Goal: Transaction & Acquisition: Book appointment/travel/reservation

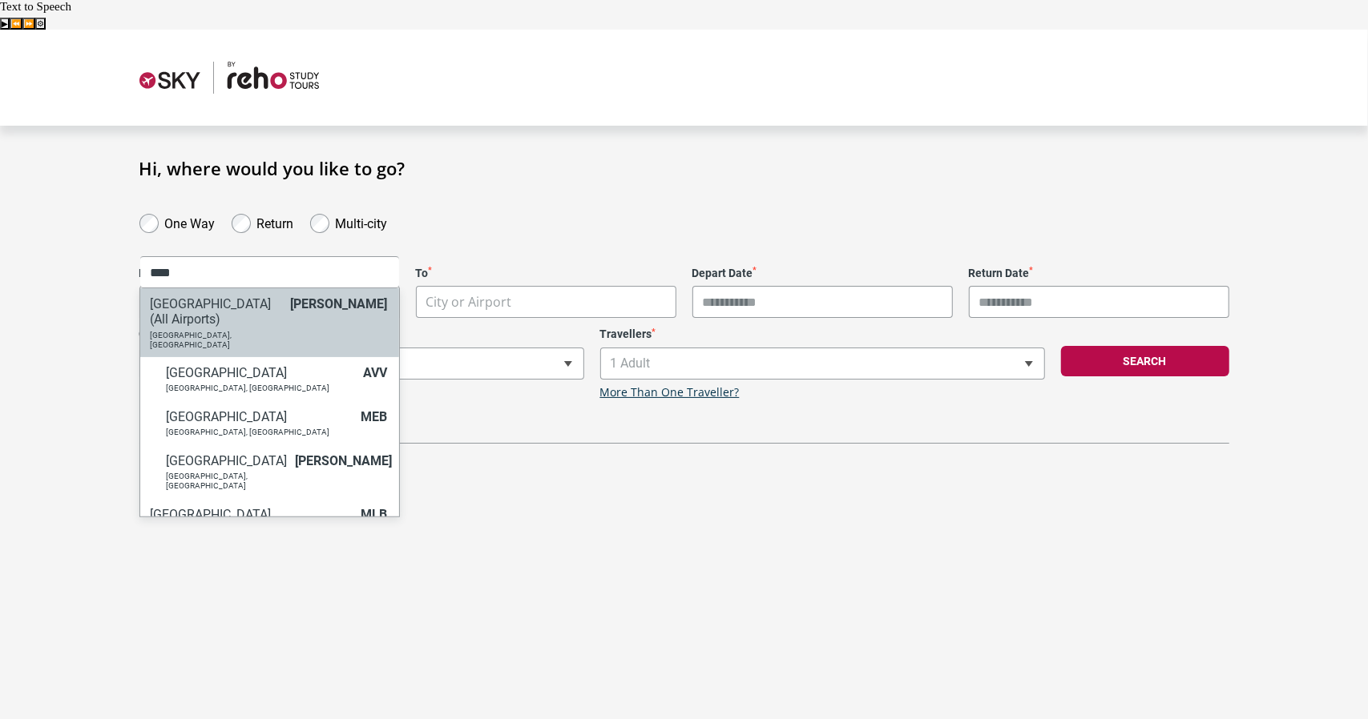
type input "****"
select select "MELC"
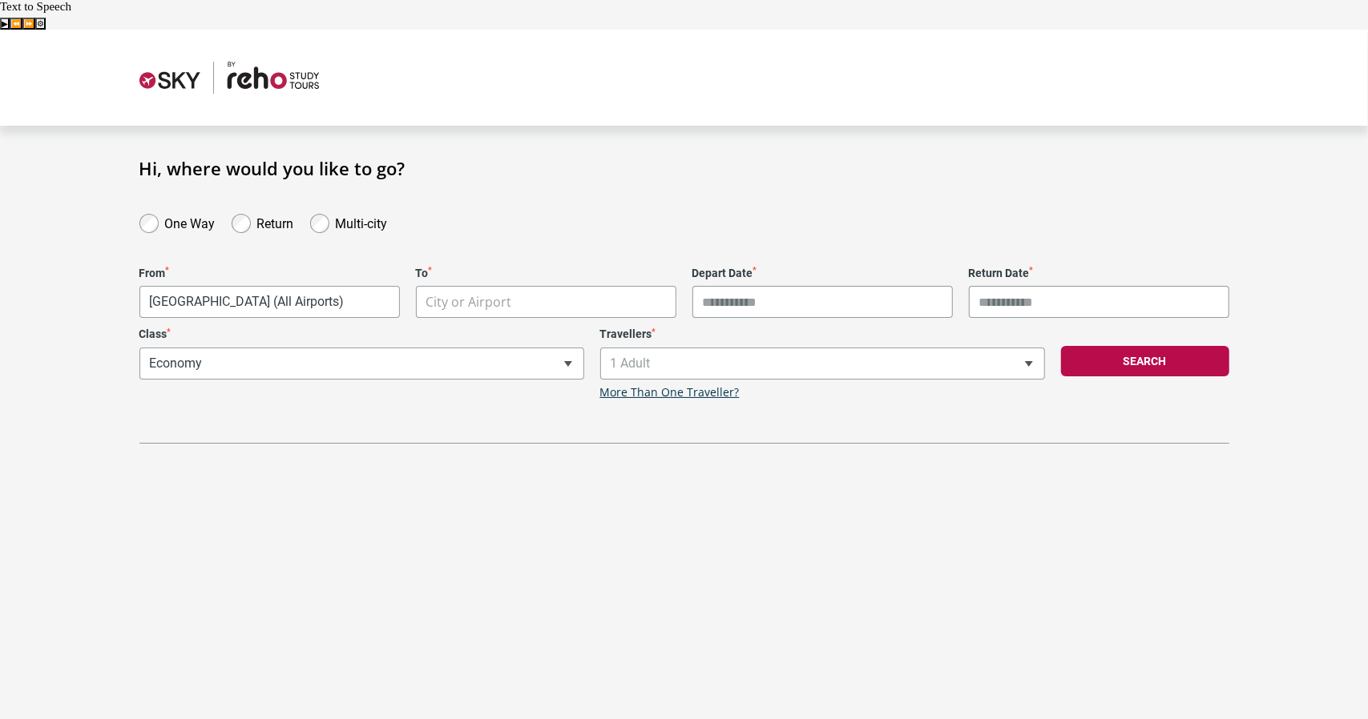
click at [433, 278] on body "**********" at bounding box center [684, 389] width 1368 height 719
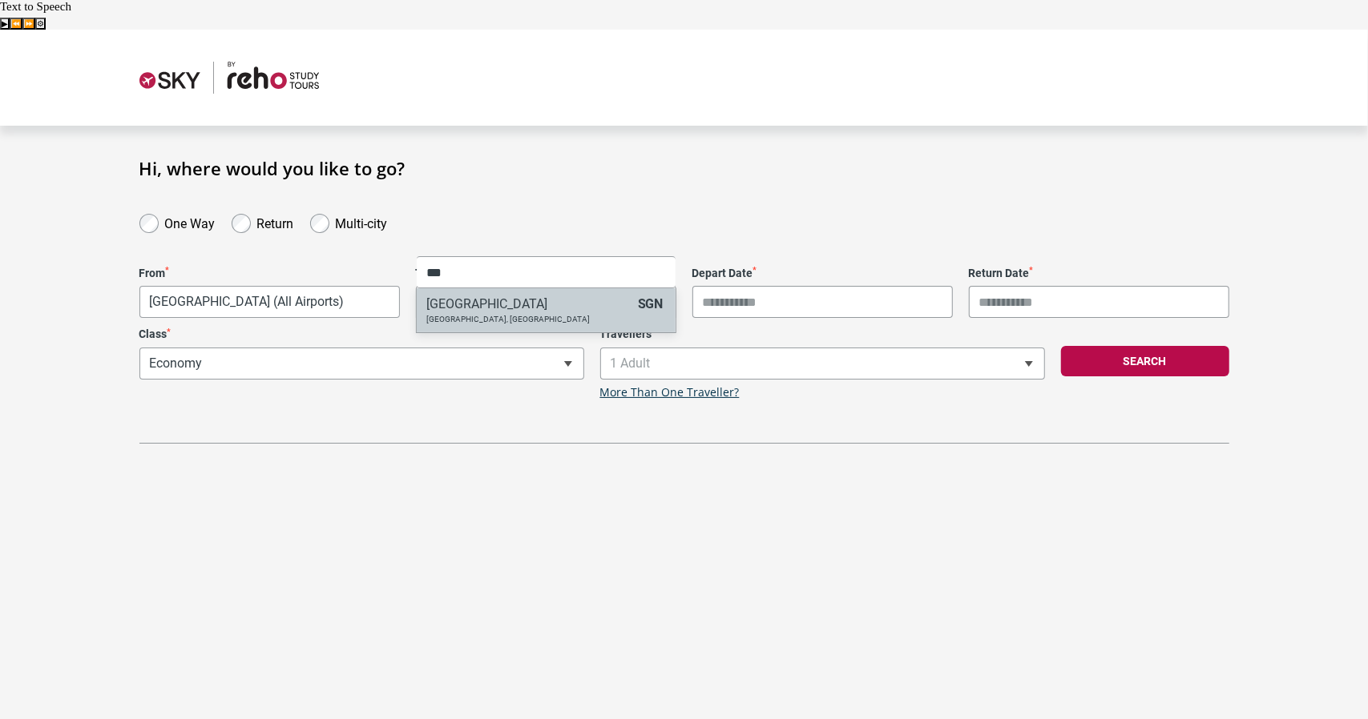
type input "**"
select select "SGNA"
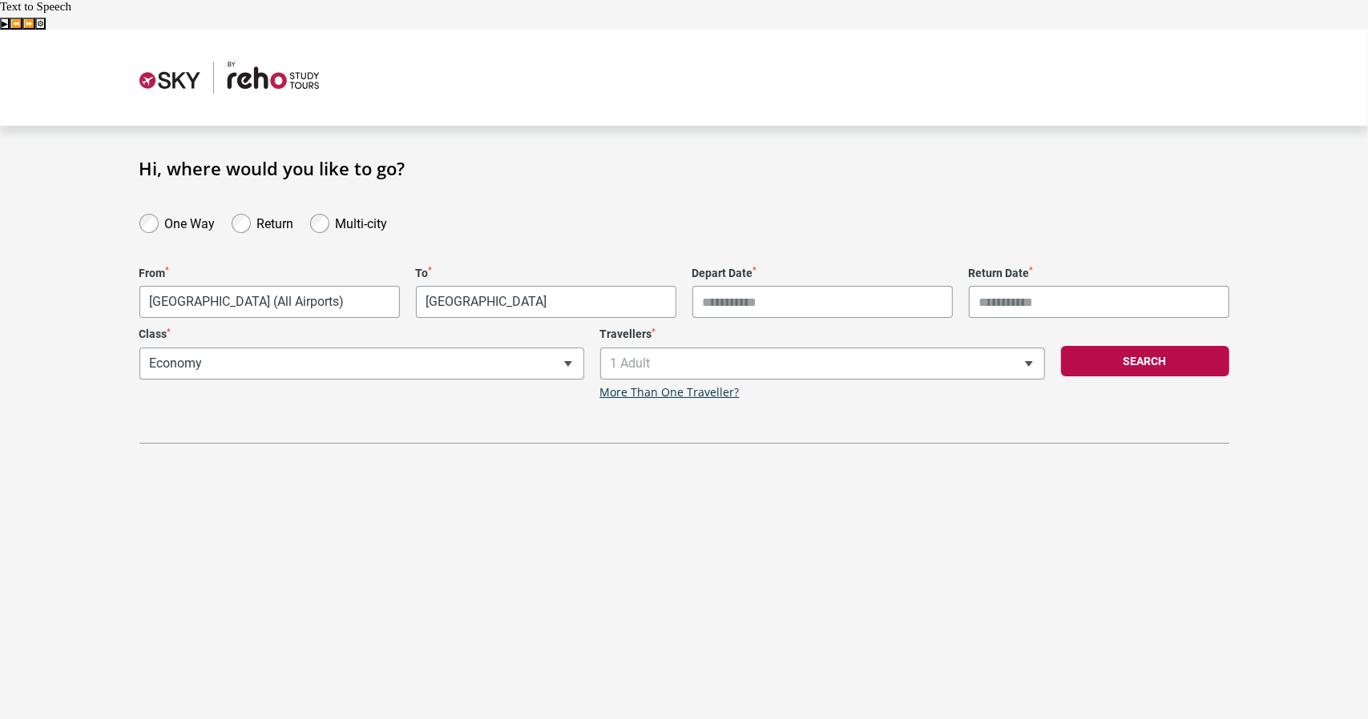
click at [787, 286] on input "Depart Date *" at bounding box center [822, 302] width 260 height 32
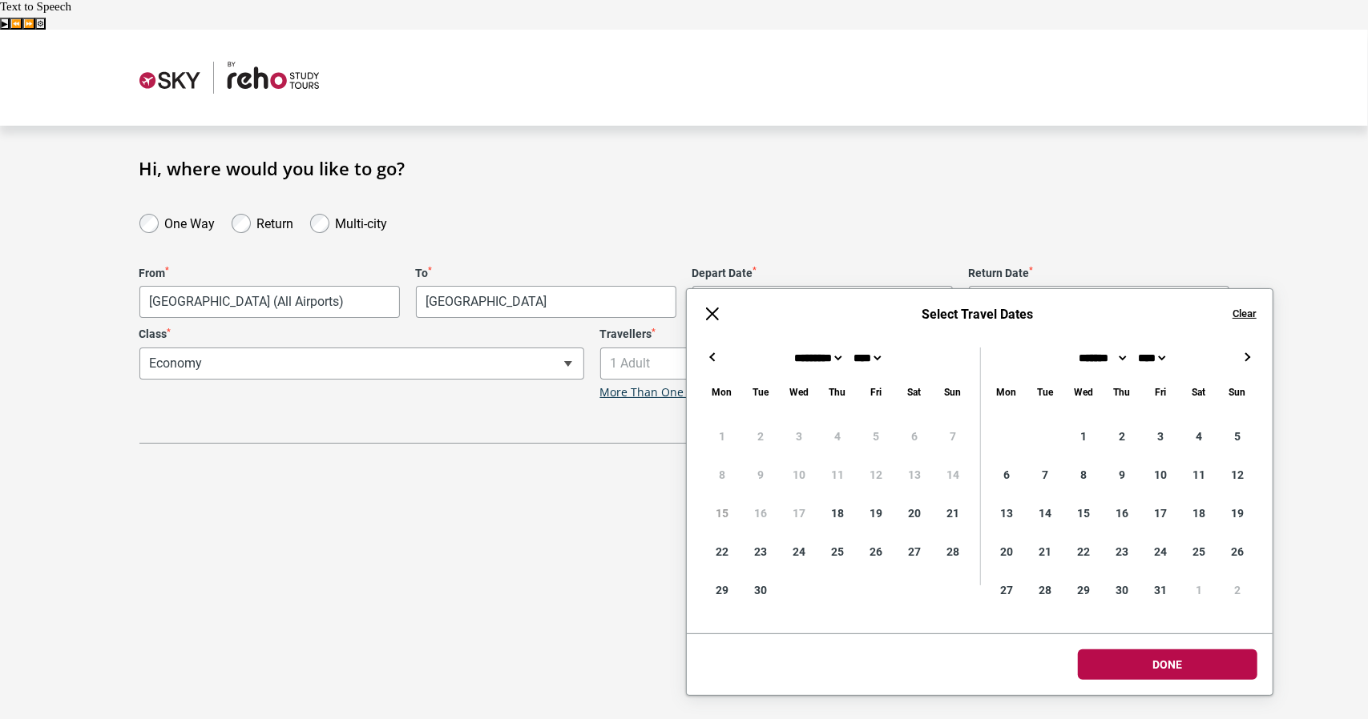
click at [1255, 349] on div "← → ×" at bounding box center [980, 357] width 586 height 19
click at [1246, 354] on button "→" at bounding box center [1246, 357] width 19 height 19
type input "**********"
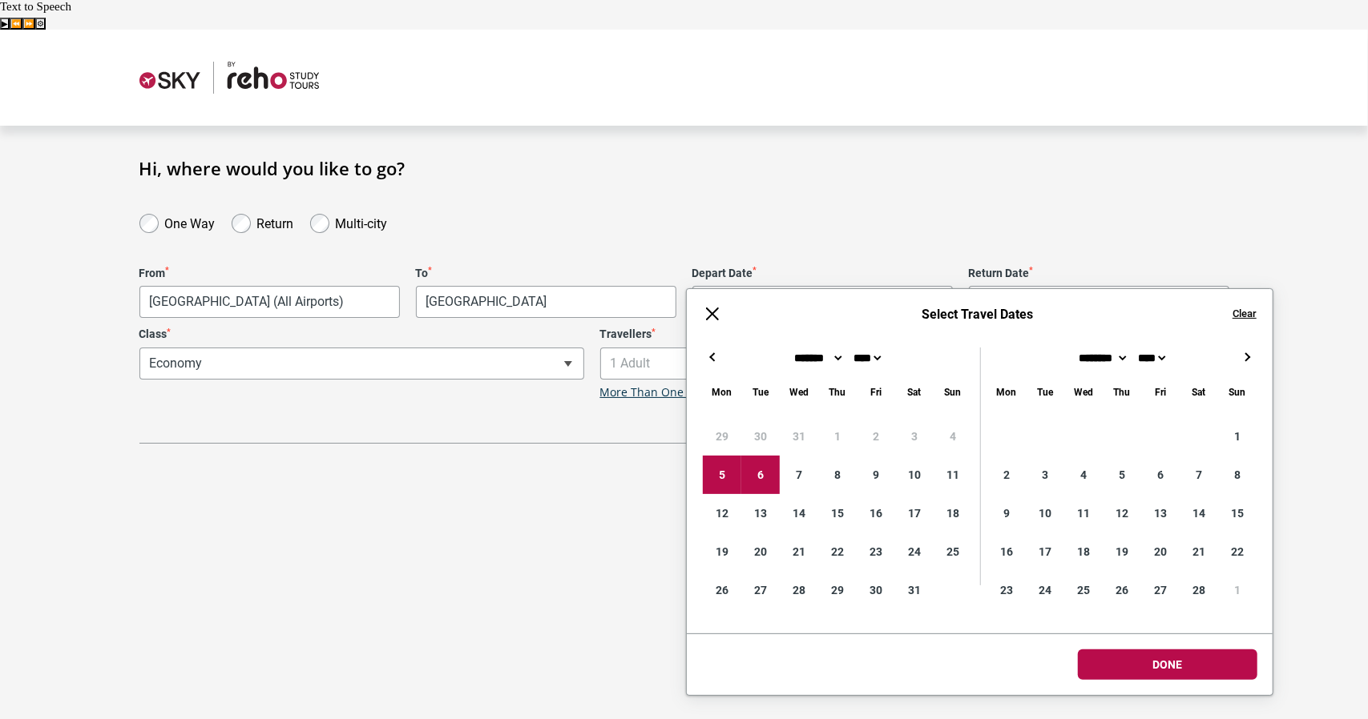
click at [1028, 286] on input "Return Date *" at bounding box center [1099, 302] width 260 height 32
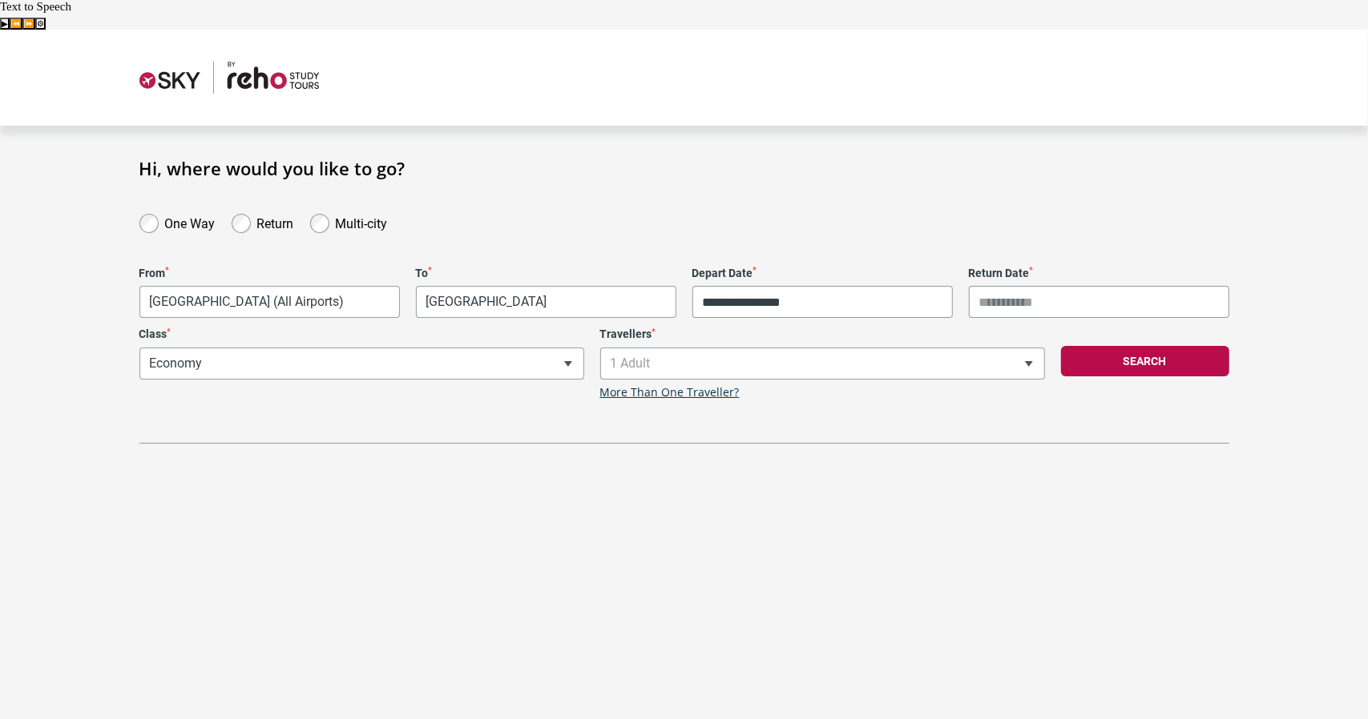
click at [193, 212] on label "One Way" at bounding box center [190, 221] width 50 height 19
click at [336, 212] on label "Multi-city" at bounding box center [362, 221] width 52 height 19
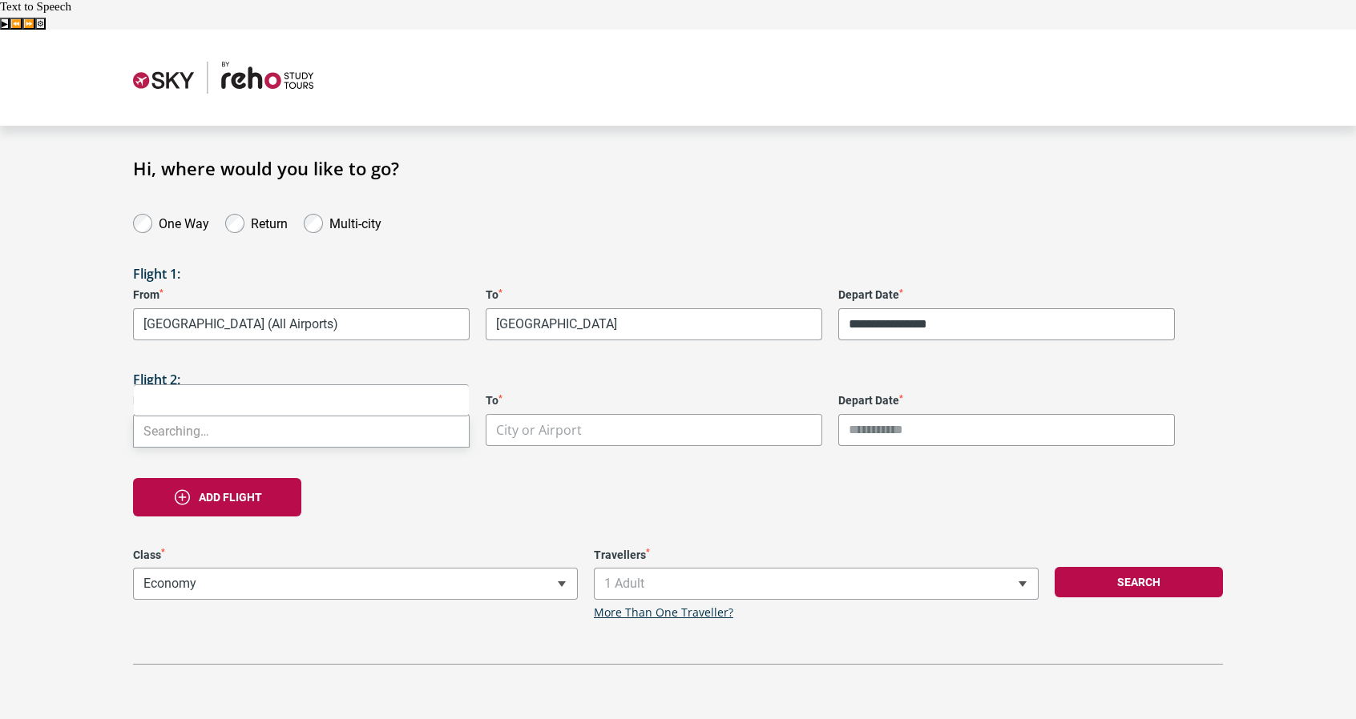
click at [349, 395] on body "**********" at bounding box center [678, 389] width 1356 height 719
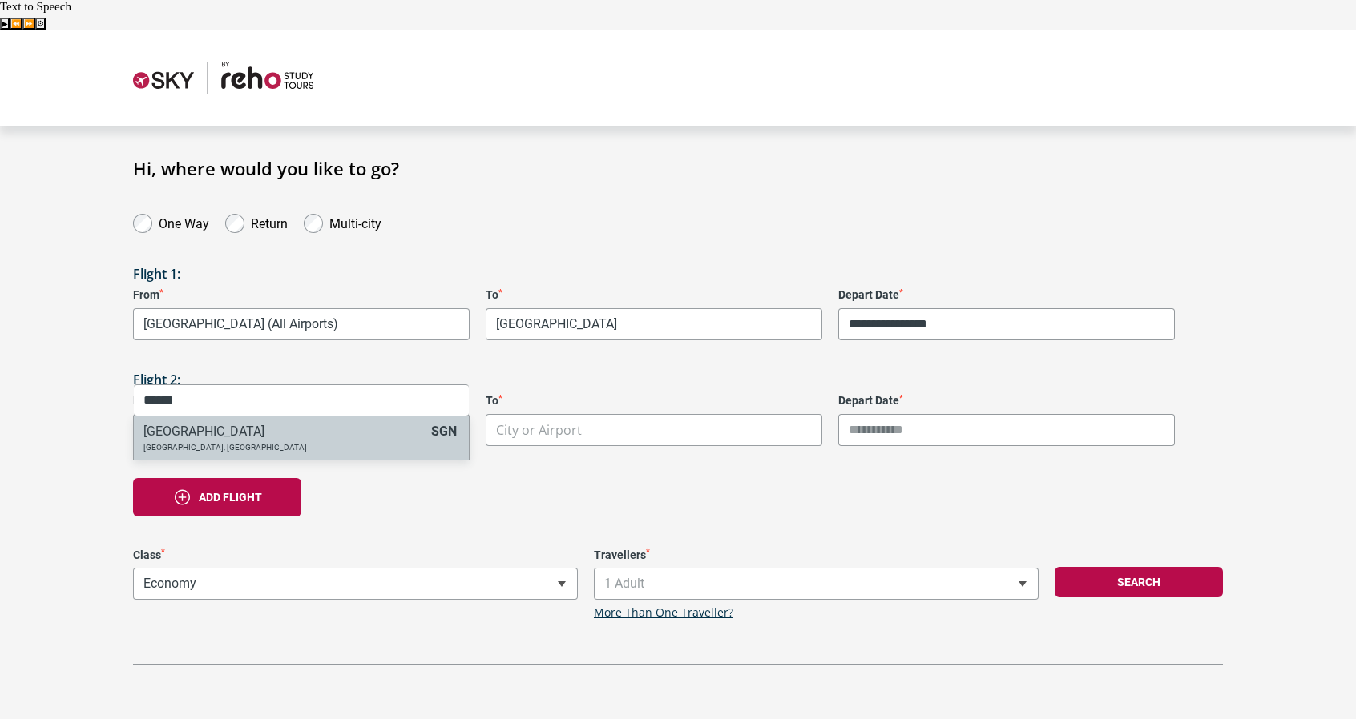
type input "******"
select select "SGNA"
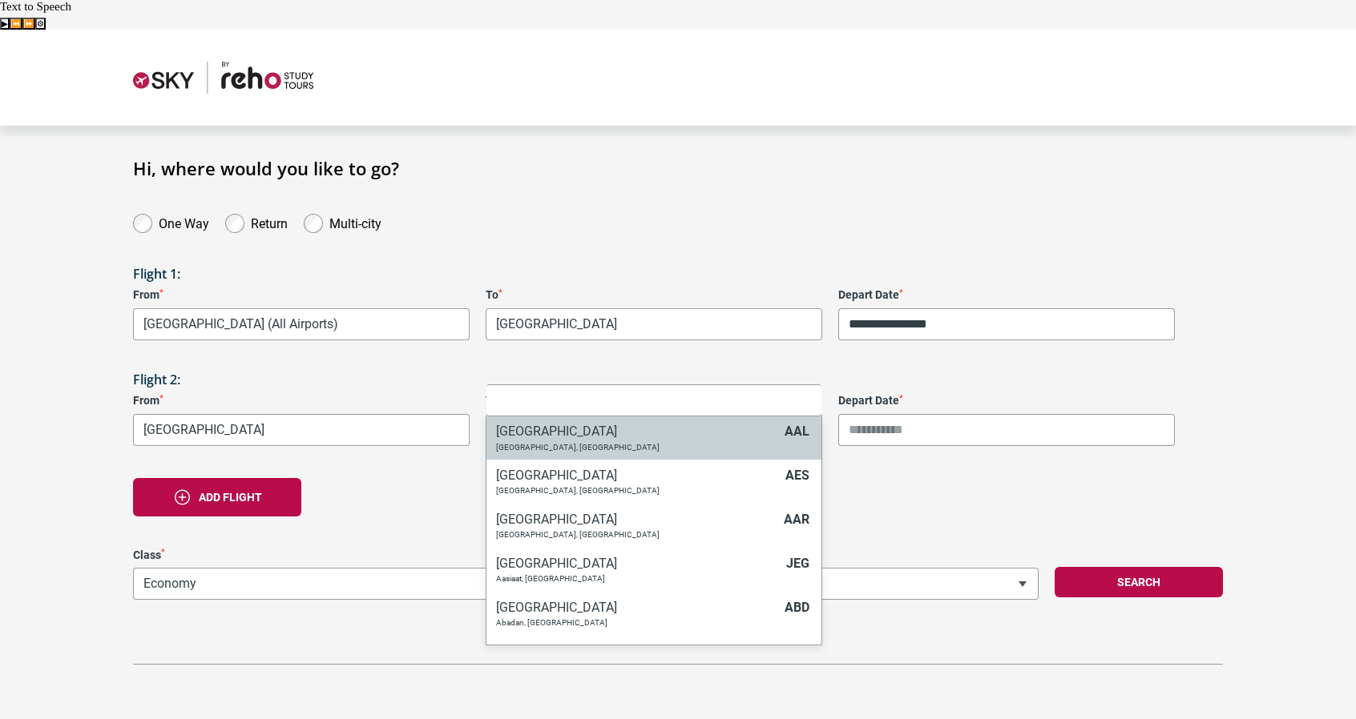
click at [575, 401] on body "**********" at bounding box center [678, 389] width 1356 height 719
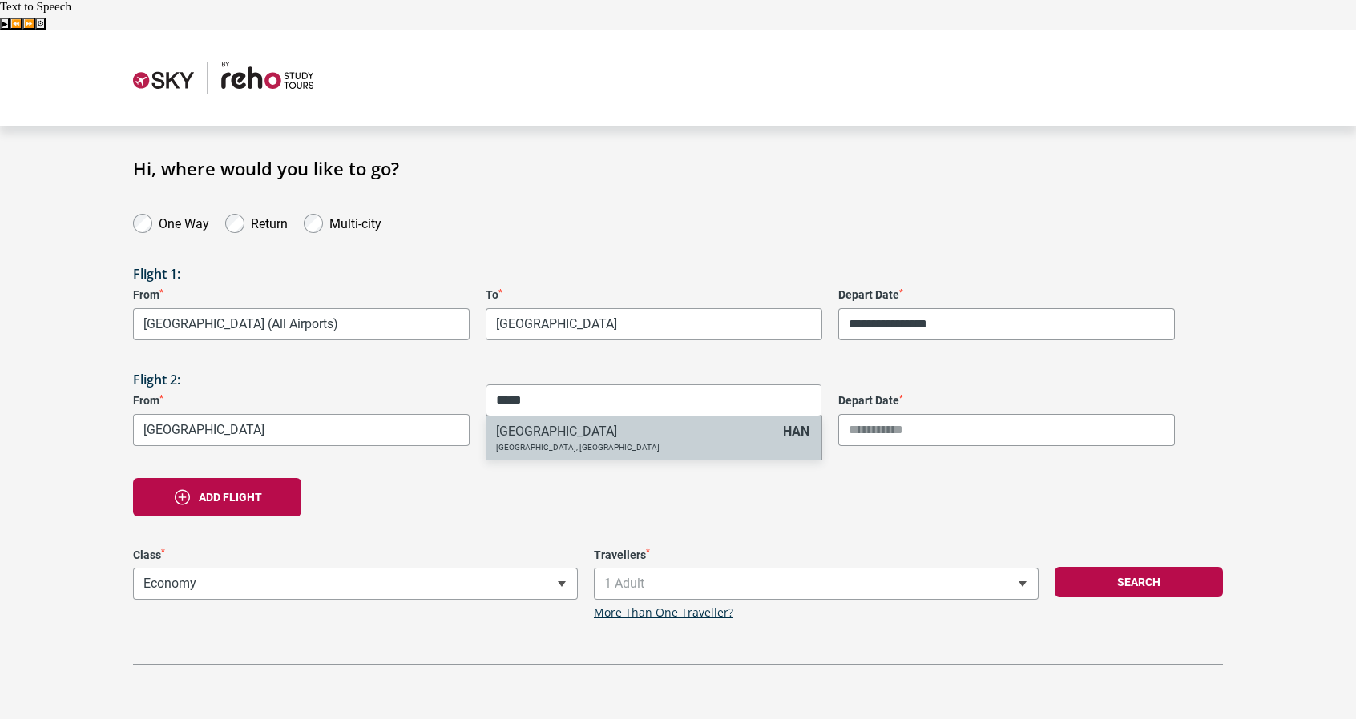
type input "*****"
select select "HANA"
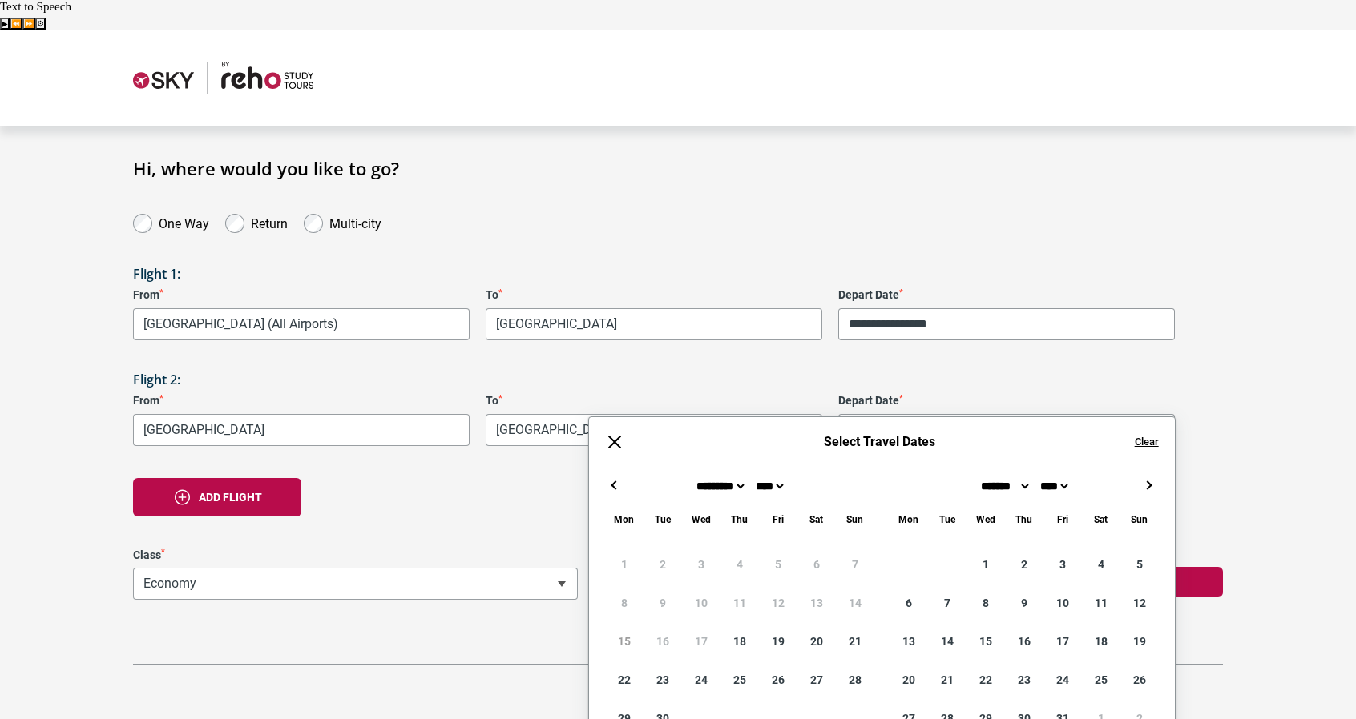
click at [905, 414] on input "Depart Date *" at bounding box center [1006, 430] width 336 height 32
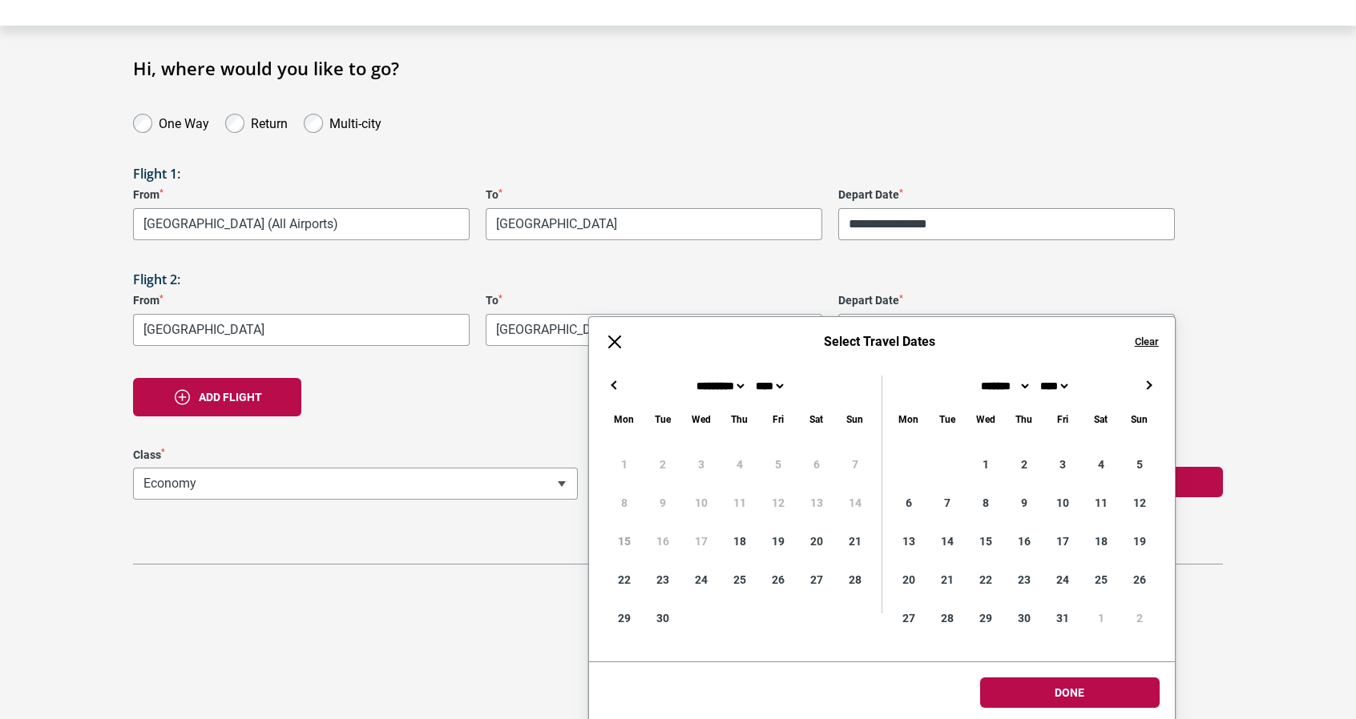
scroll to position [103, 0]
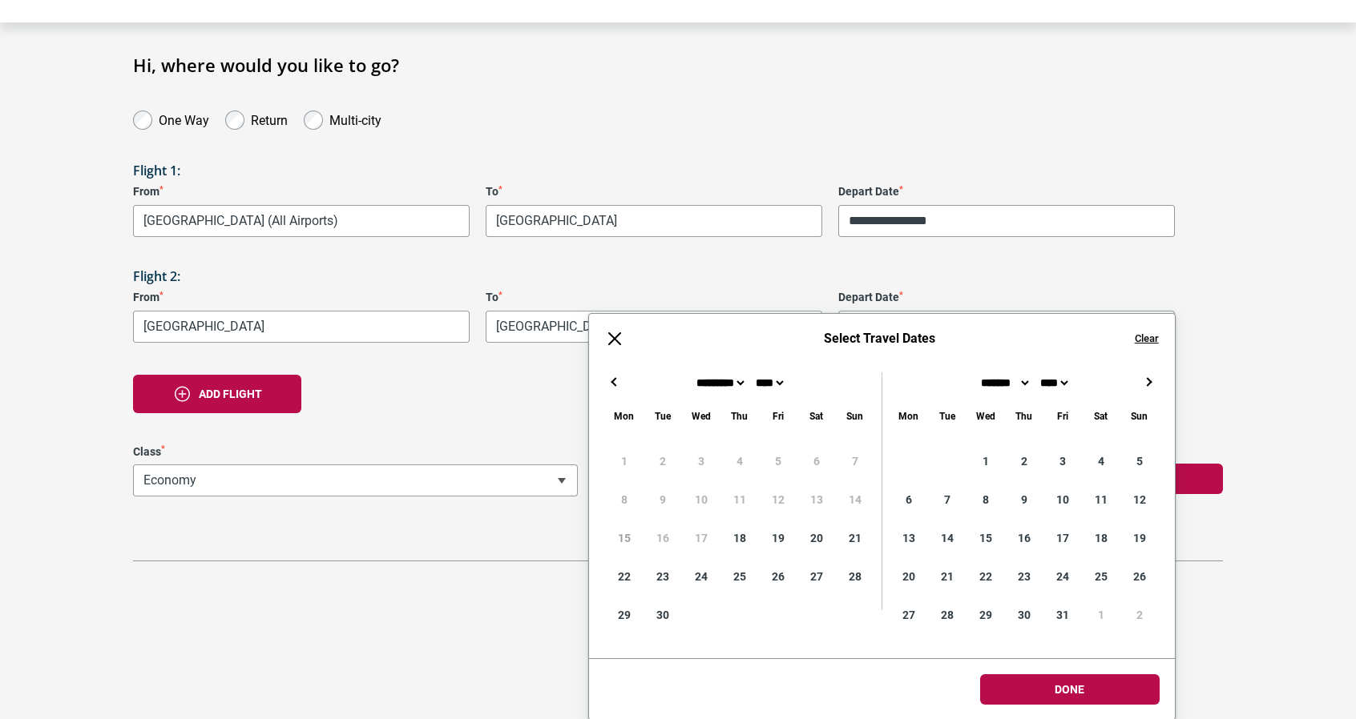
click at [1138, 384] on div "← → ×" at bounding box center [882, 382] width 586 height 19
click at [1139, 384] on button "→" at bounding box center [1148, 382] width 19 height 19
click at [1142, 384] on button "→" at bounding box center [1148, 382] width 19 height 19
type input "**********"
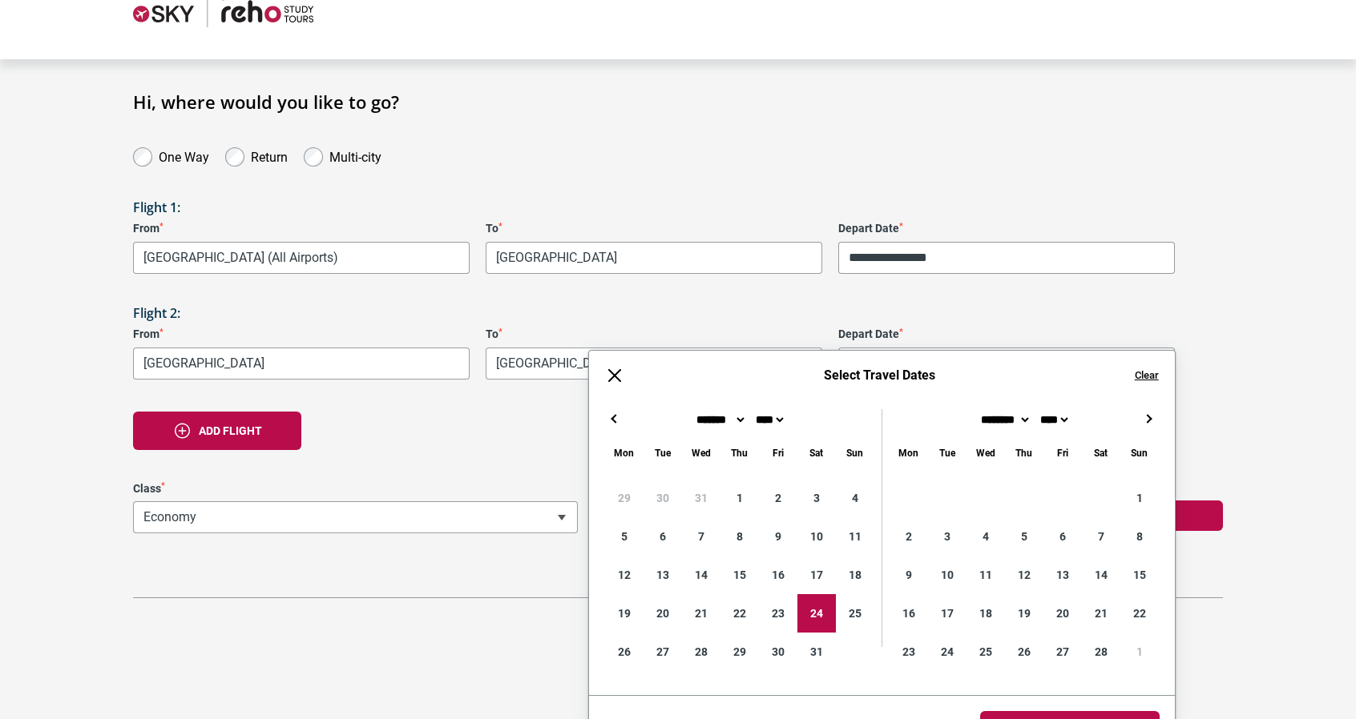
click at [996, 683] on html "**********" at bounding box center [678, 308] width 1356 height 749
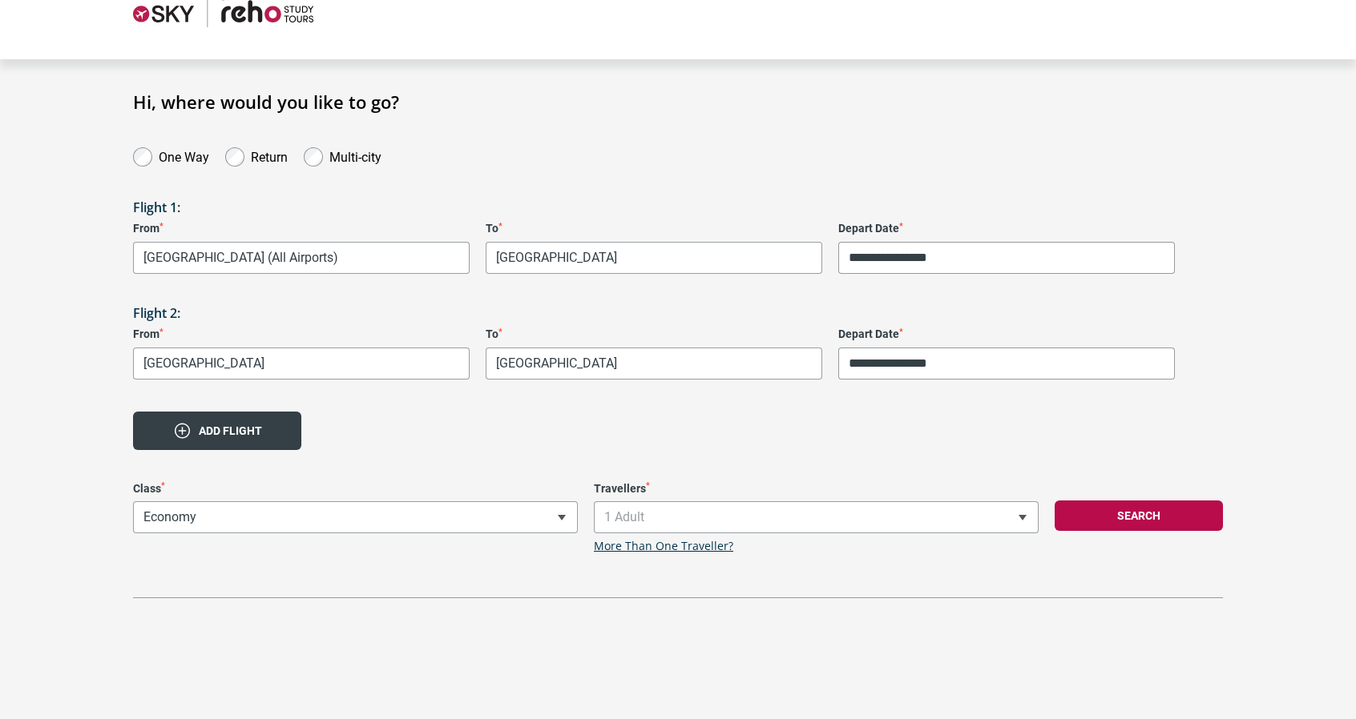
click at [263, 412] on button "Add flight" at bounding box center [217, 431] width 168 height 38
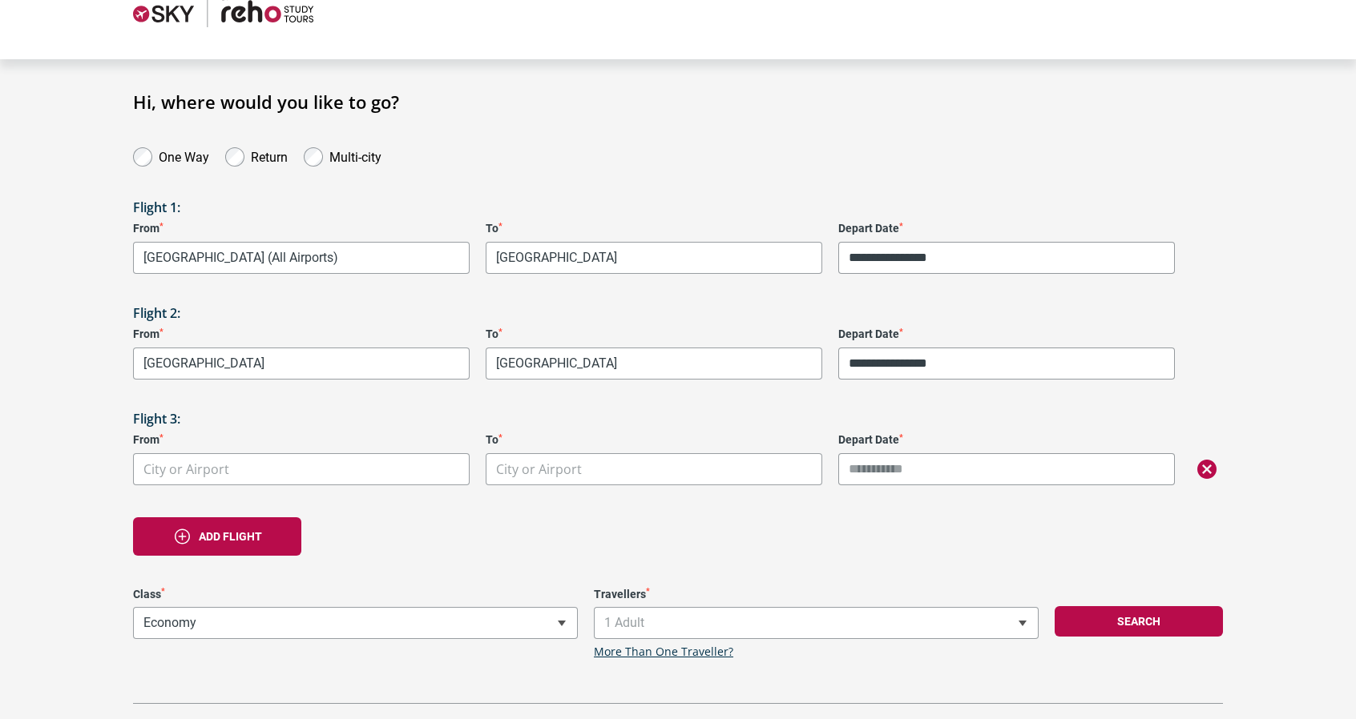
click at [304, 441] on body "**********" at bounding box center [678, 349] width 1356 height 773
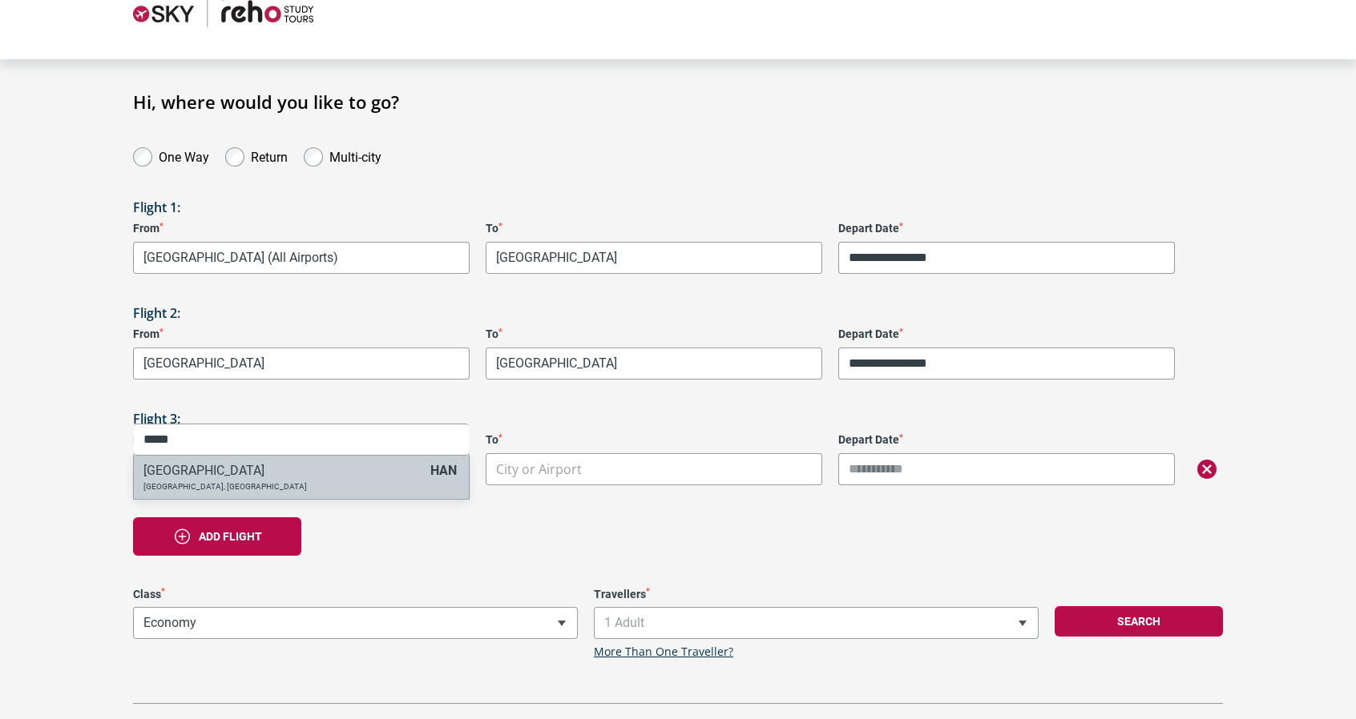
type input "*****"
drag, startPoint x: 323, startPoint y: 481, endPoint x: 397, endPoint y: 459, distance: 76.8
select select "HANA"
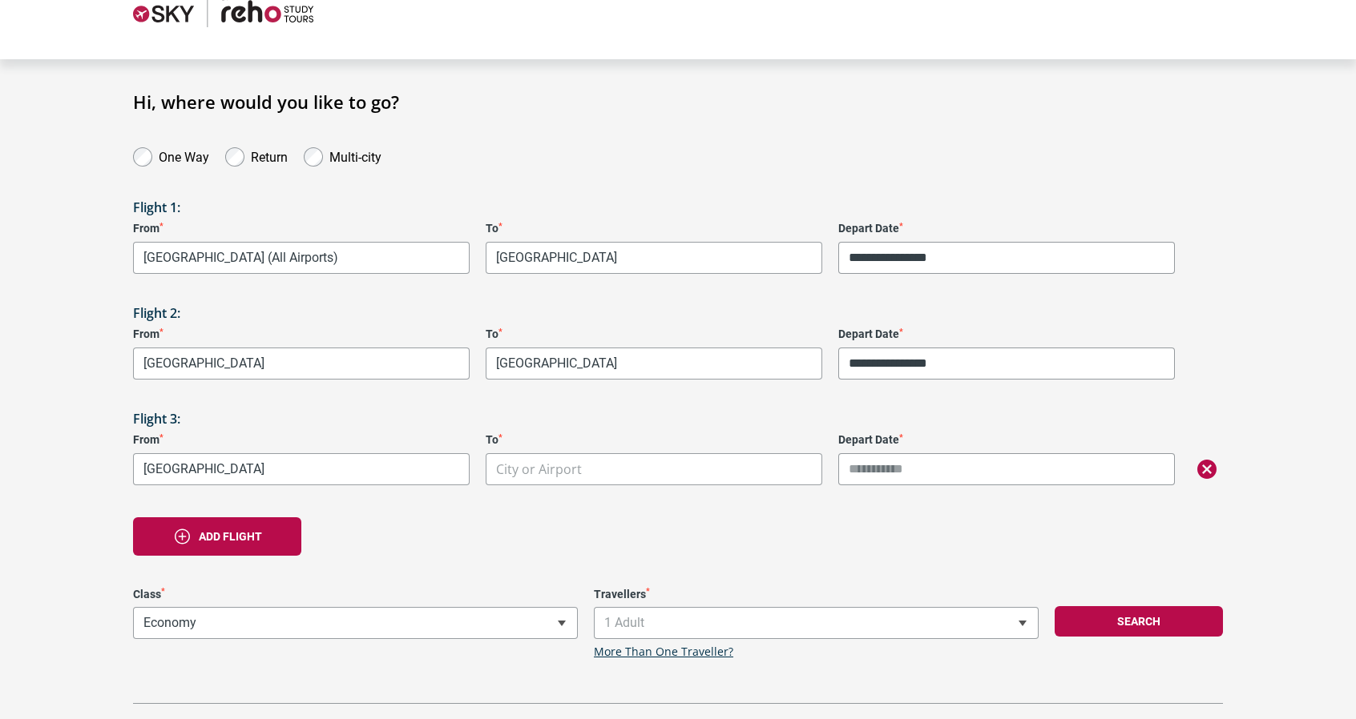
click at [575, 438] on body "**********" at bounding box center [678, 349] width 1356 height 773
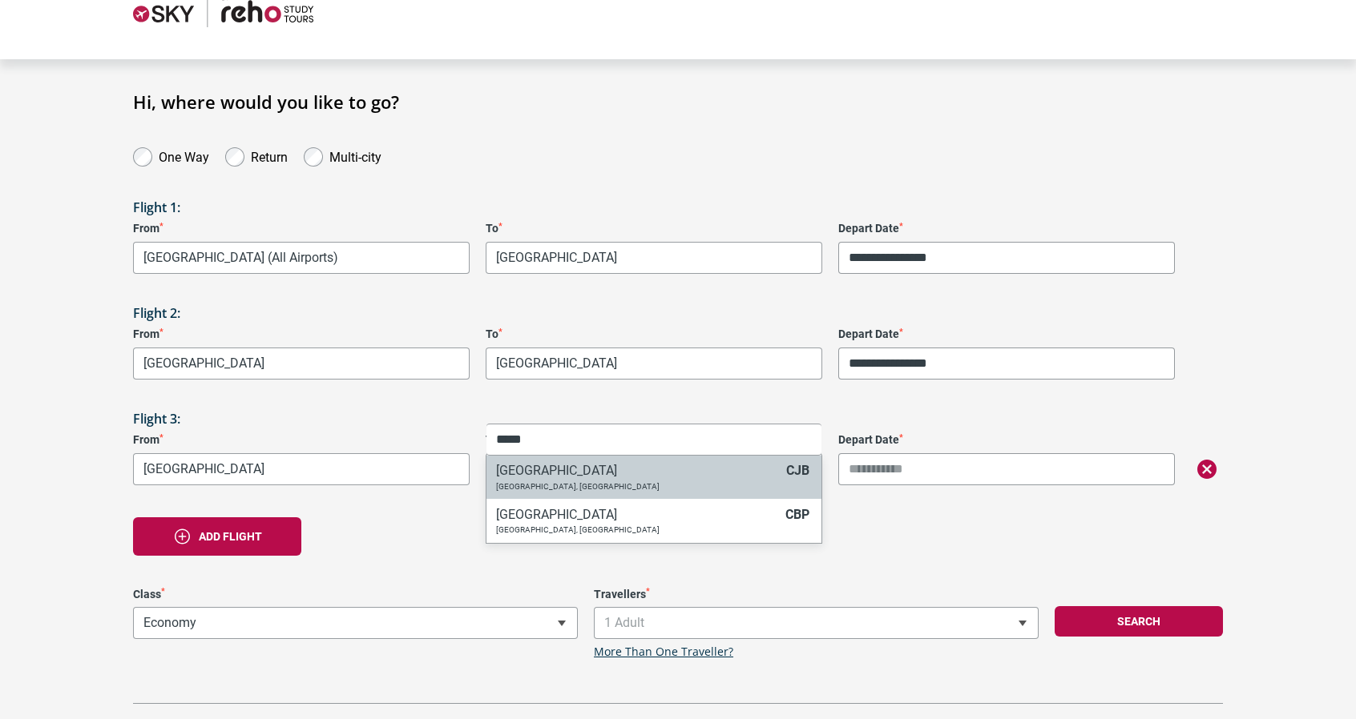
type input "*****"
select select "CJBA"
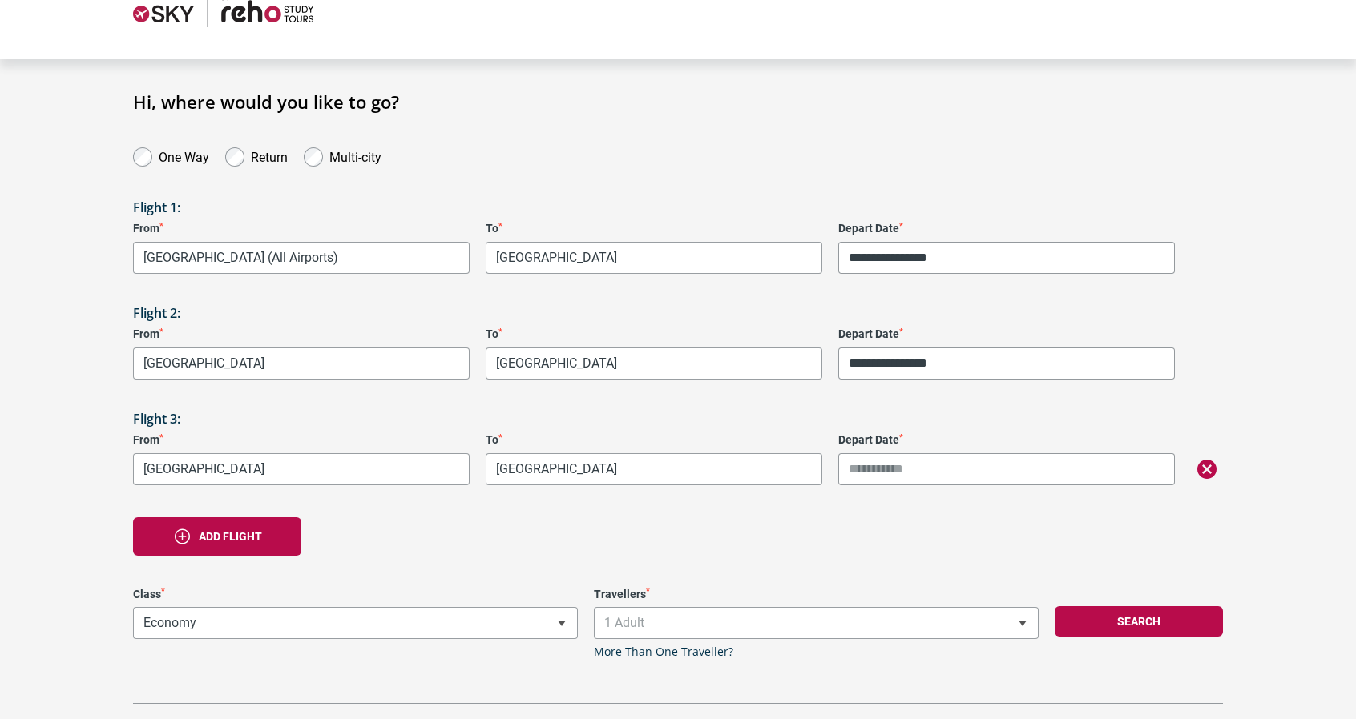
click at [957, 453] on input "Depart Date *" at bounding box center [1006, 469] width 336 height 32
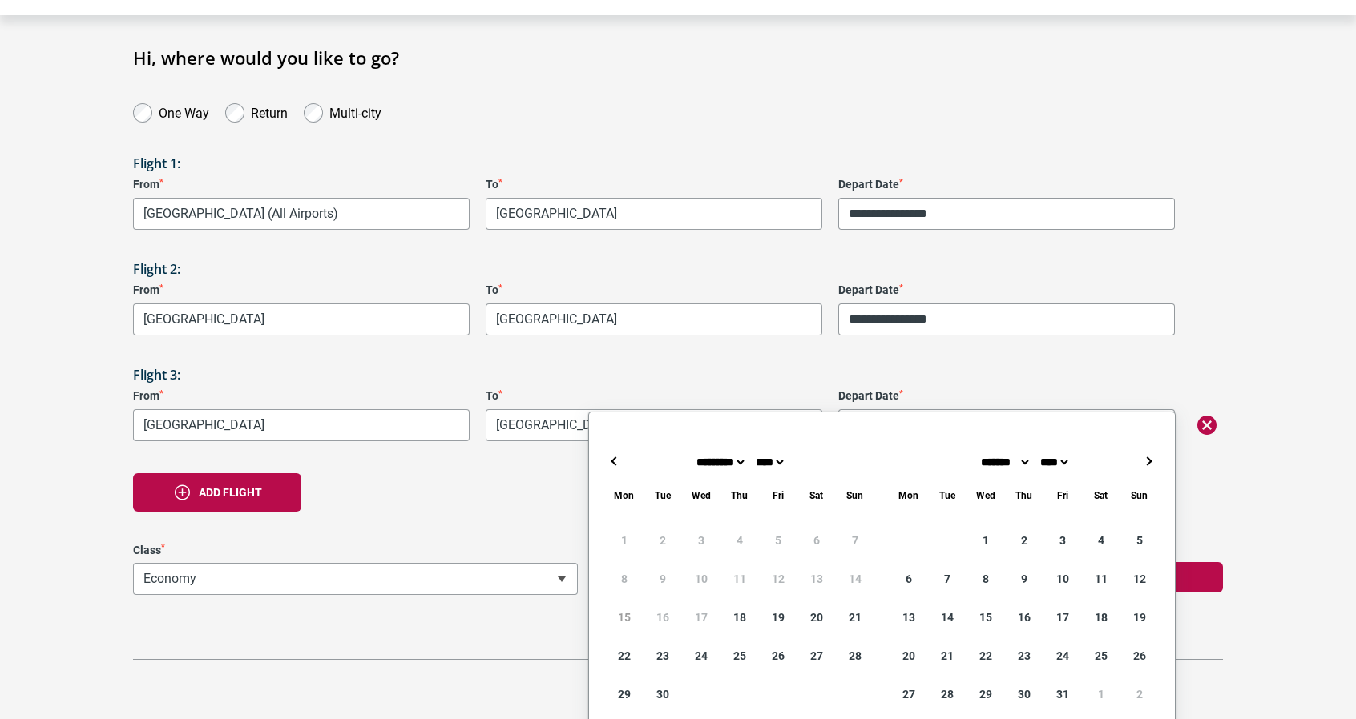
scroll to position [190, 0]
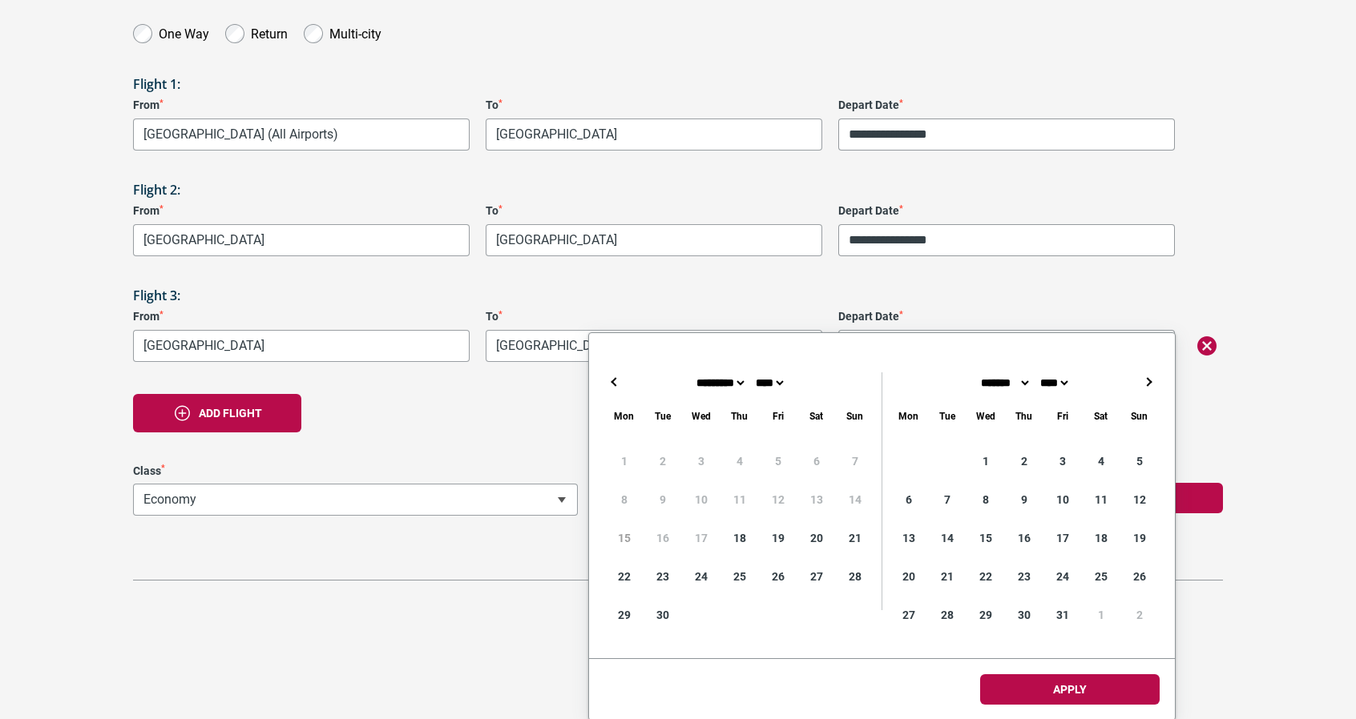
click at [1156, 377] on button "→" at bounding box center [1148, 382] width 19 height 19
type input "**********"
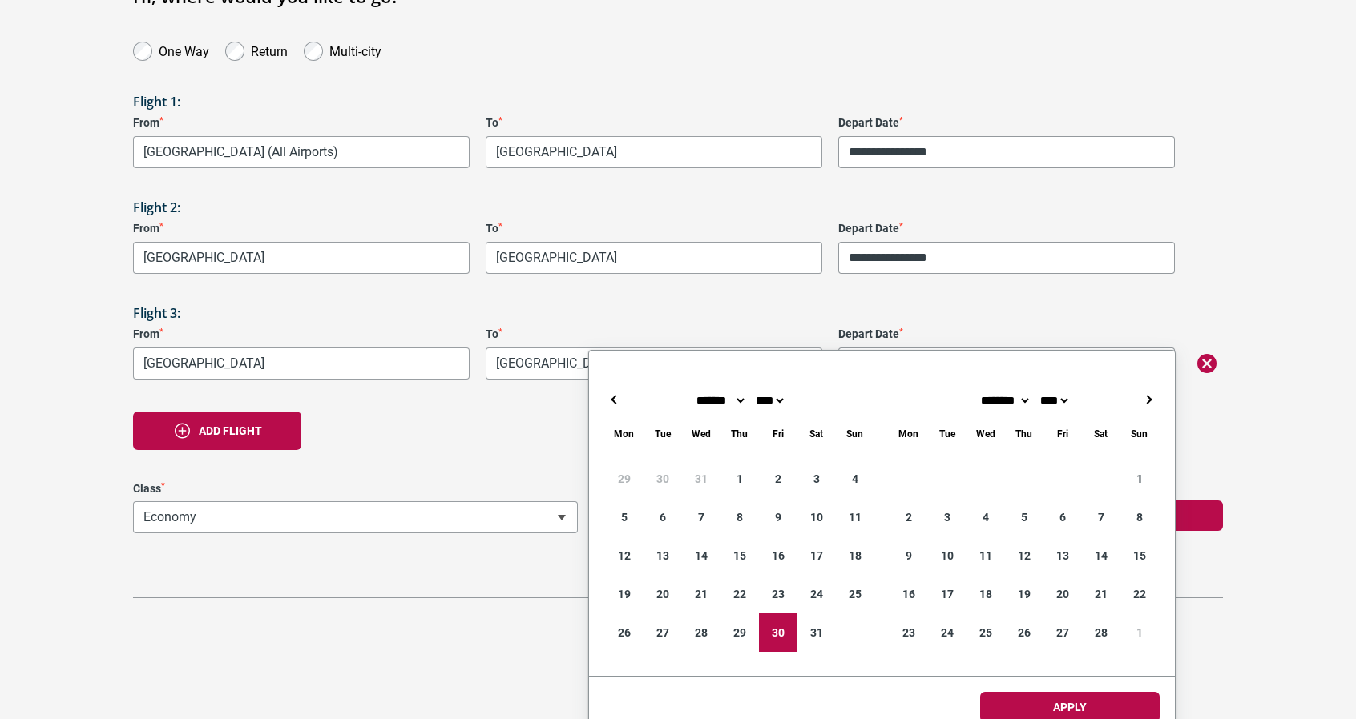
click at [1026, 631] on html "**********" at bounding box center [678, 229] width 1356 height 803
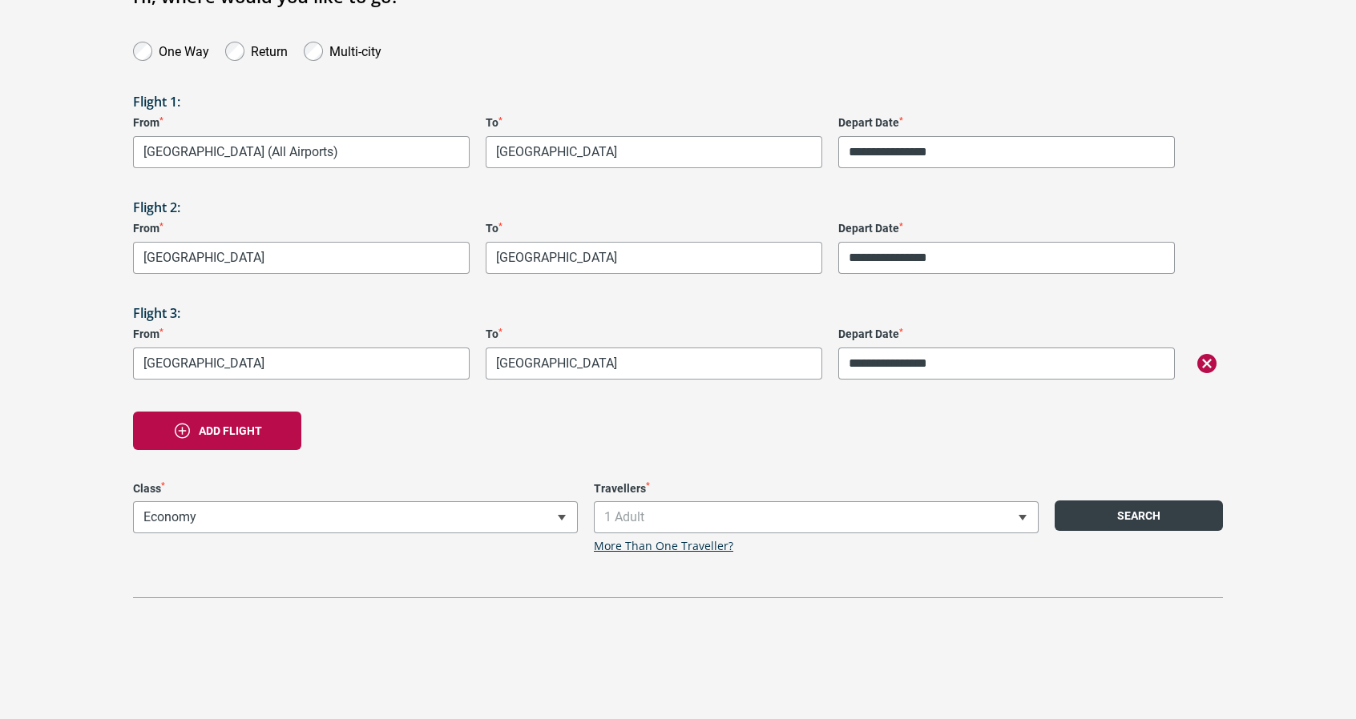
click at [1153, 501] on button "Search" at bounding box center [1138, 516] width 168 height 30
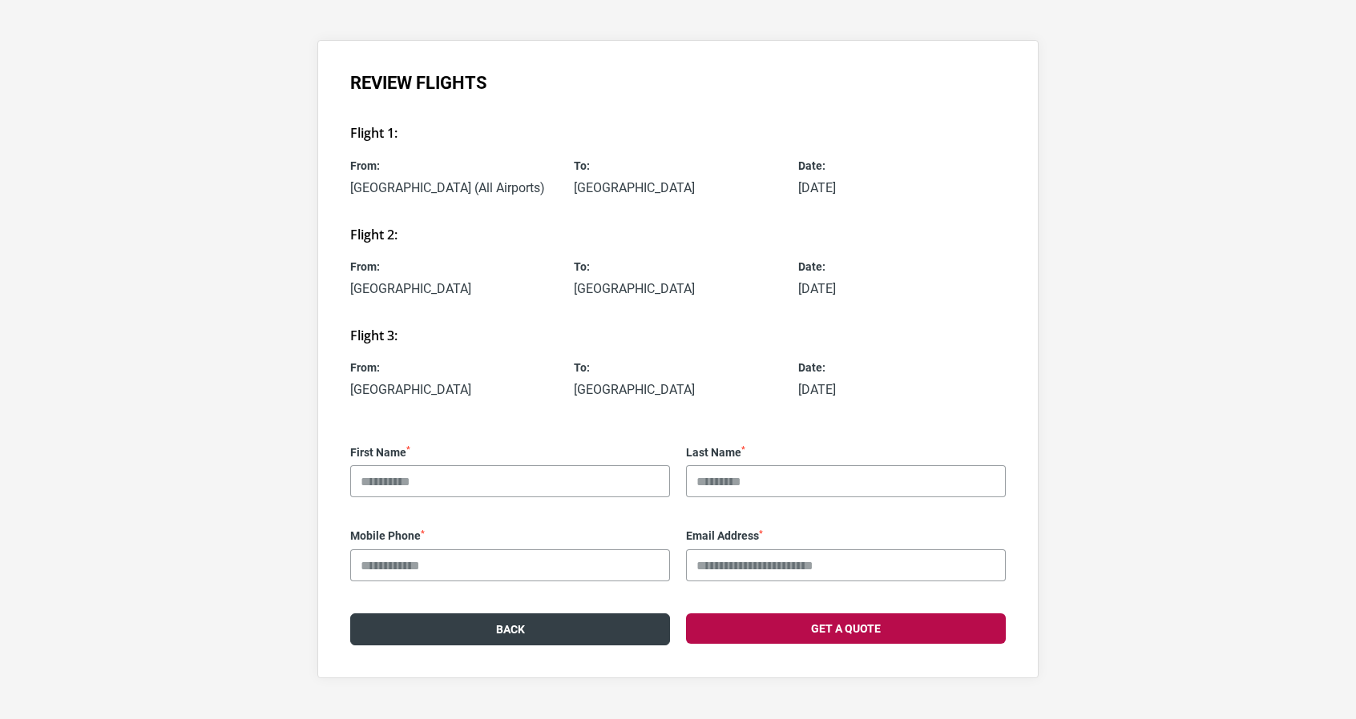
click at [586, 614] on button "Back" at bounding box center [510, 630] width 320 height 32
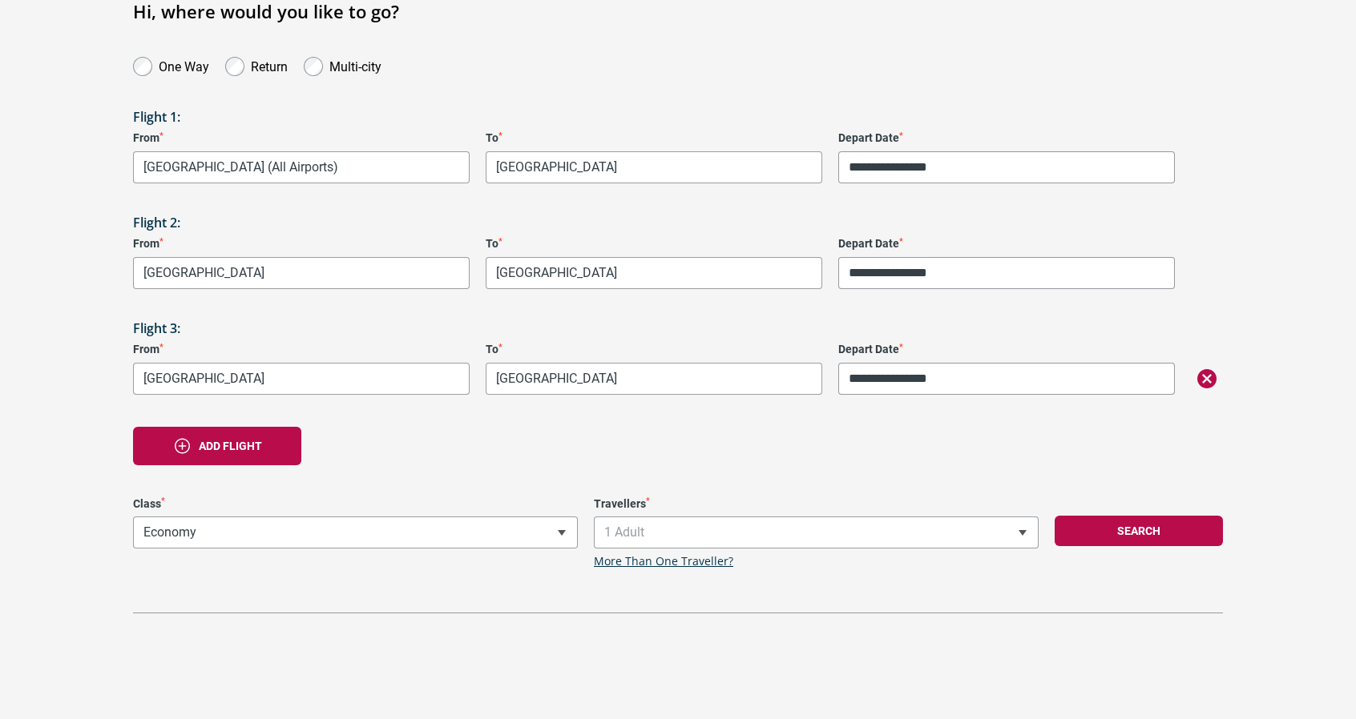
scroll to position [172, 0]
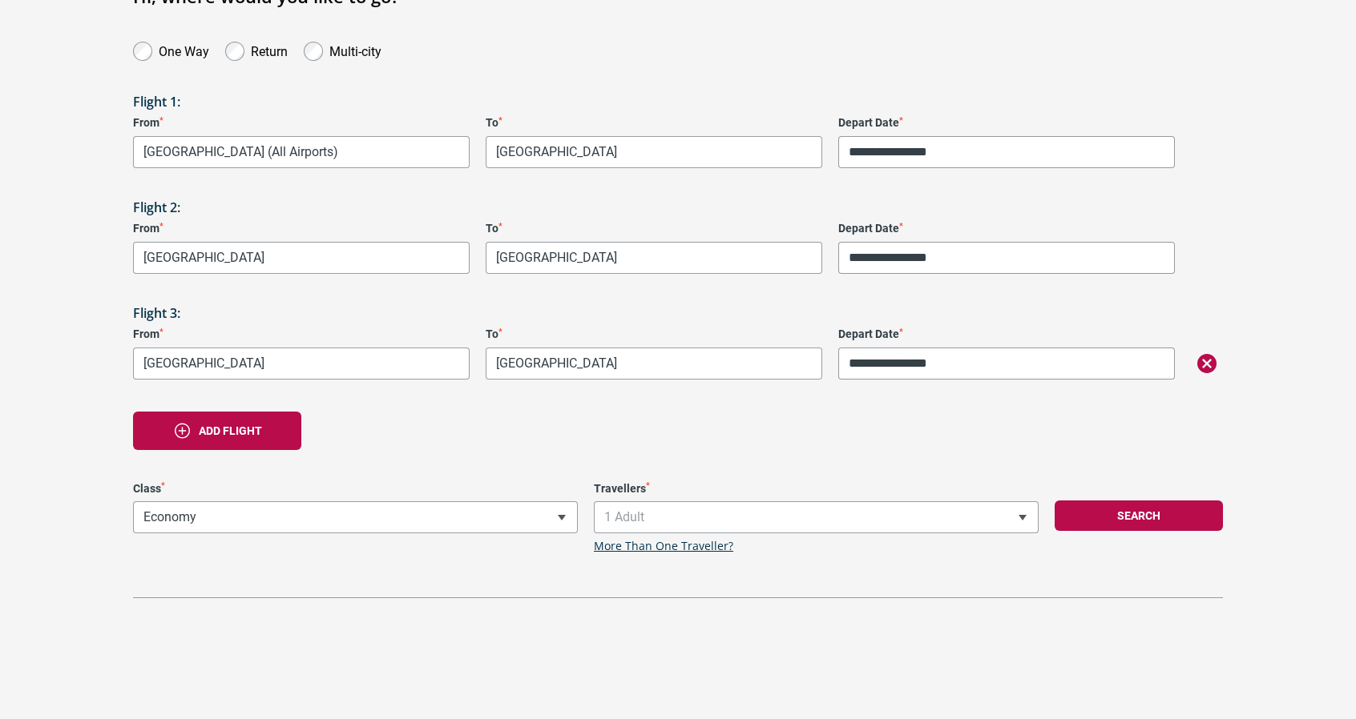
click at [1214, 354] on icon "button" at bounding box center [1206, 363] width 19 height 19
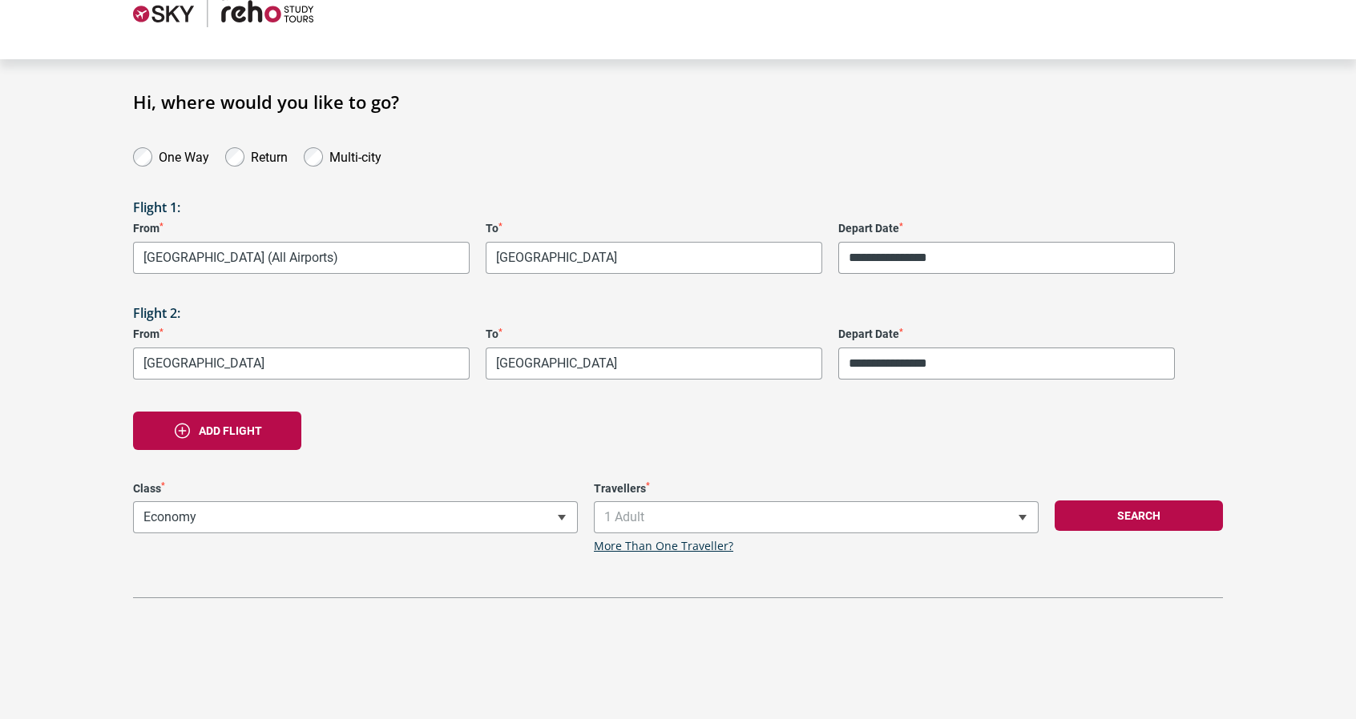
click at [161, 112] on div "**********" at bounding box center [678, 344] width 1154 height 507
click at [167, 146] on label "One Way" at bounding box center [184, 155] width 50 height 19
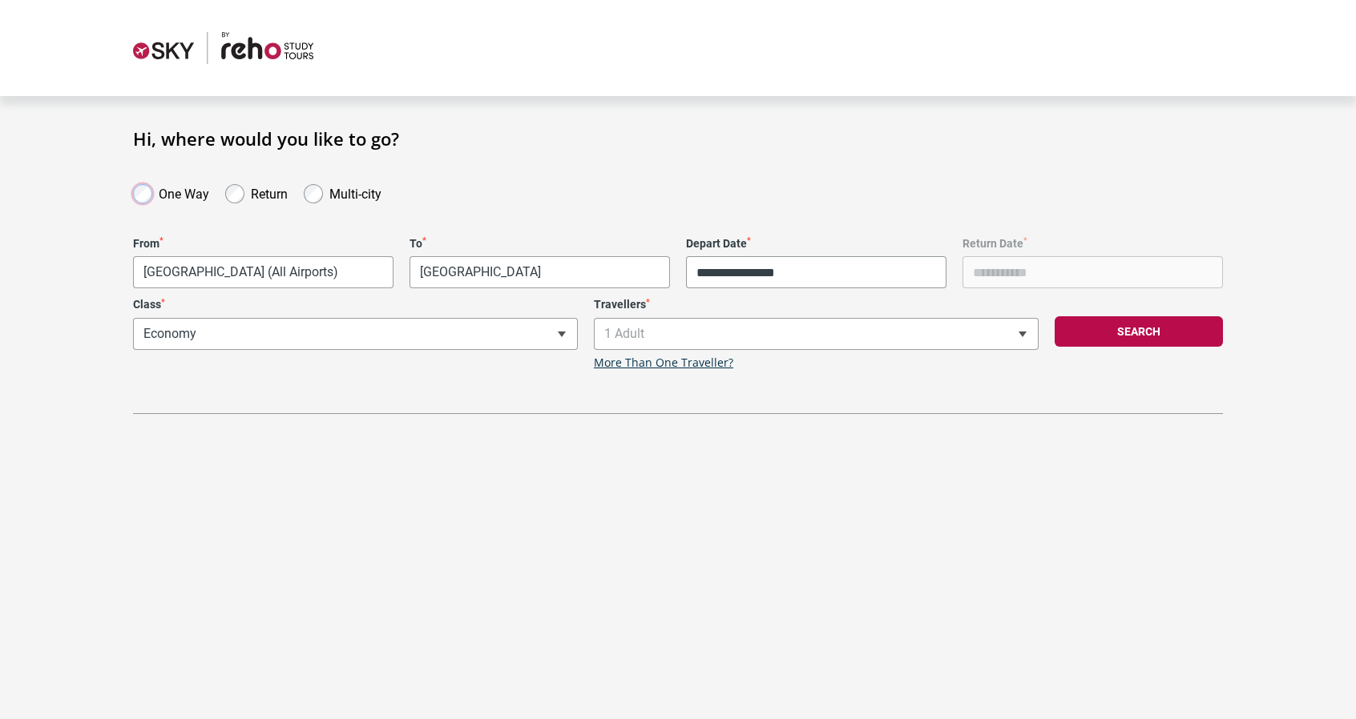
scroll to position [0, 0]
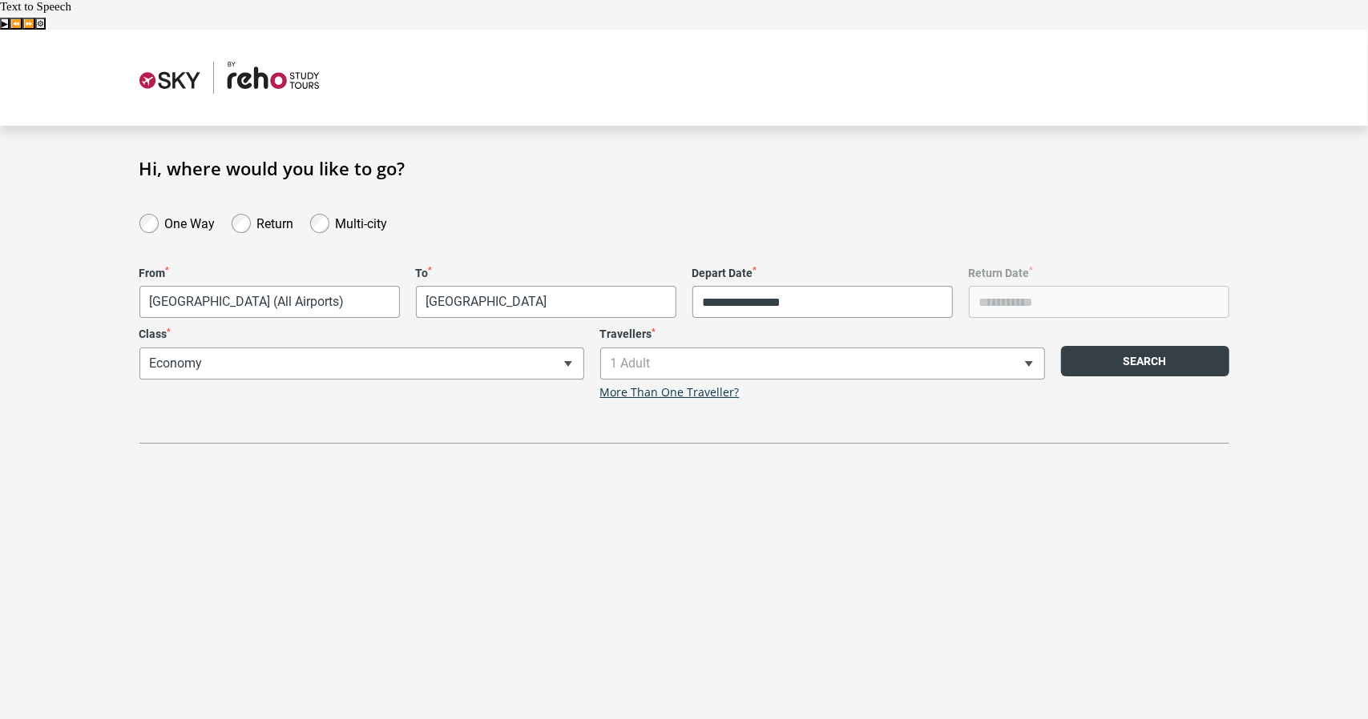
click at [1191, 346] on button "Search" at bounding box center [1145, 361] width 168 height 30
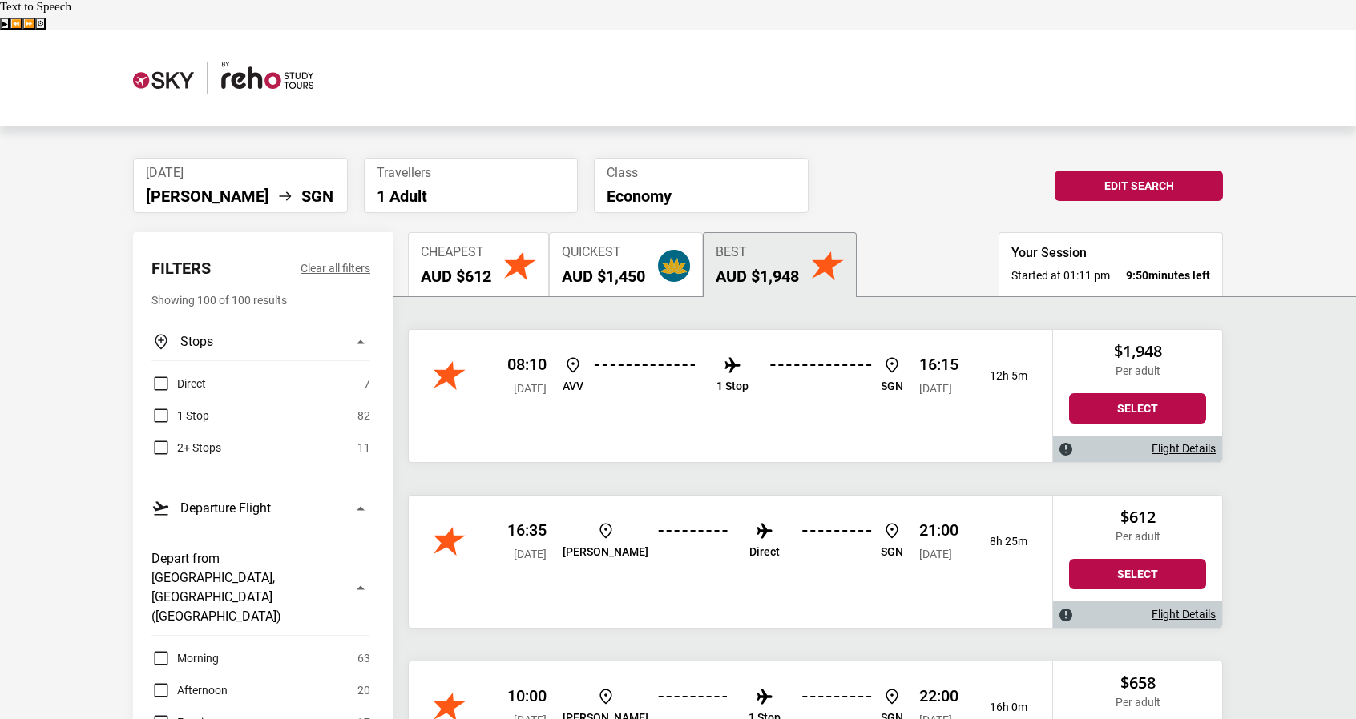
click at [490, 267] on h2 "AUD $612" at bounding box center [456, 276] width 71 height 19
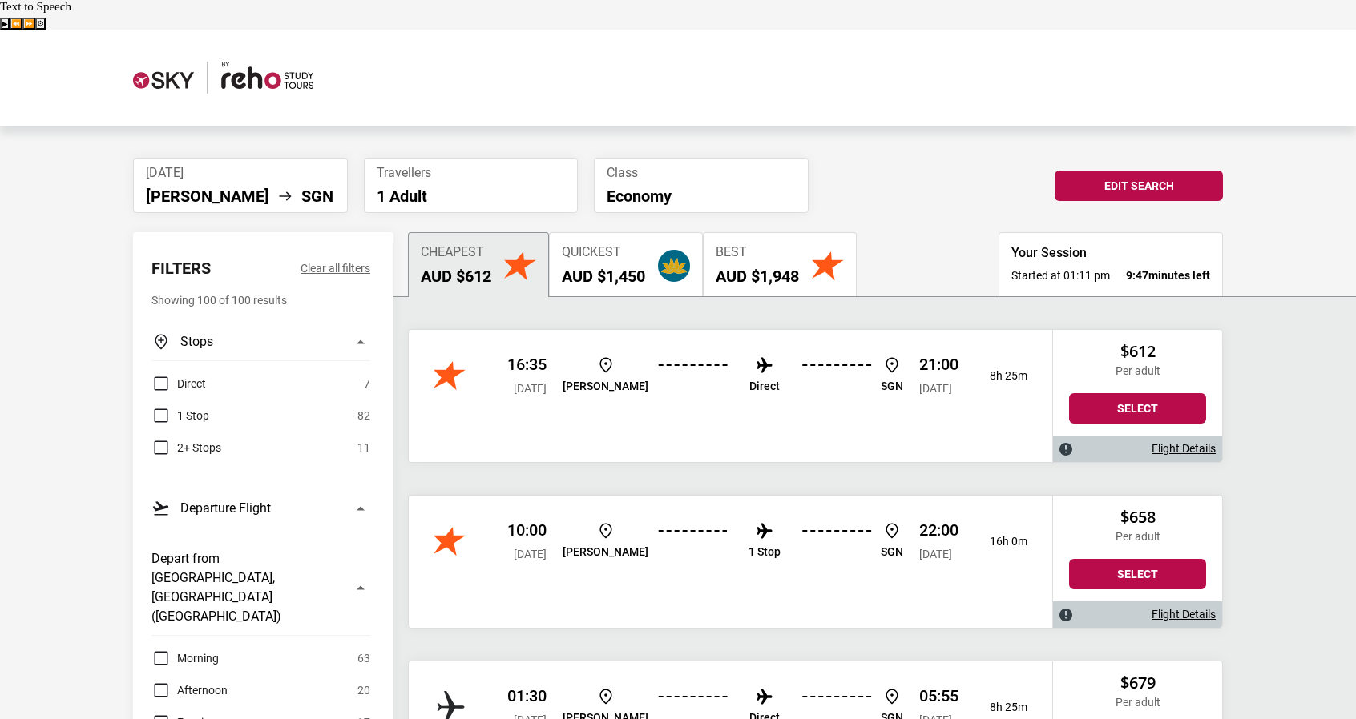
click at [1161, 442] on link "Flight Details" at bounding box center [1183, 449] width 64 height 14
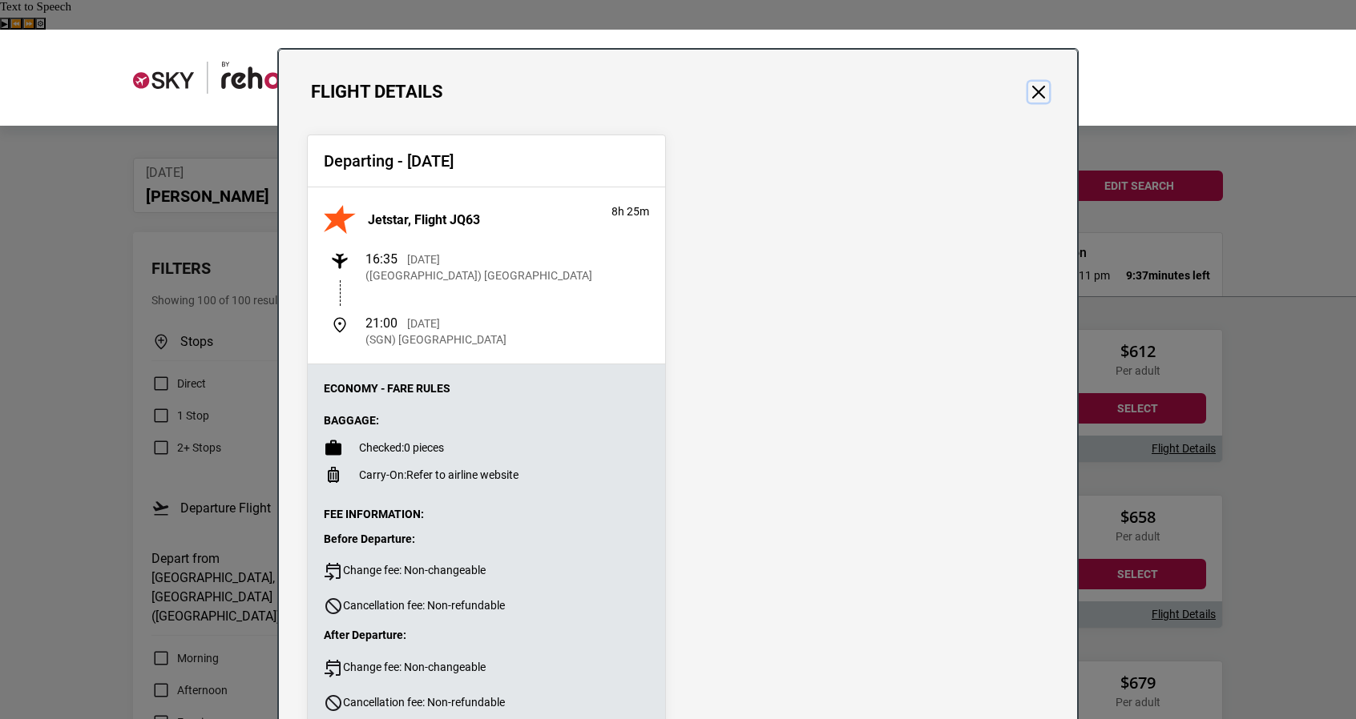
click at [1039, 88] on button "Close" at bounding box center [1038, 92] width 21 height 21
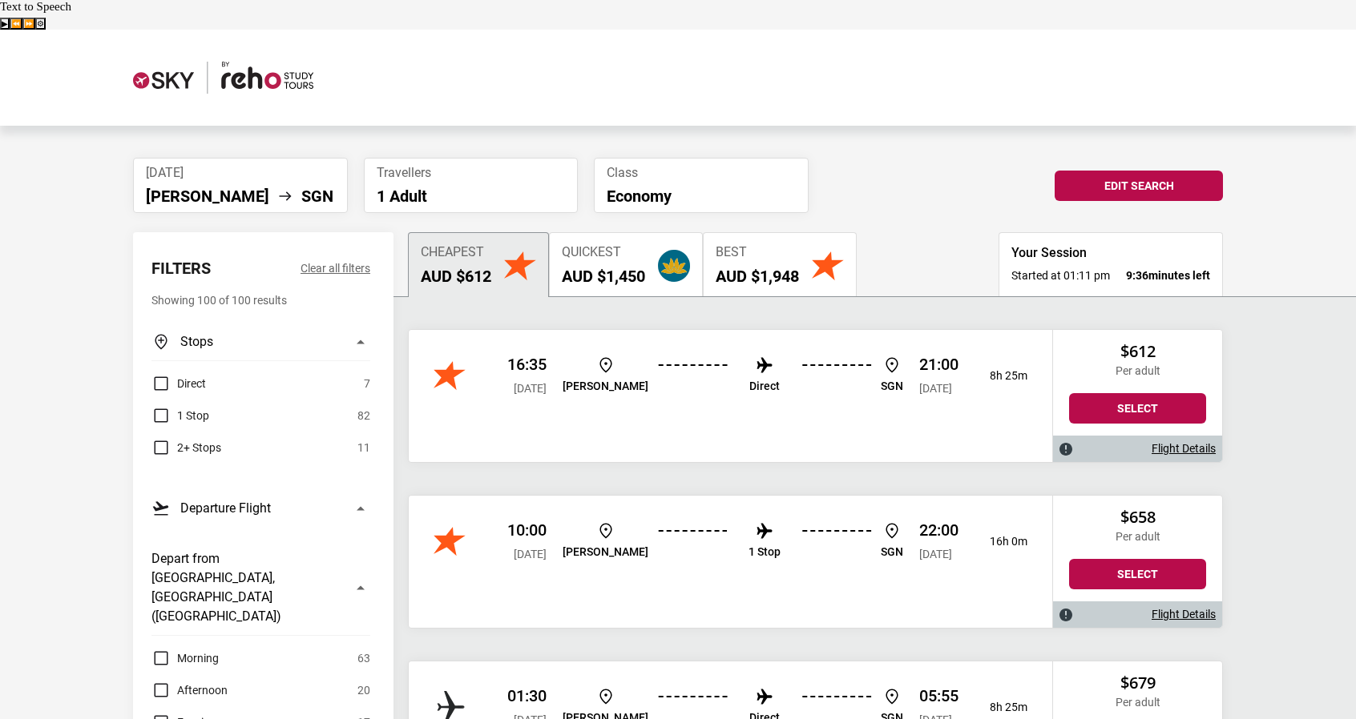
click at [641, 267] on h2 "AUD $1,450" at bounding box center [603, 276] width 83 height 19
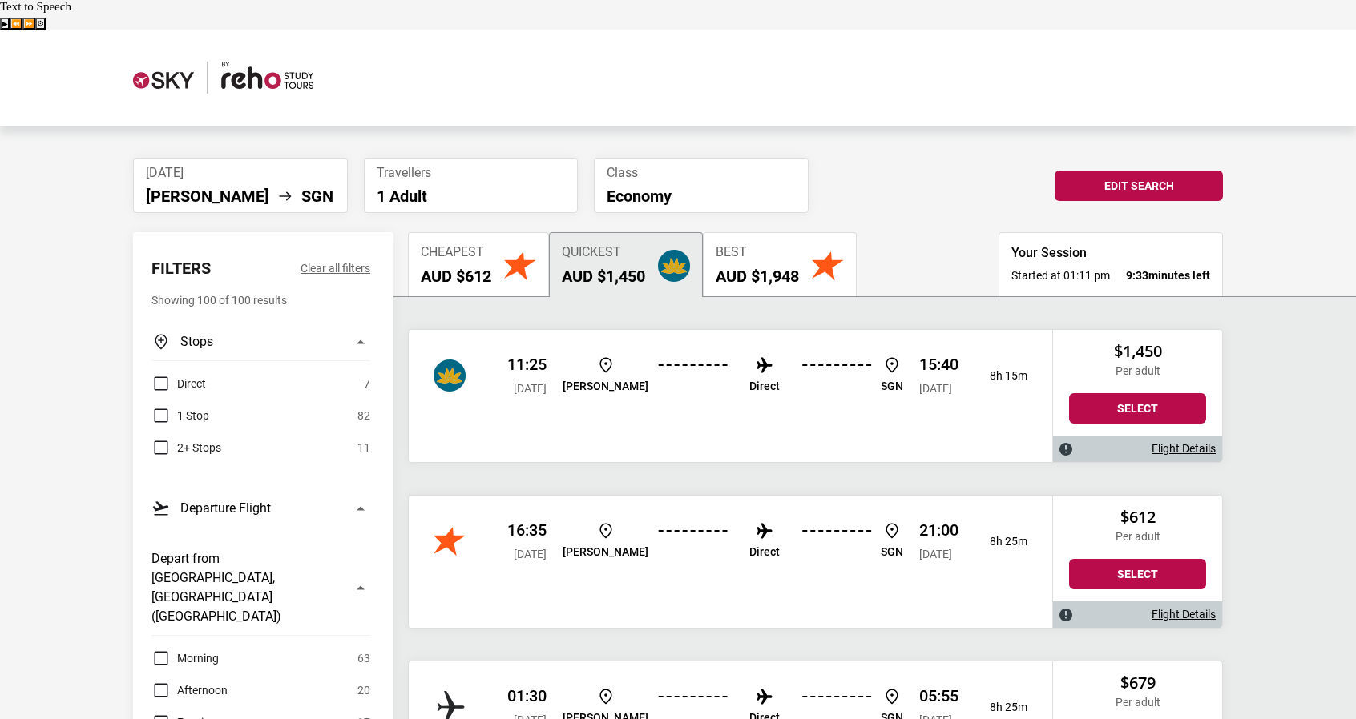
click at [1169, 442] on link "Flight Details" at bounding box center [1183, 449] width 64 height 14
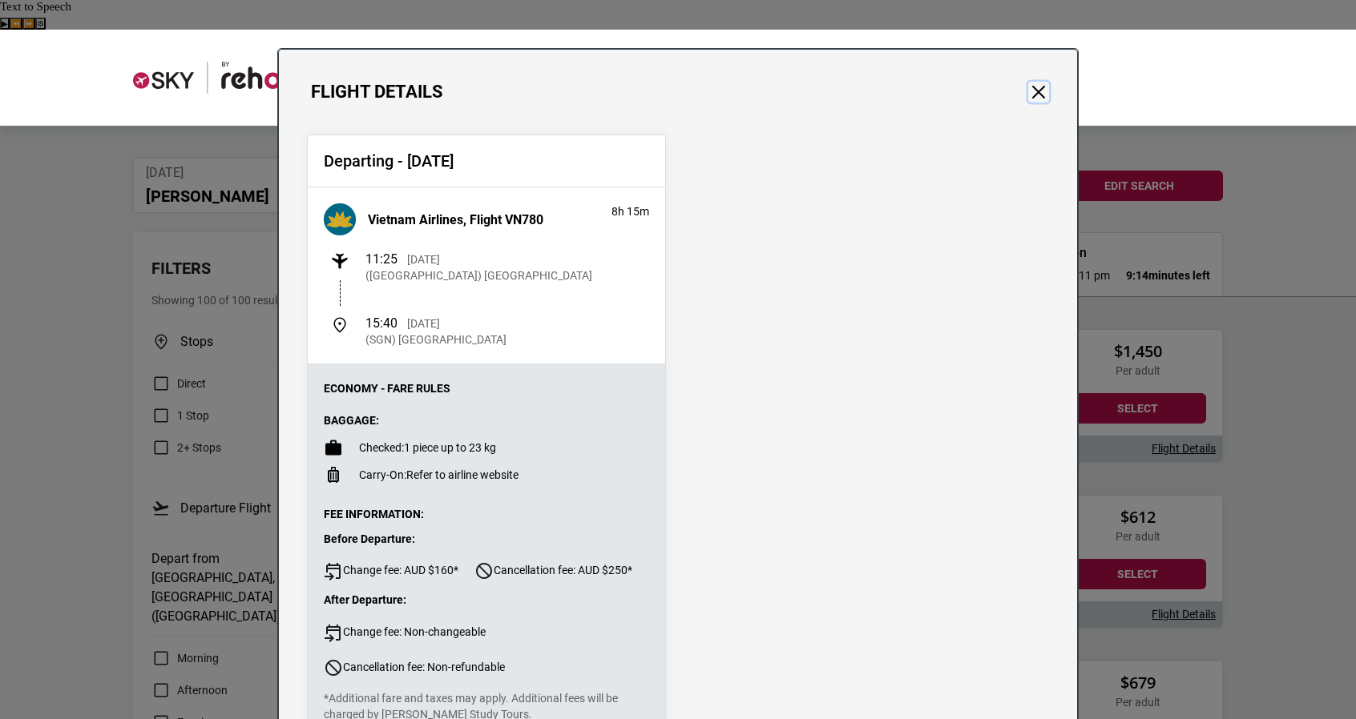
click at [1032, 94] on button "Close" at bounding box center [1038, 92] width 21 height 21
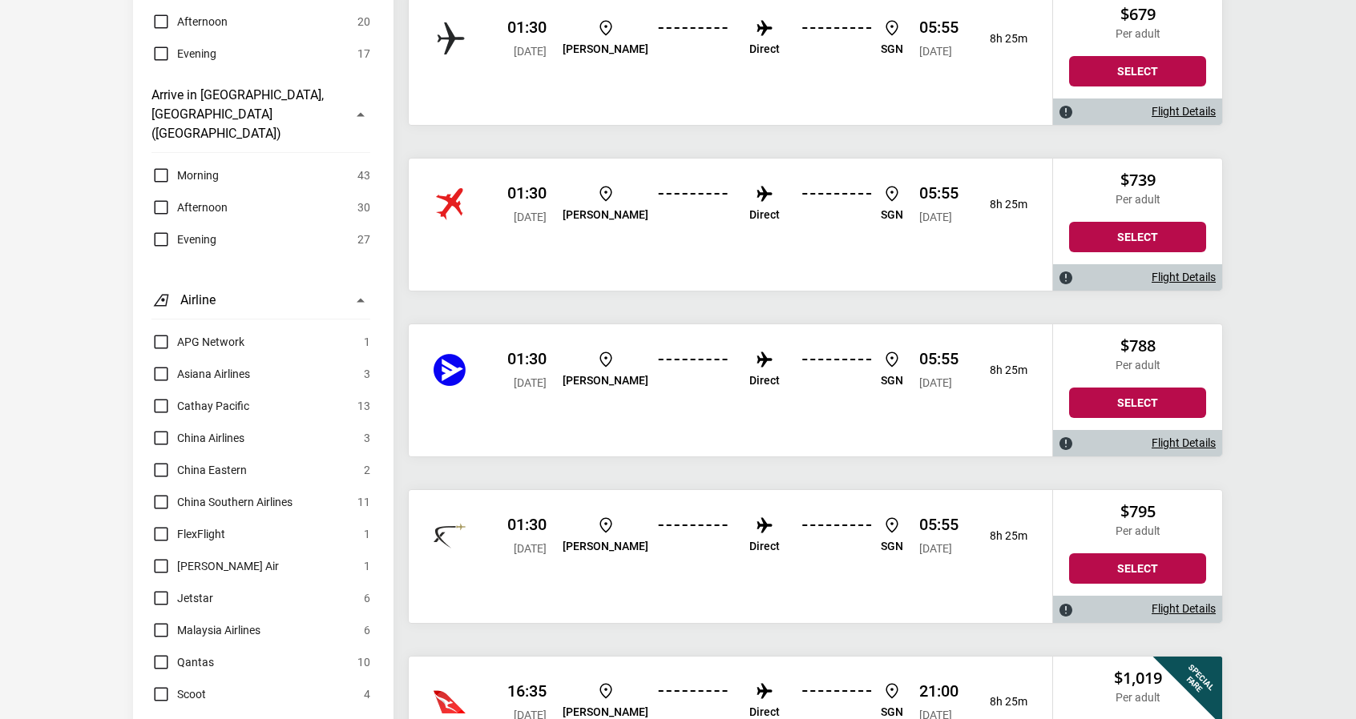
scroll to position [721, 0]
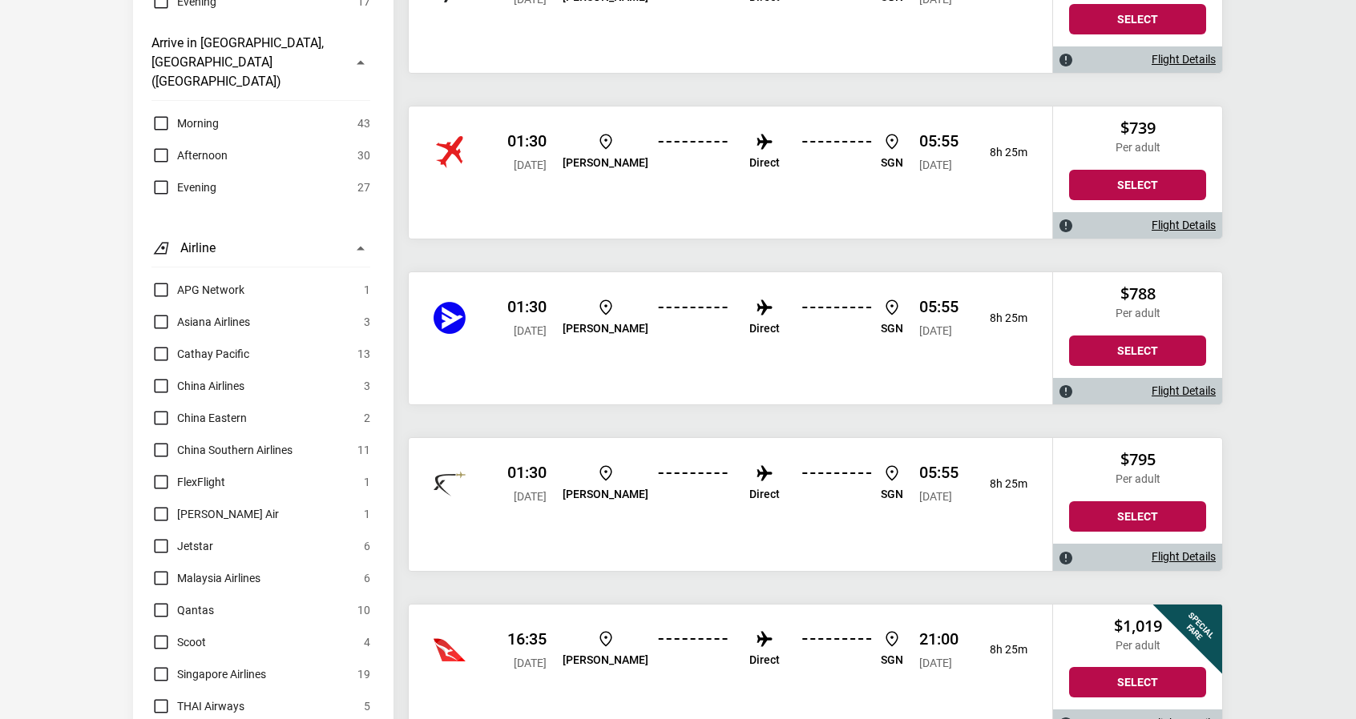
click at [1168, 385] on link "Flight Details" at bounding box center [1183, 392] width 64 height 14
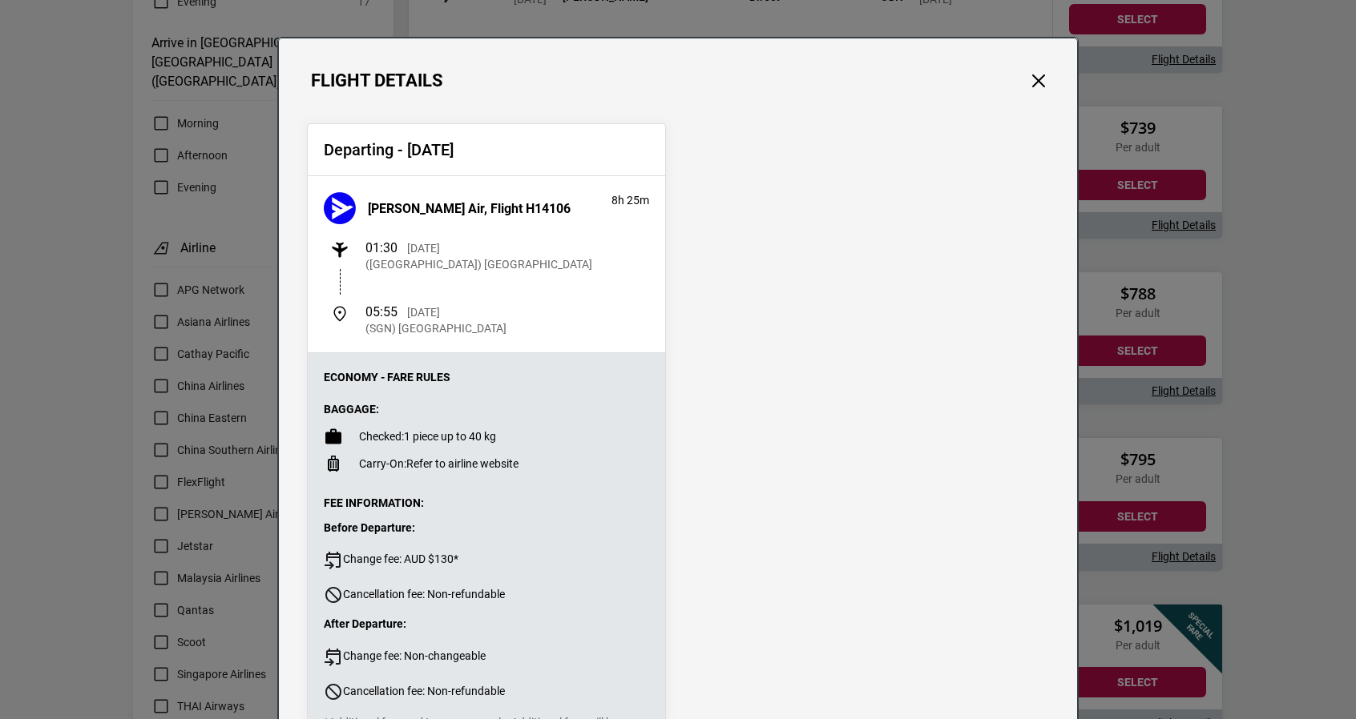
scroll to position [0, 0]
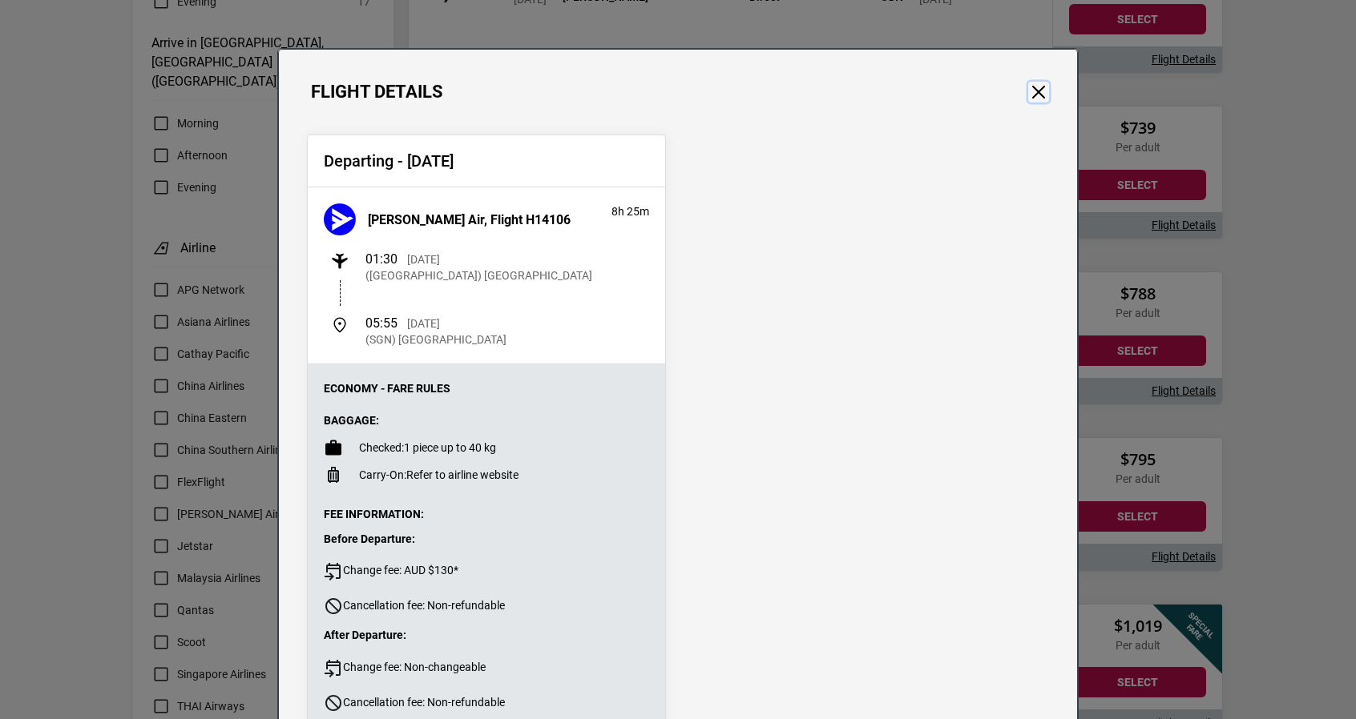
click at [1030, 95] on button "Close" at bounding box center [1038, 92] width 21 height 21
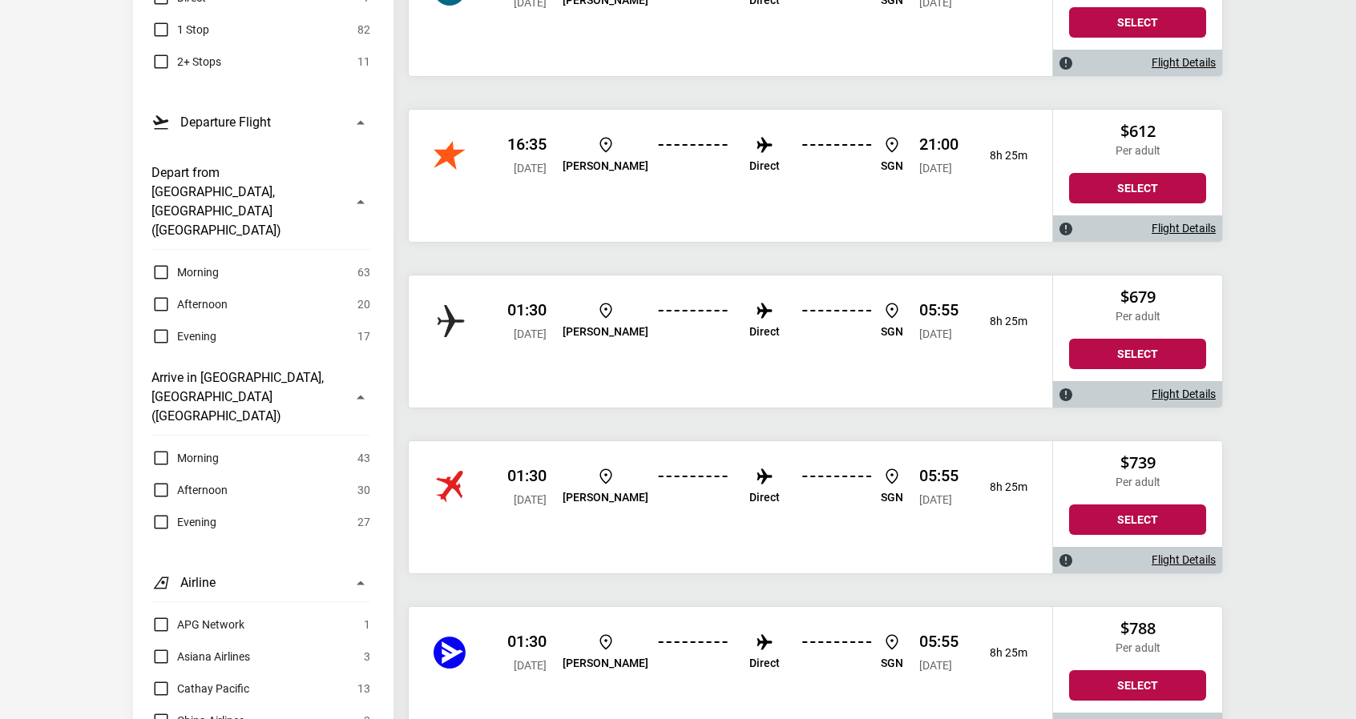
scroll to position [401, 0]
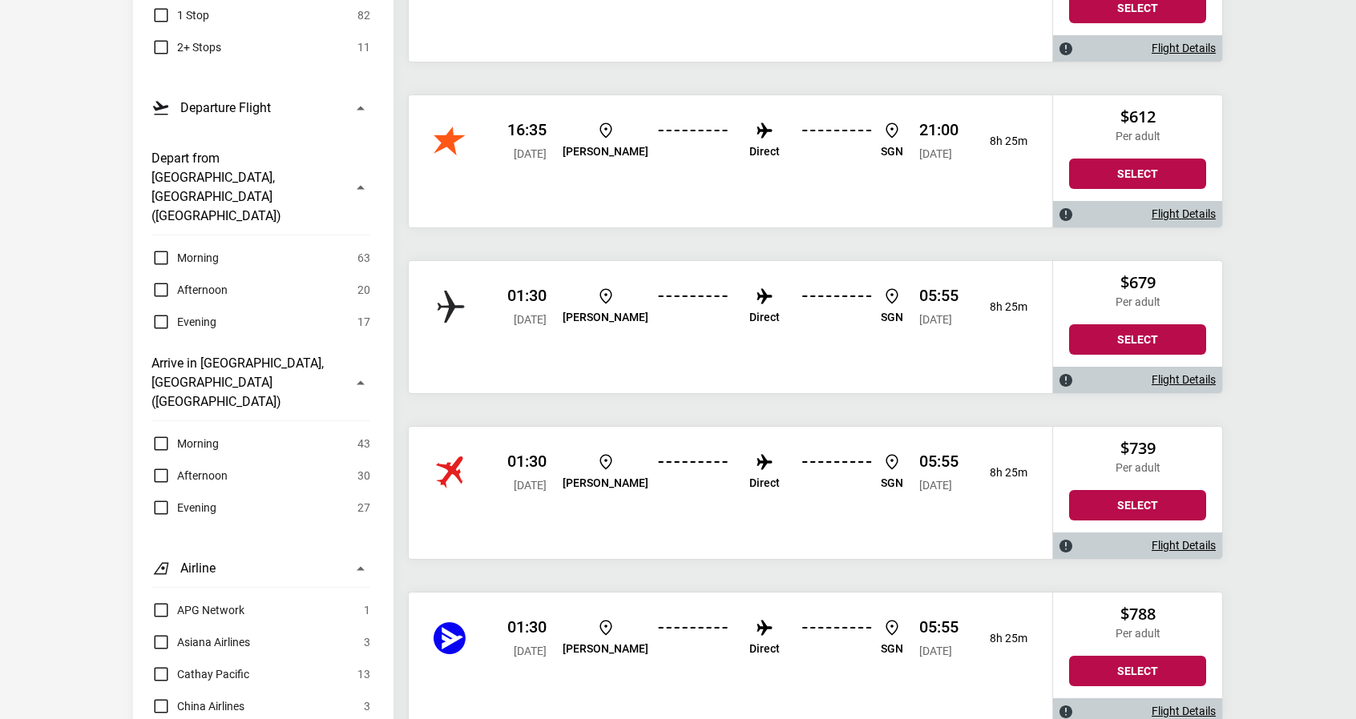
click at [1149, 533] on div "Flight Details" at bounding box center [1137, 546] width 169 height 26
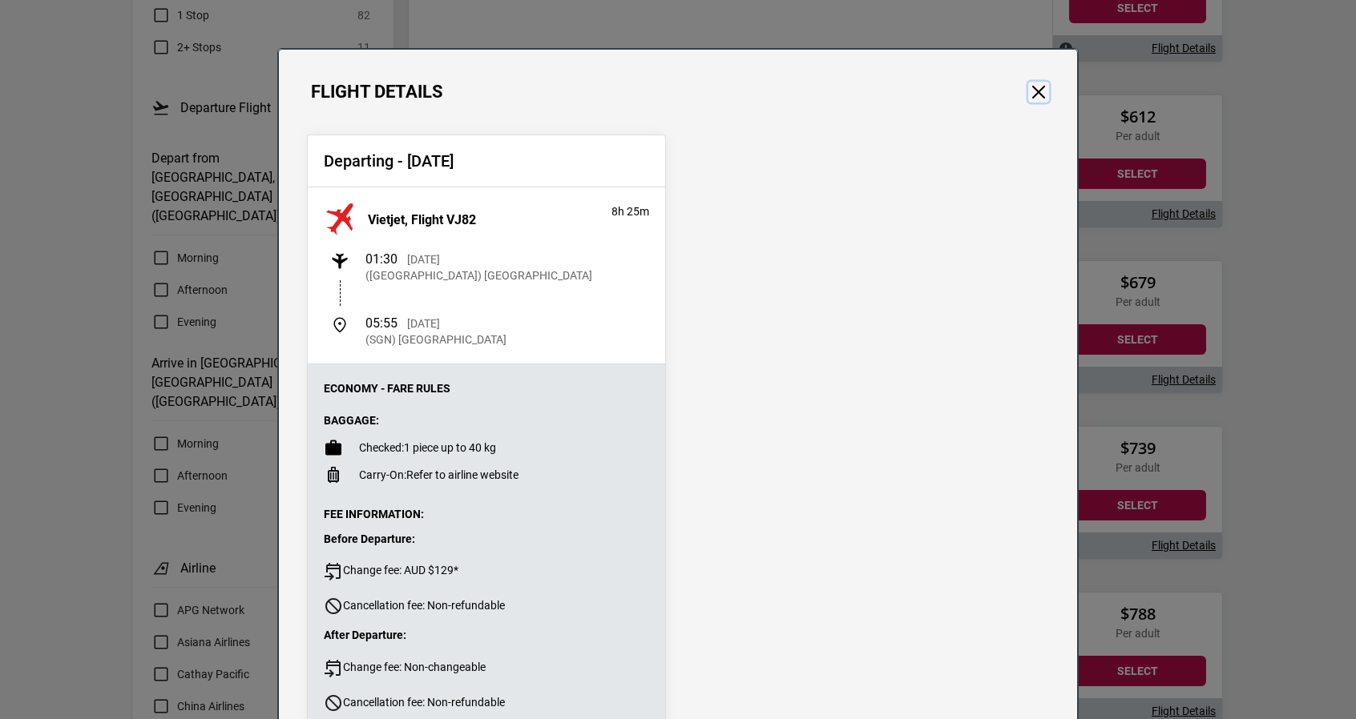
click at [1037, 95] on button "Close" at bounding box center [1038, 92] width 21 height 21
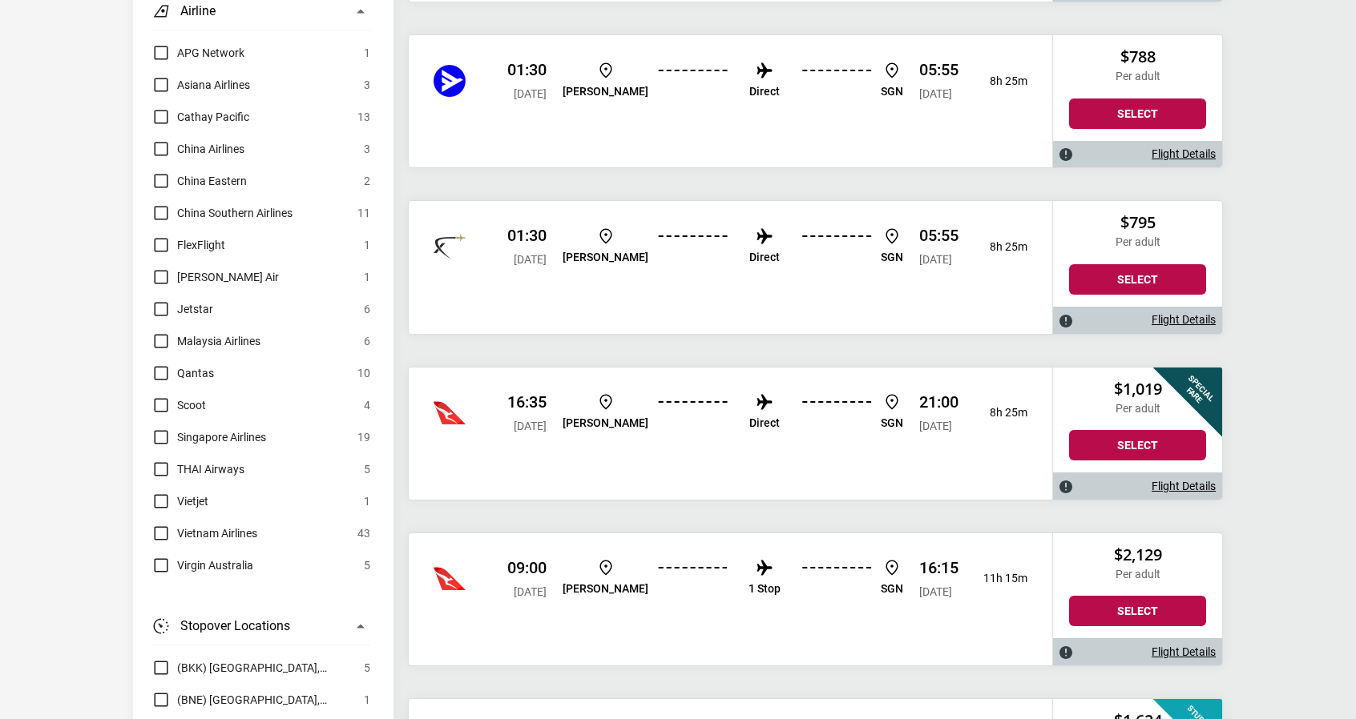
scroll to position [961, 0]
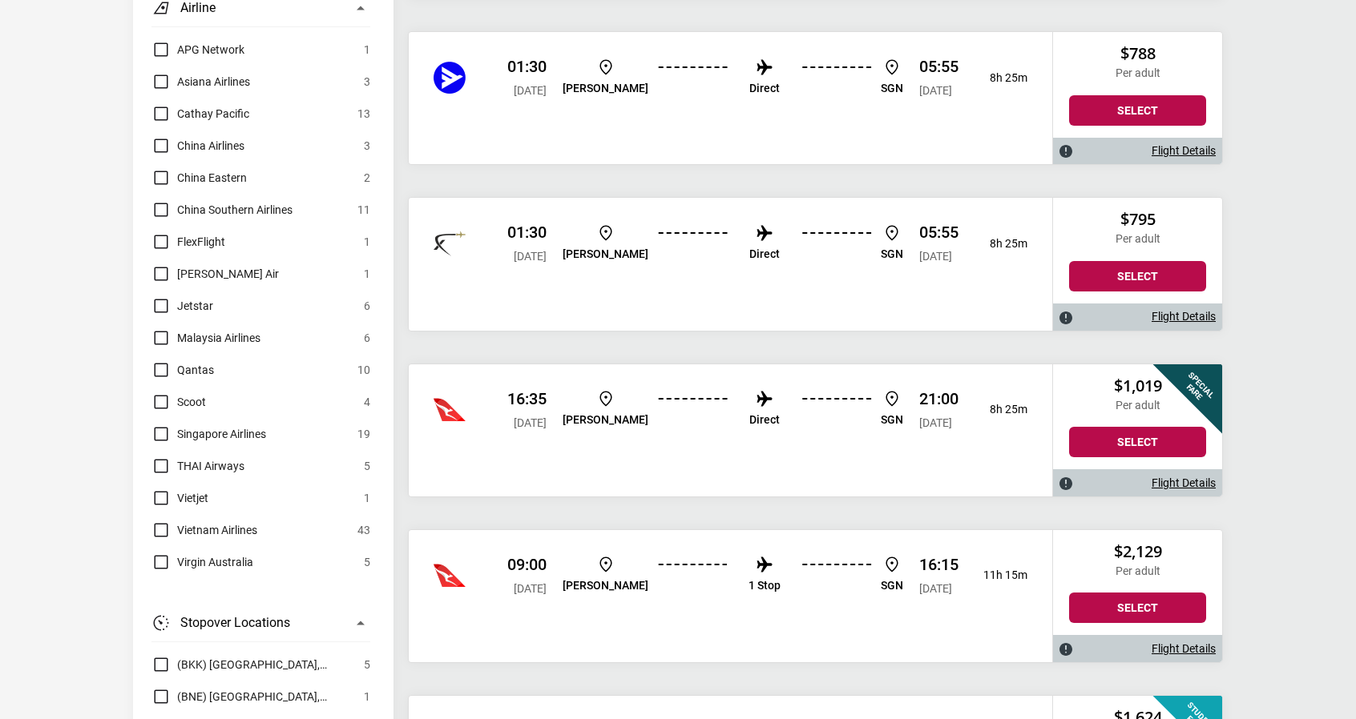
click at [1159, 477] on link "Flight Details" at bounding box center [1183, 484] width 64 height 14
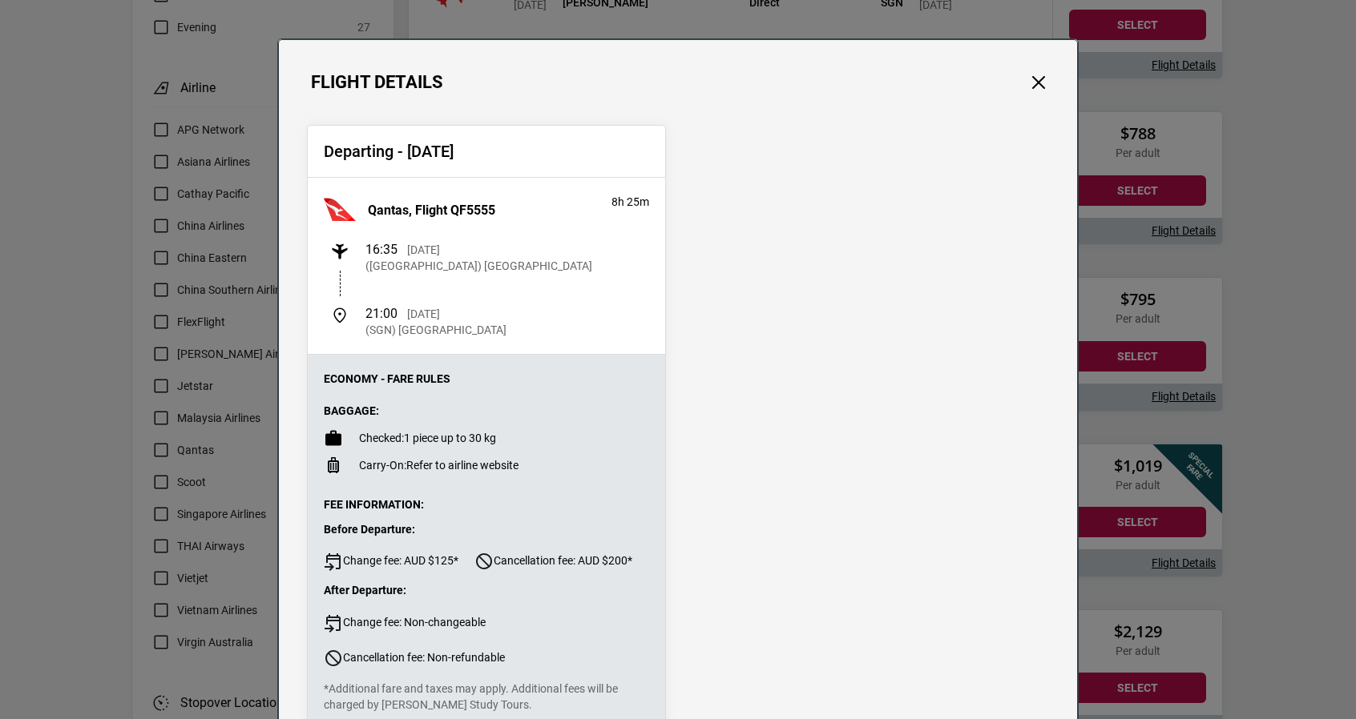
scroll to position [0, 0]
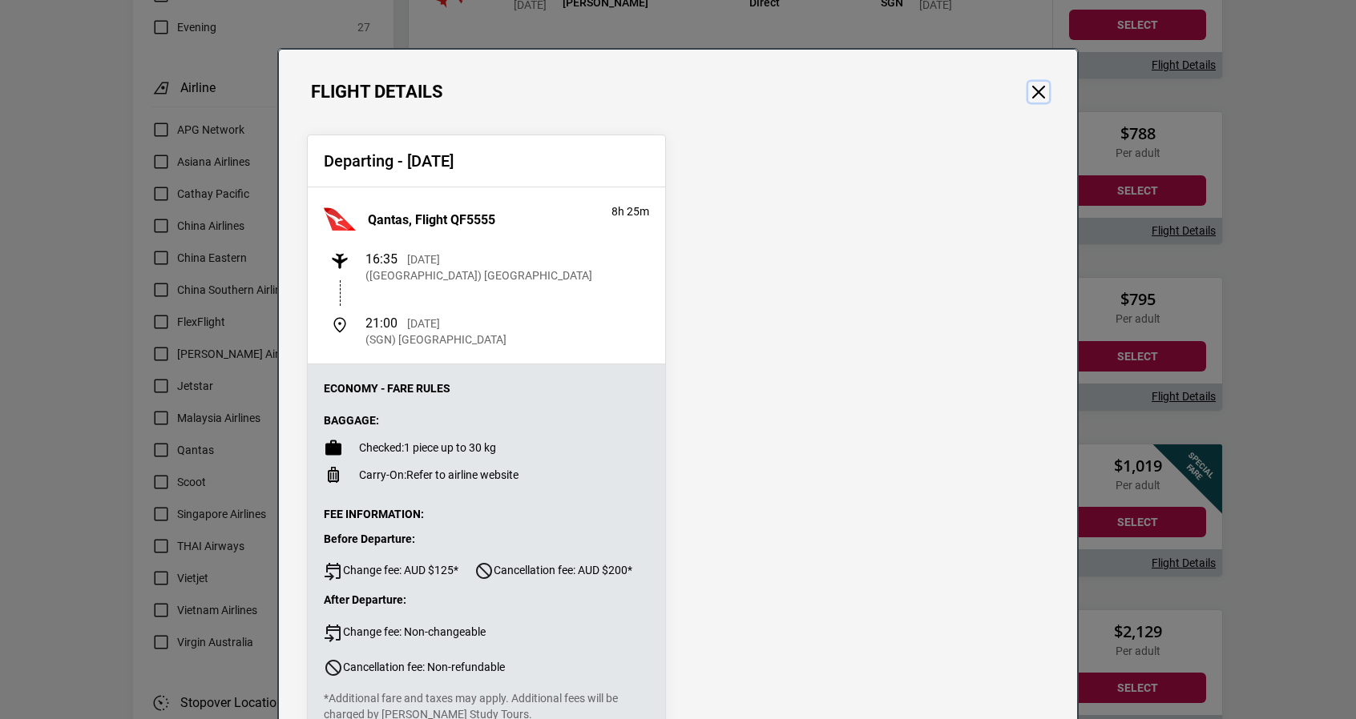
click at [1033, 89] on button "Close" at bounding box center [1038, 92] width 21 height 21
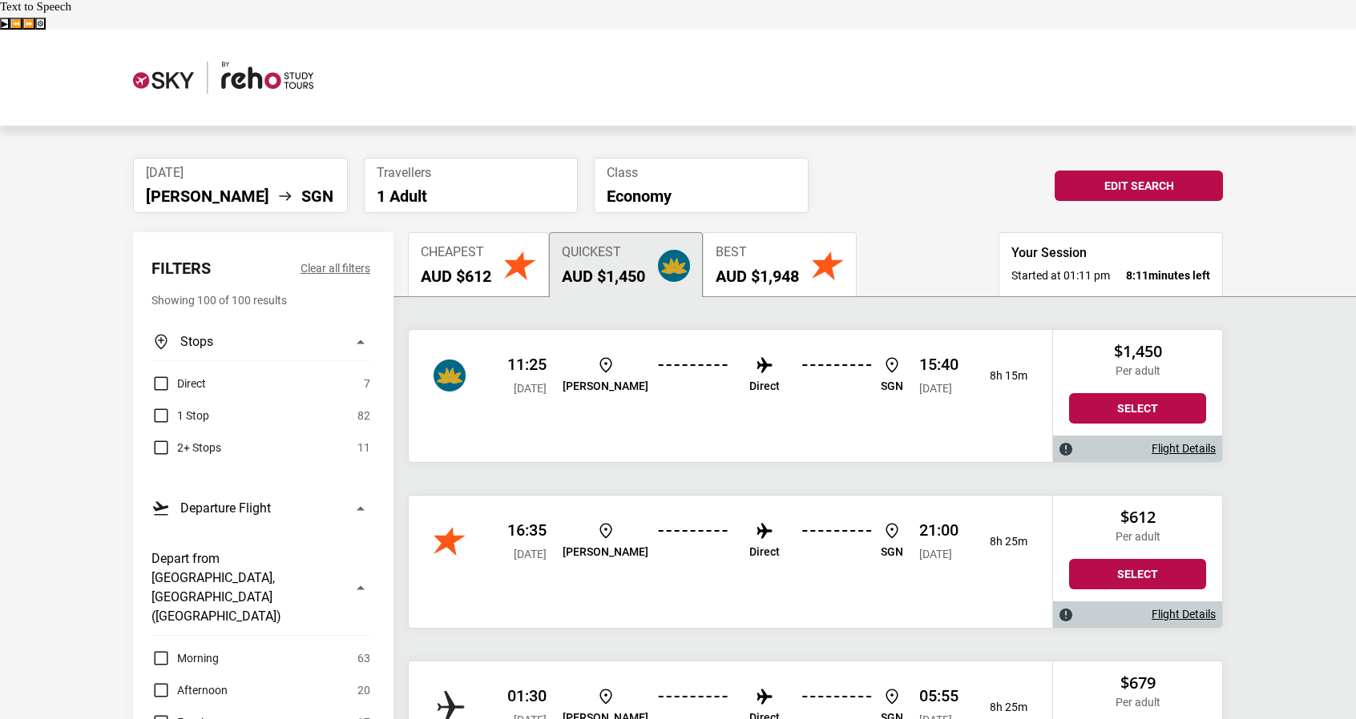
click at [458, 267] on h2 "AUD $612" at bounding box center [456, 276] width 71 height 19
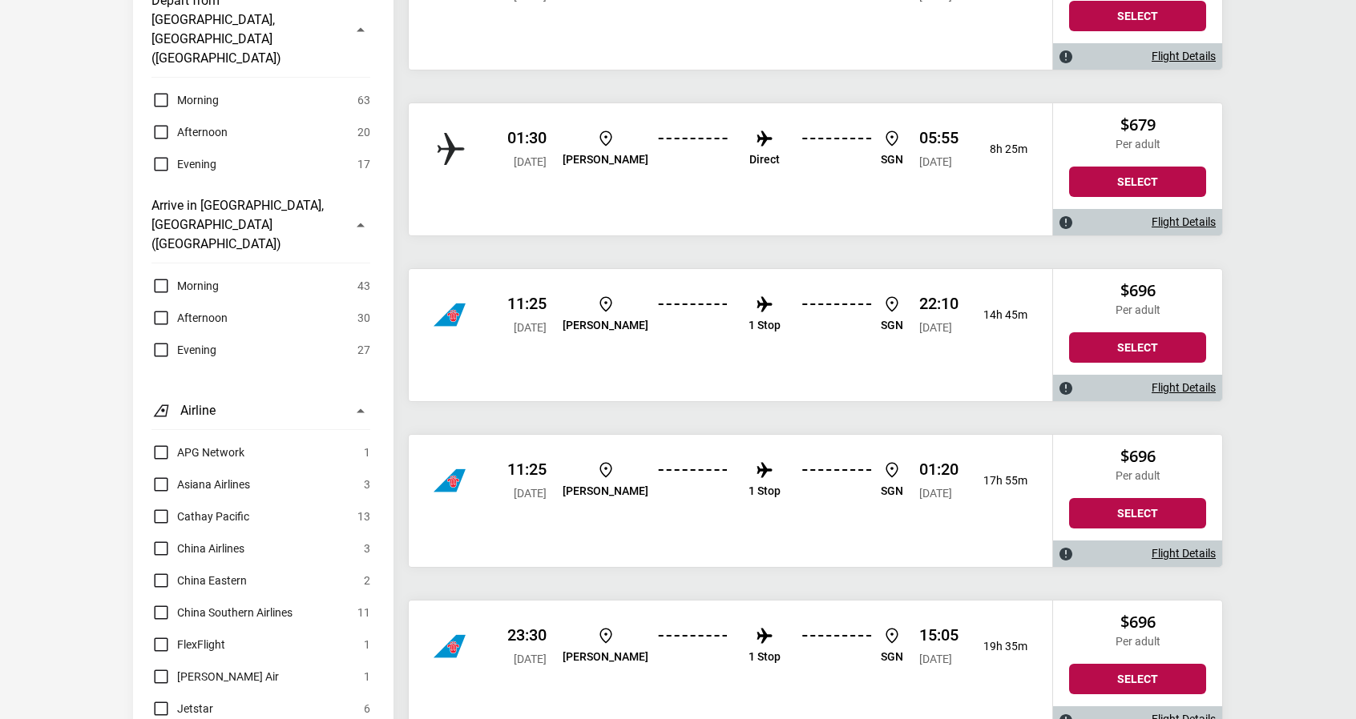
scroll to position [561, 0]
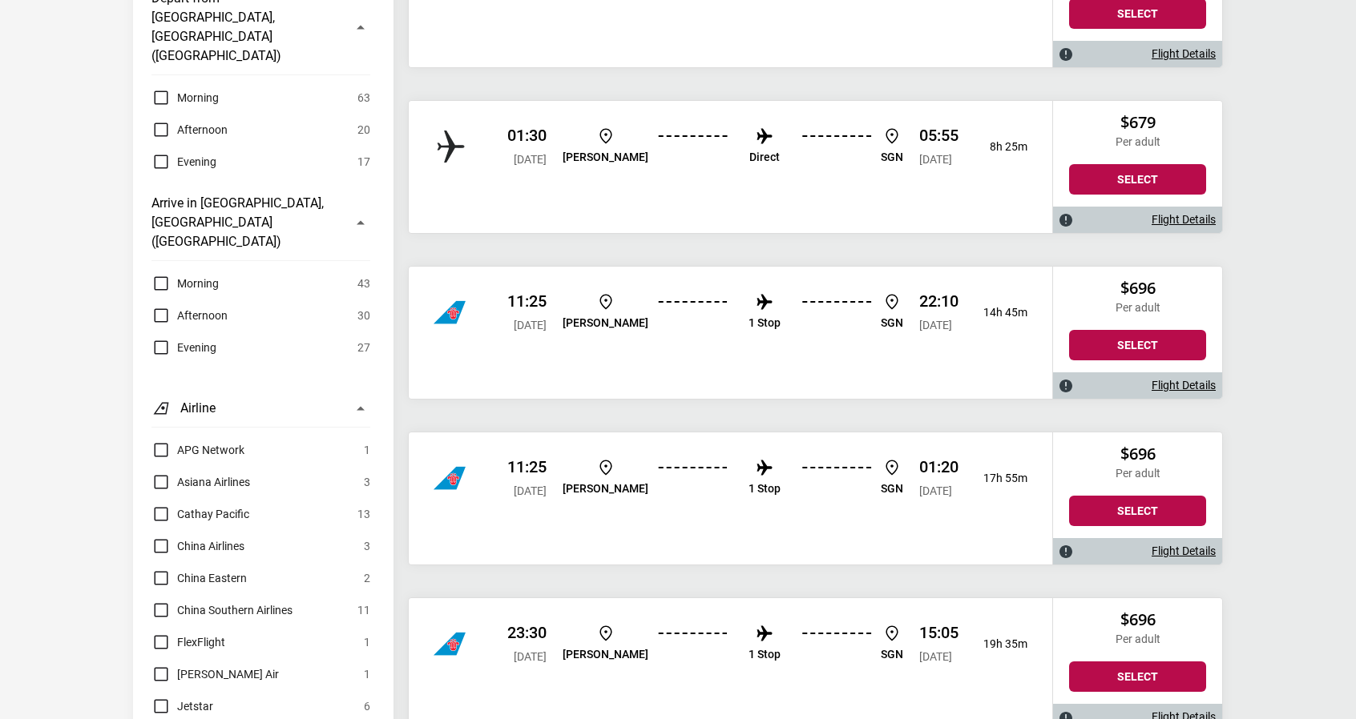
click at [1198, 379] on link "Flight Details" at bounding box center [1183, 386] width 64 height 14
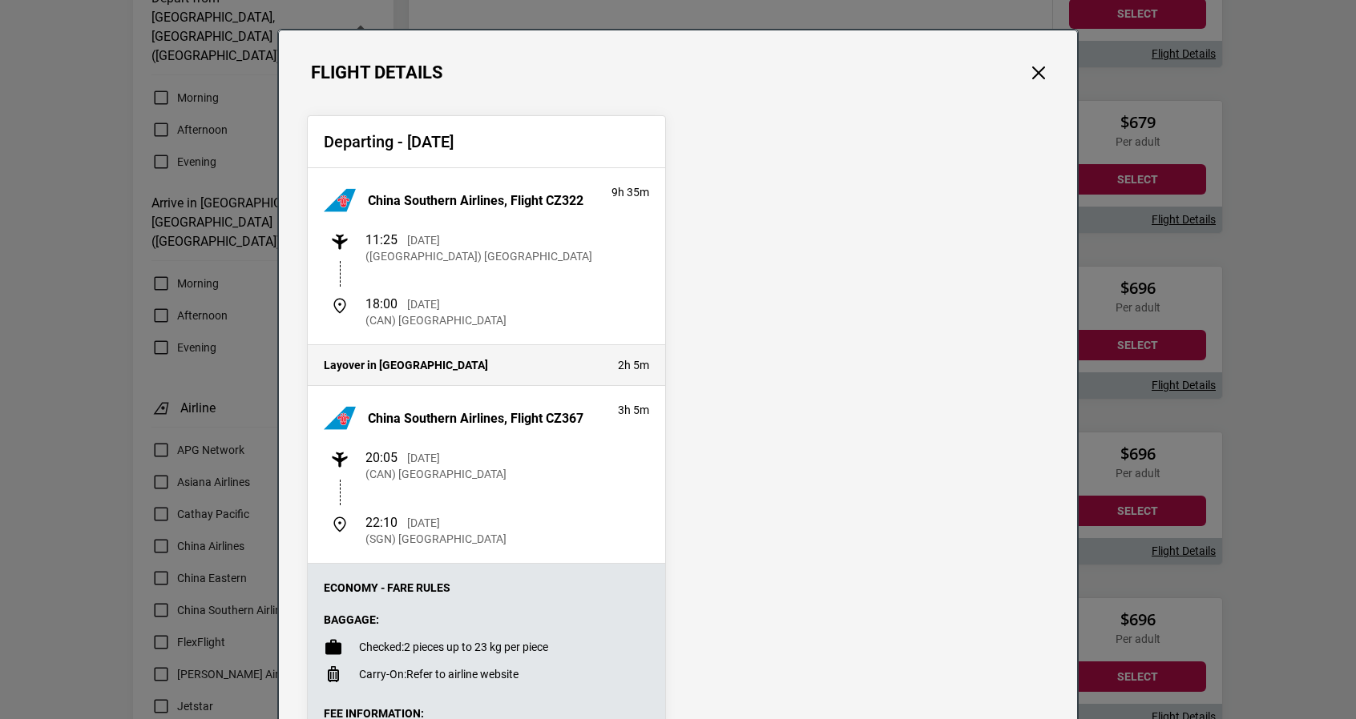
scroll to position [0, 0]
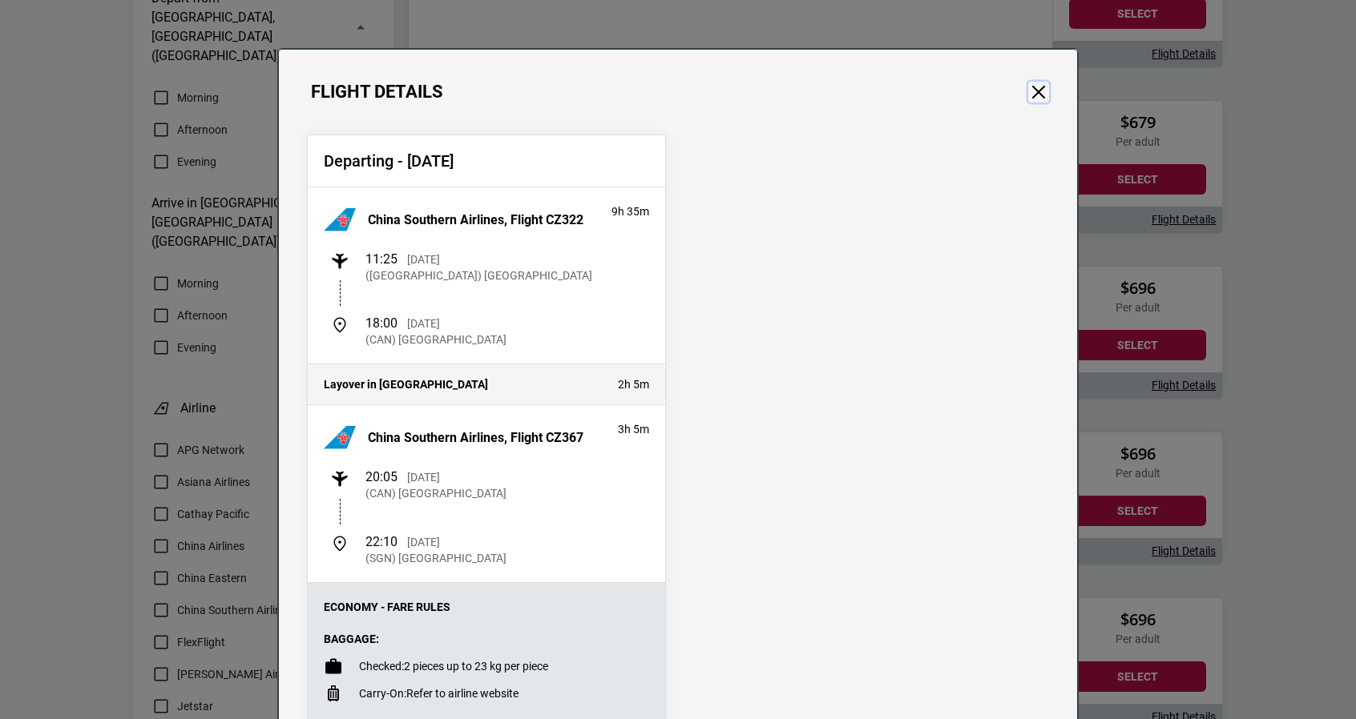
drag, startPoint x: 1031, startPoint y: 83, endPoint x: 1022, endPoint y: 87, distance: 10.0
click at [1028, 87] on button "Close" at bounding box center [1038, 92] width 21 height 21
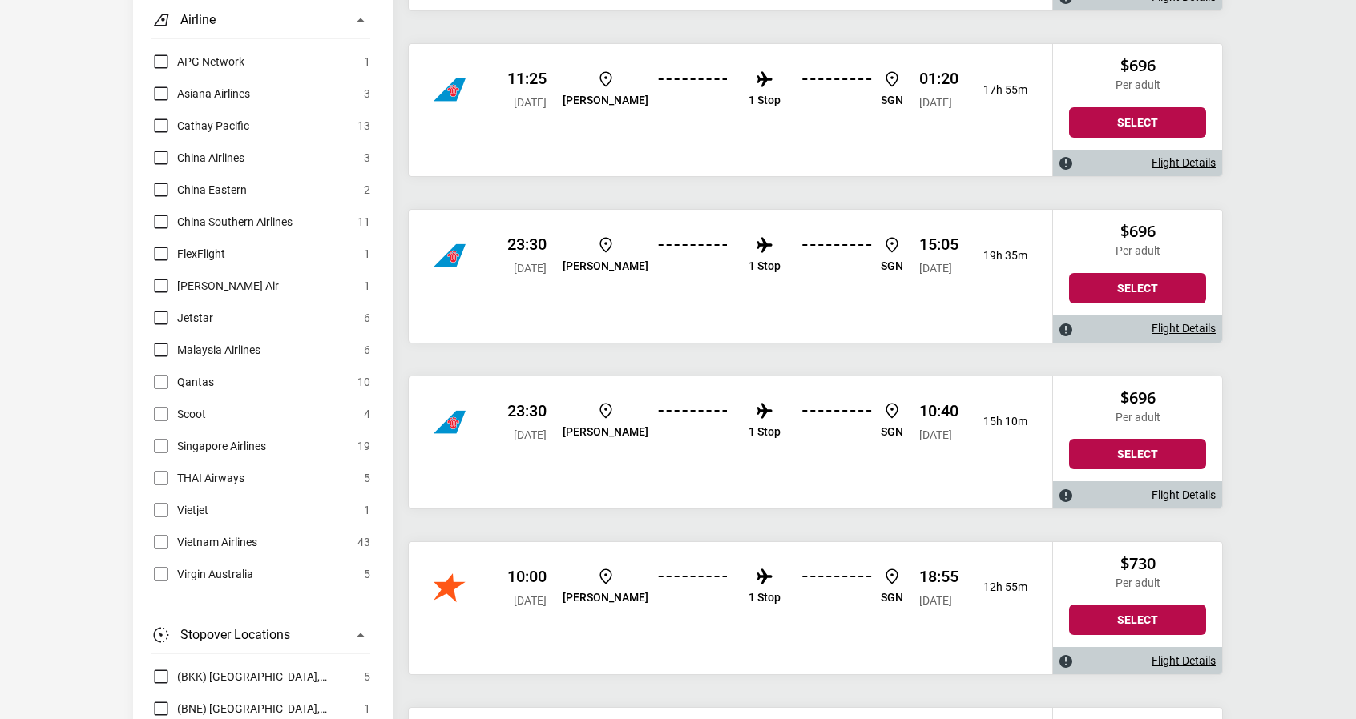
scroll to position [961, 0]
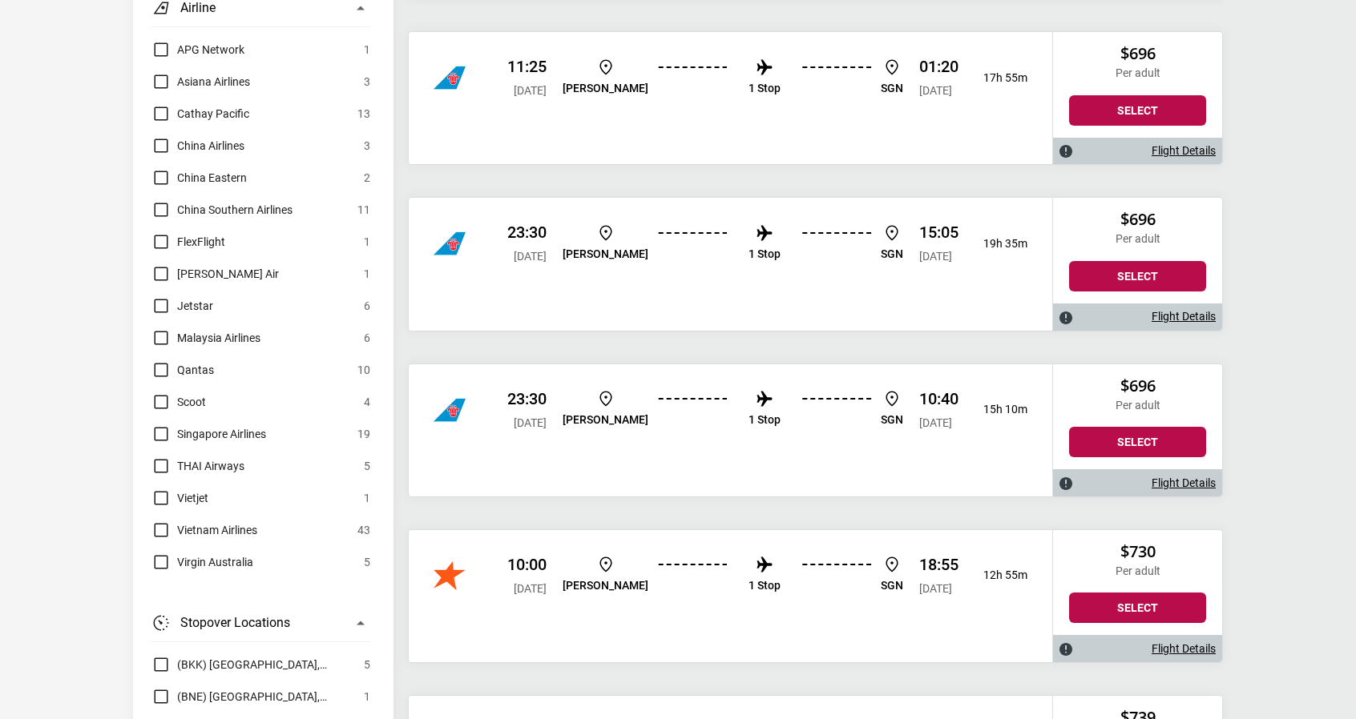
click at [1165, 477] on link "Flight Details" at bounding box center [1183, 484] width 64 height 14
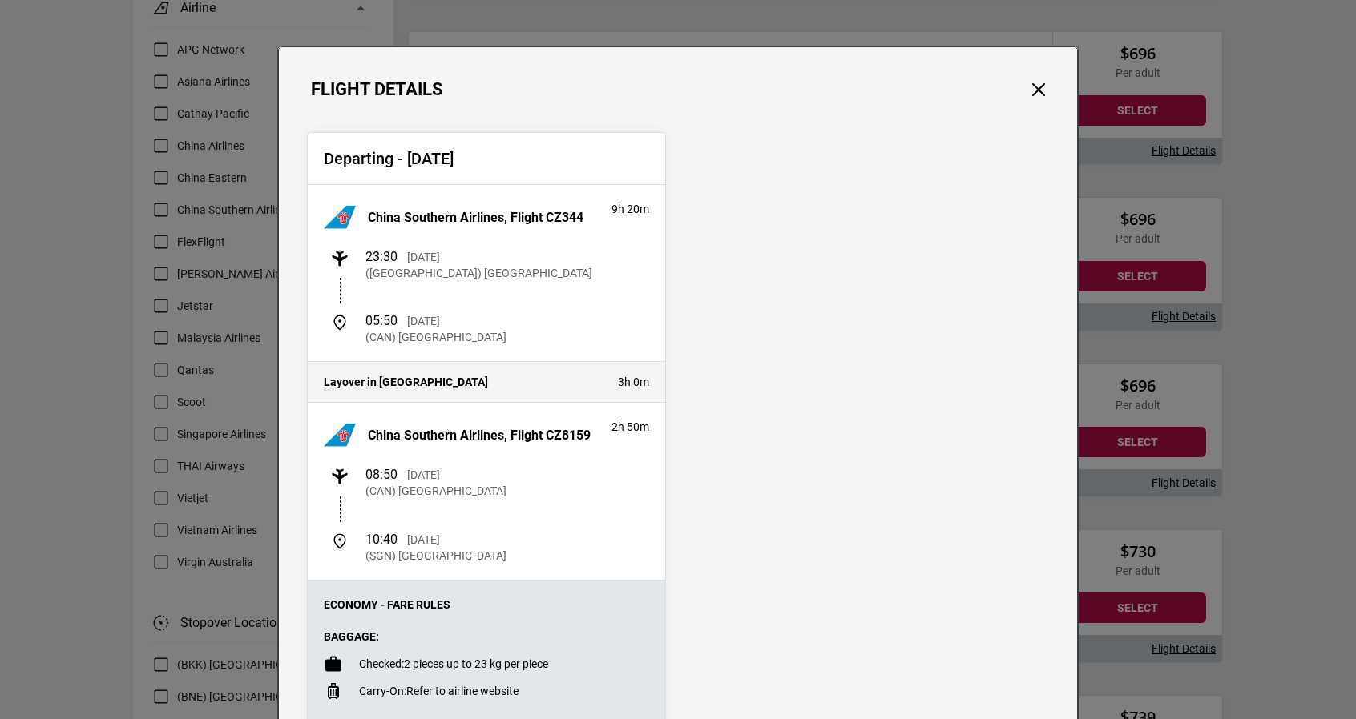
scroll to position [0, 0]
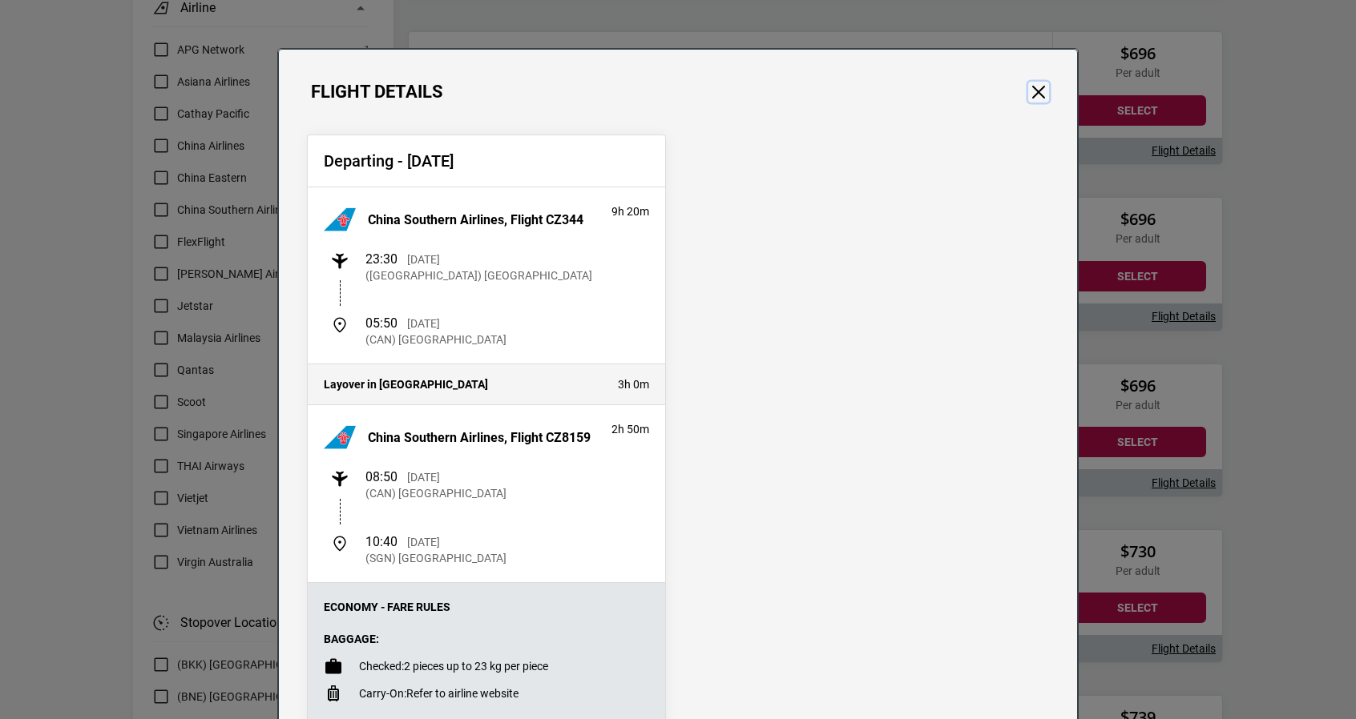
click at [1035, 99] on button "Close" at bounding box center [1038, 92] width 21 height 21
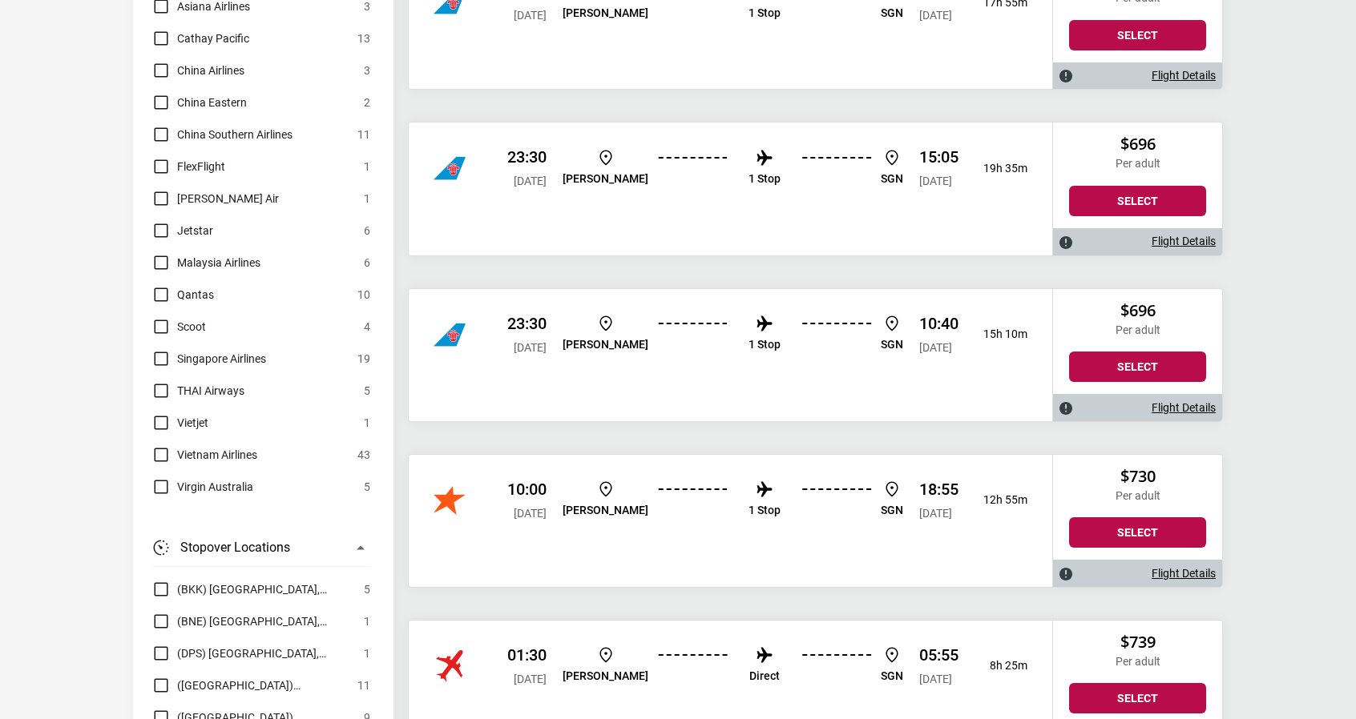
scroll to position [1042, 0]
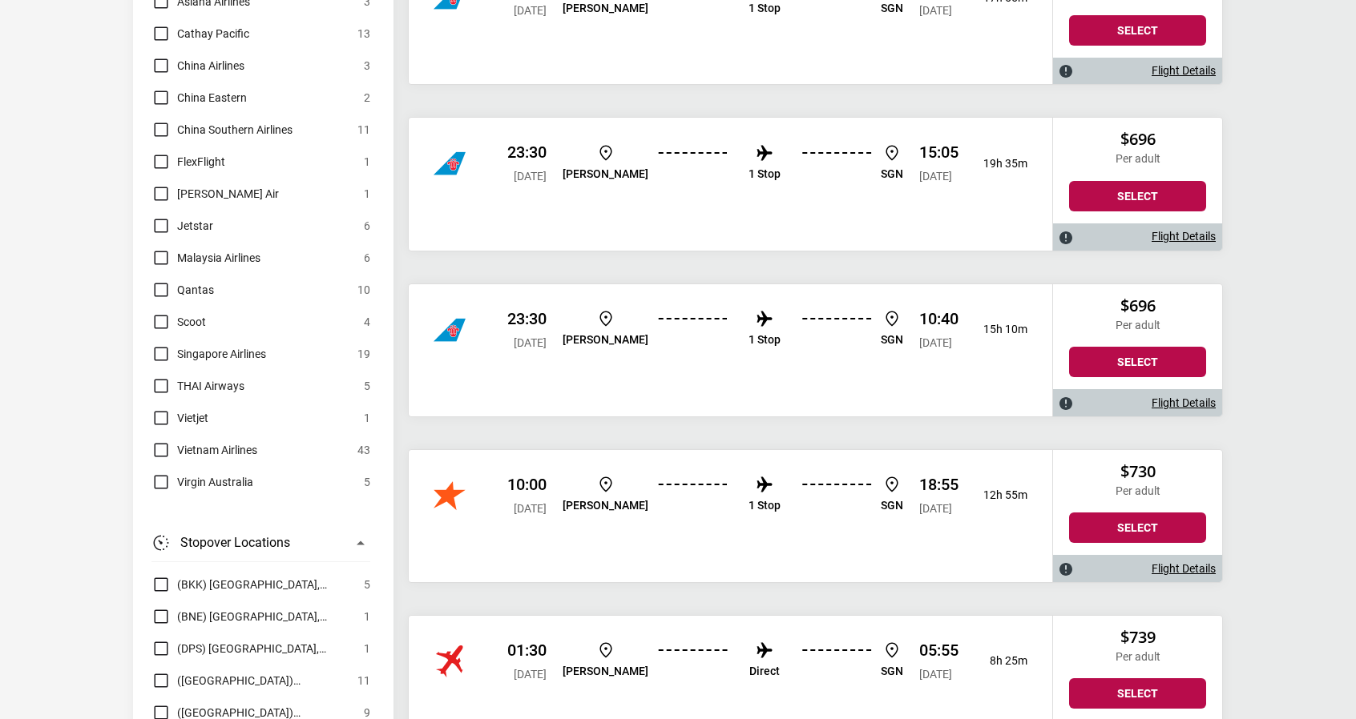
click at [1177, 562] on link "Flight Details" at bounding box center [1183, 569] width 64 height 14
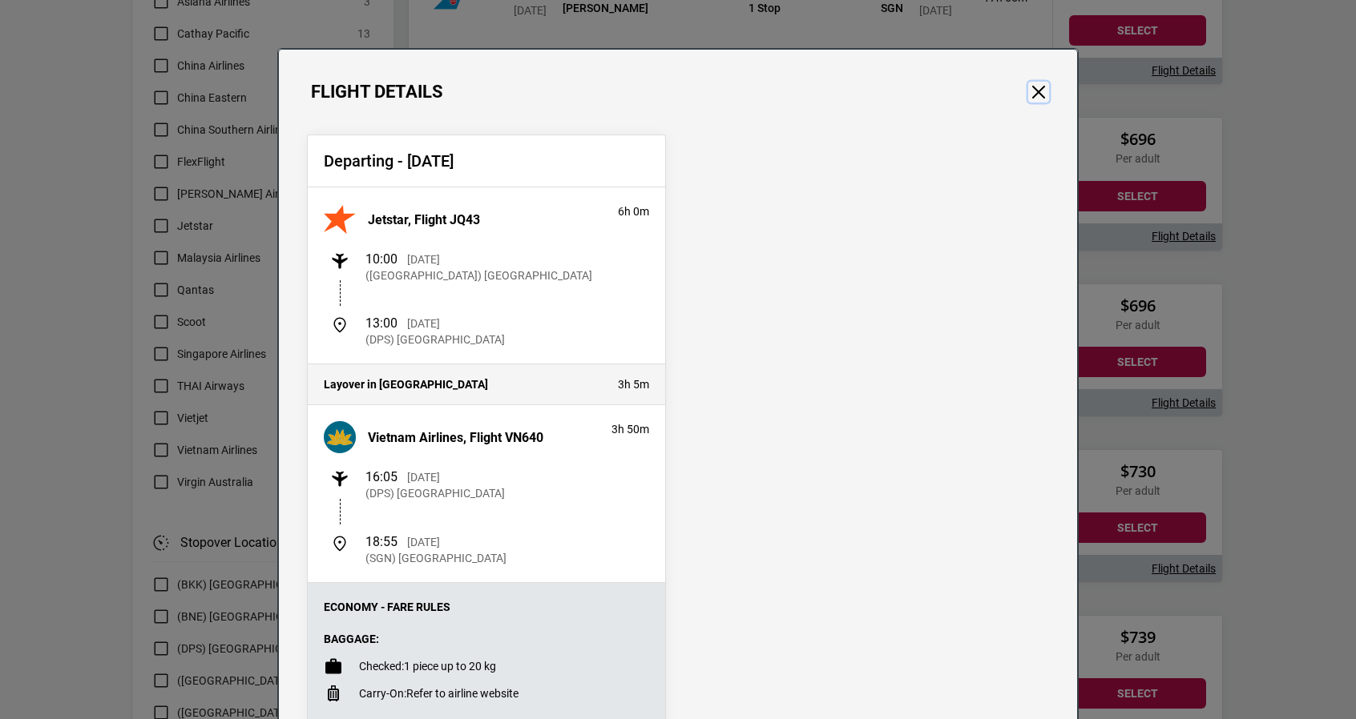
click at [1041, 83] on button "Close" at bounding box center [1038, 92] width 21 height 21
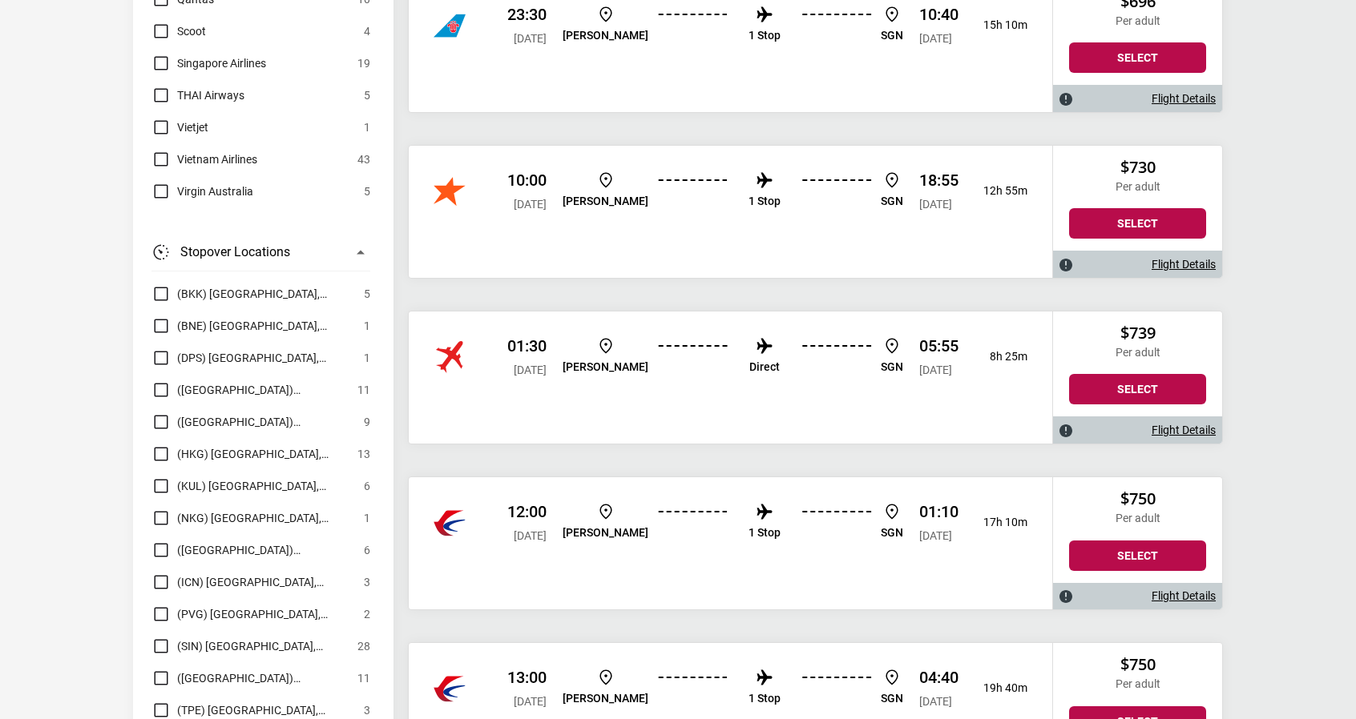
scroll to position [1362, 0]
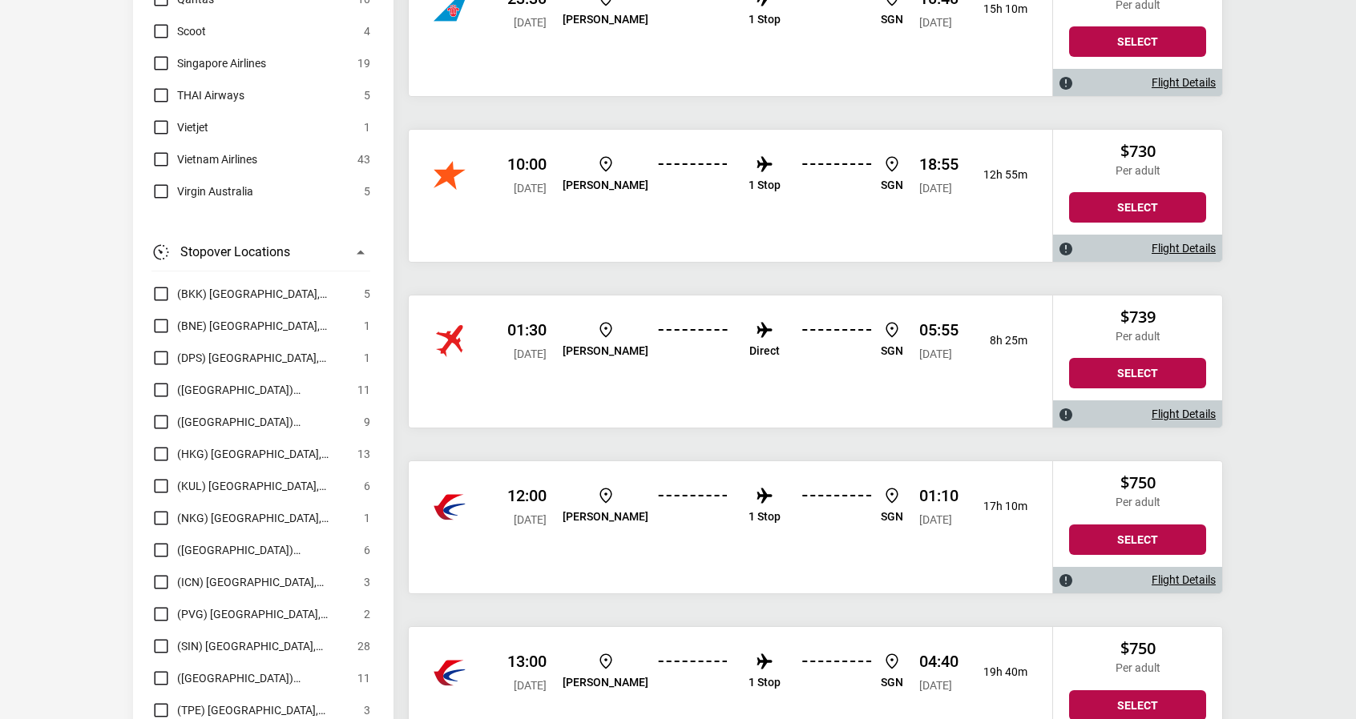
click at [1134, 567] on div "Flight Details" at bounding box center [1137, 580] width 169 height 26
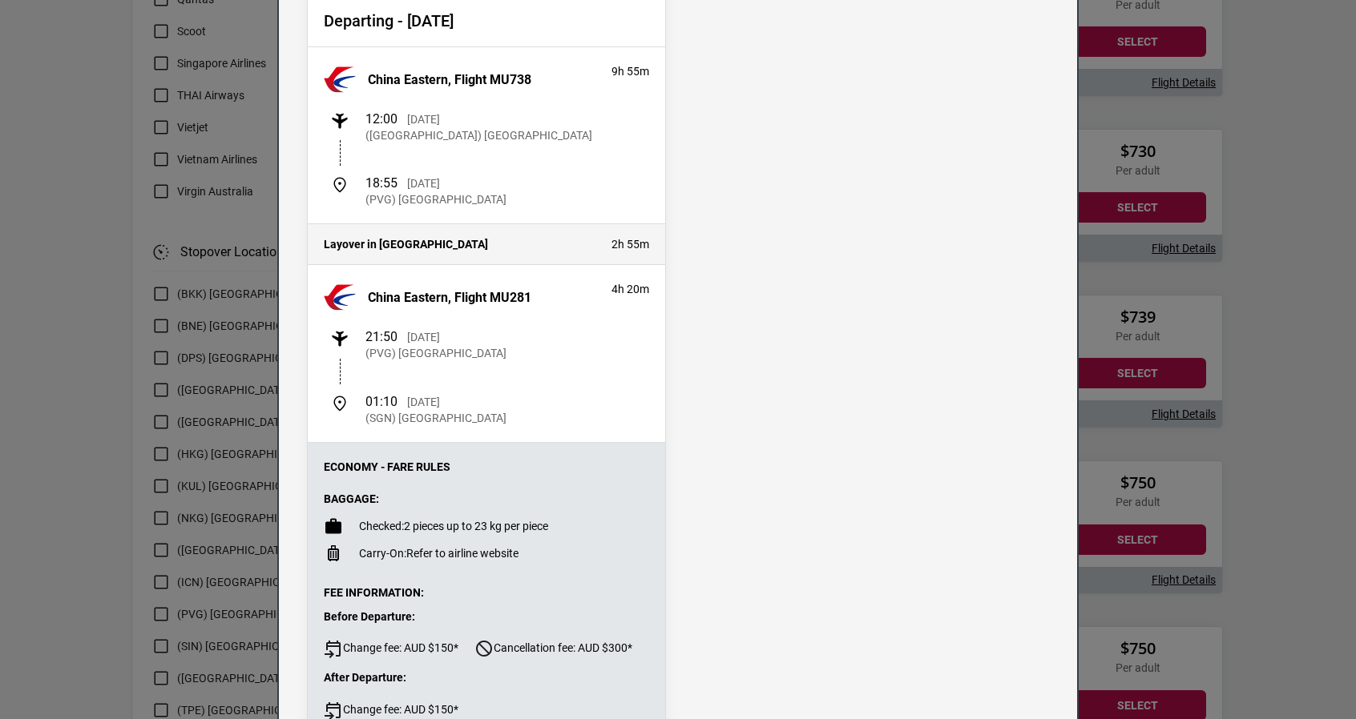
scroll to position [0, 0]
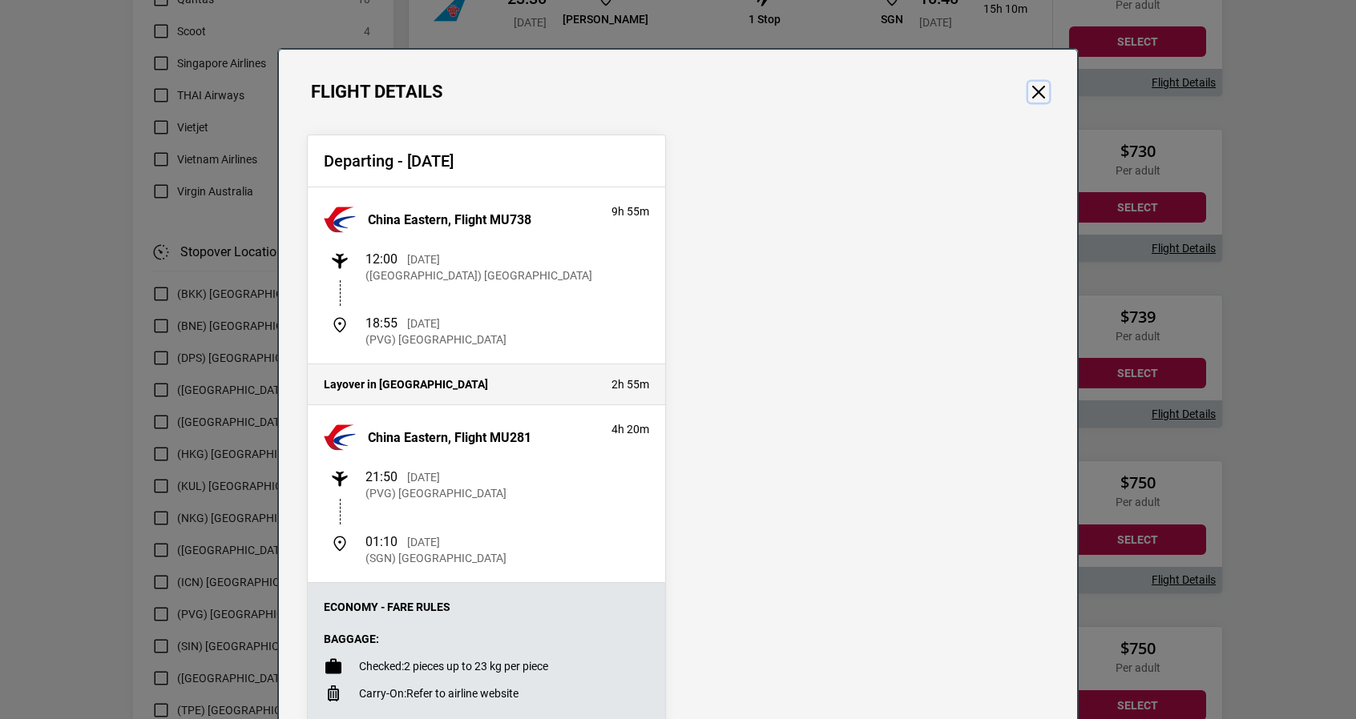
click at [1028, 100] on button "Close" at bounding box center [1038, 92] width 21 height 21
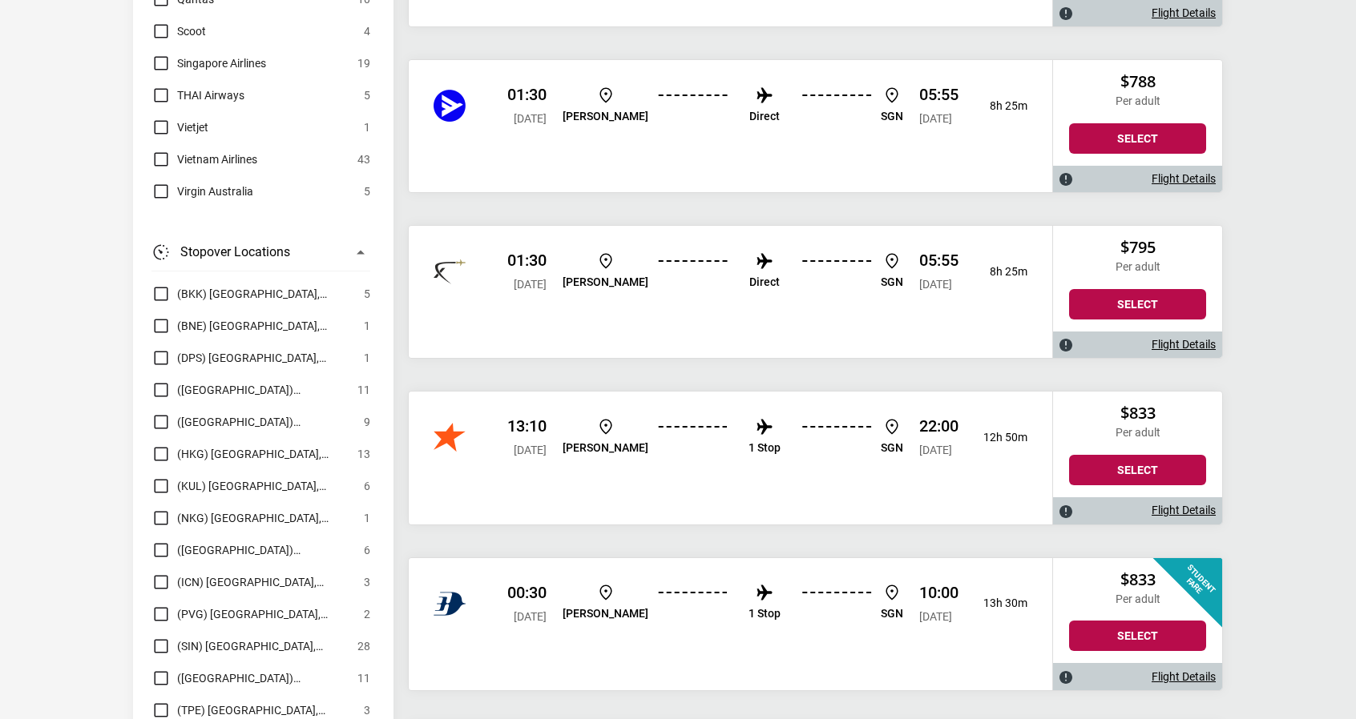
scroll to position [2644, 0]
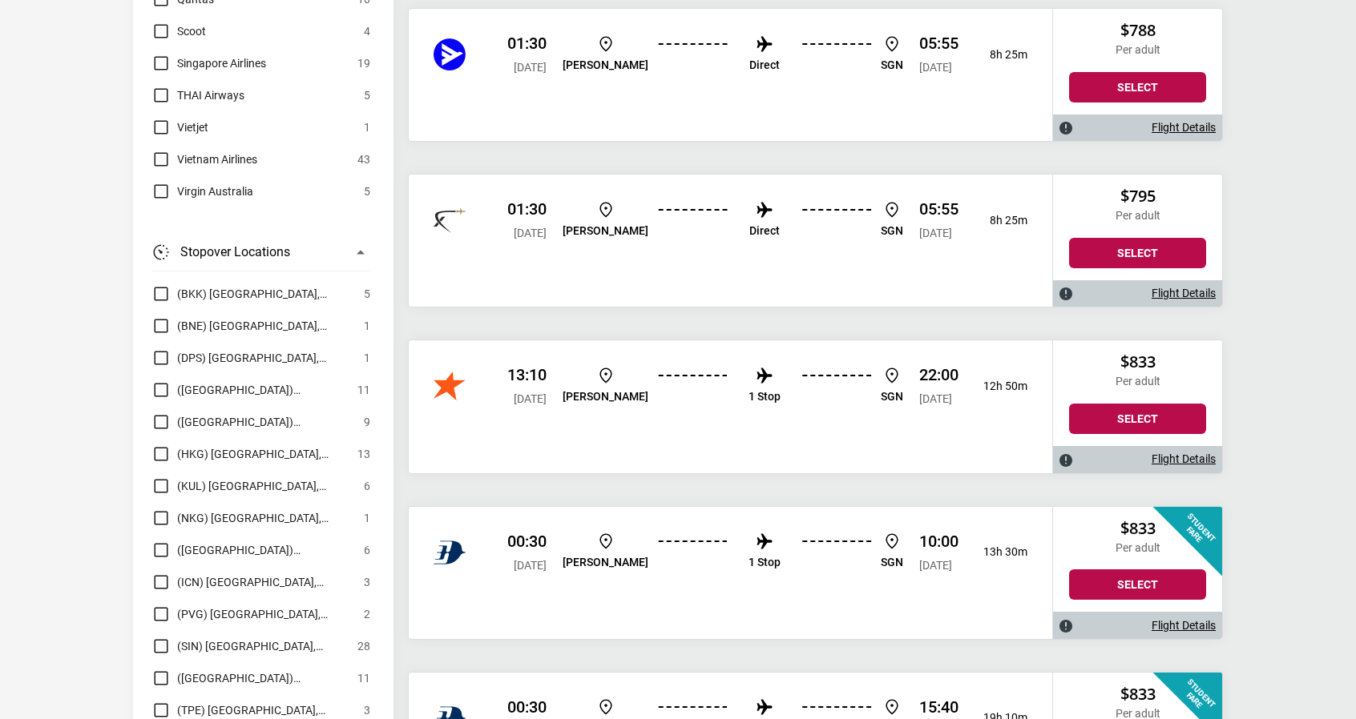
click at [1170, 619] on link "Flight Details" at bounding box center [1183, 626] width 64 height 14
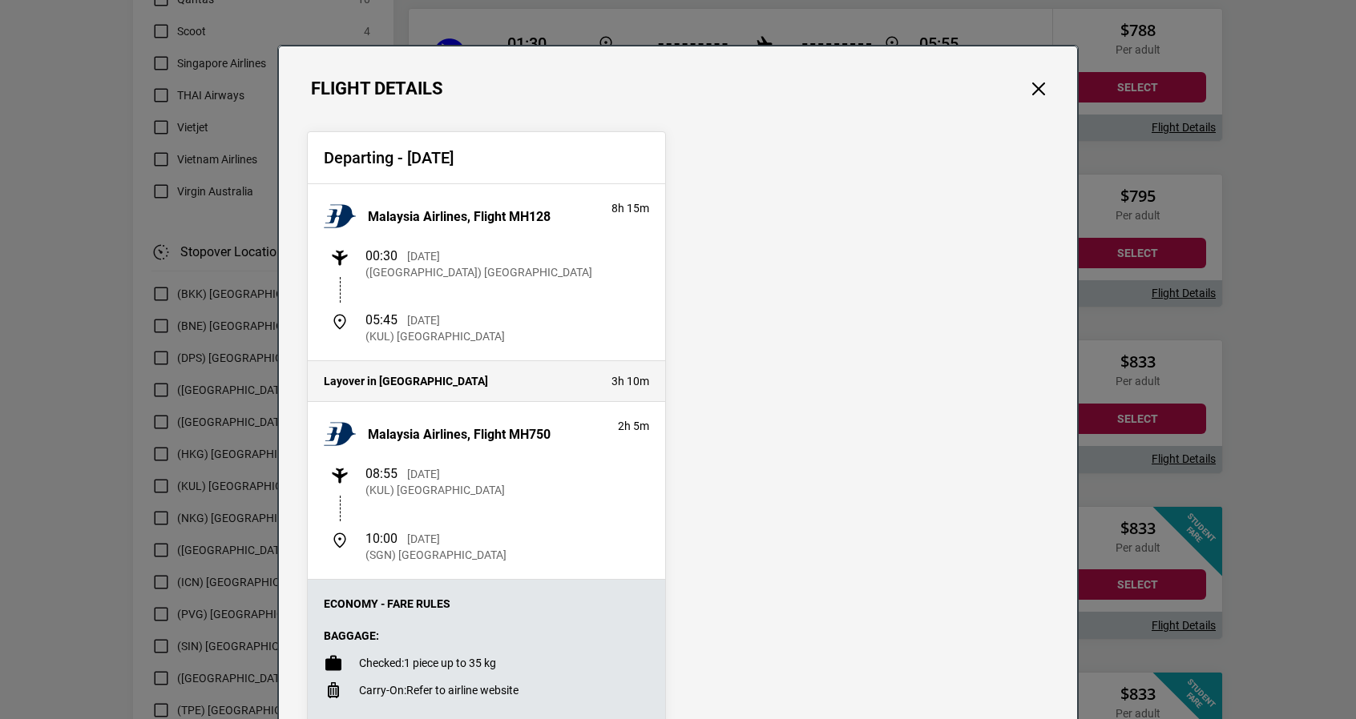
scroll to position [0, 0]
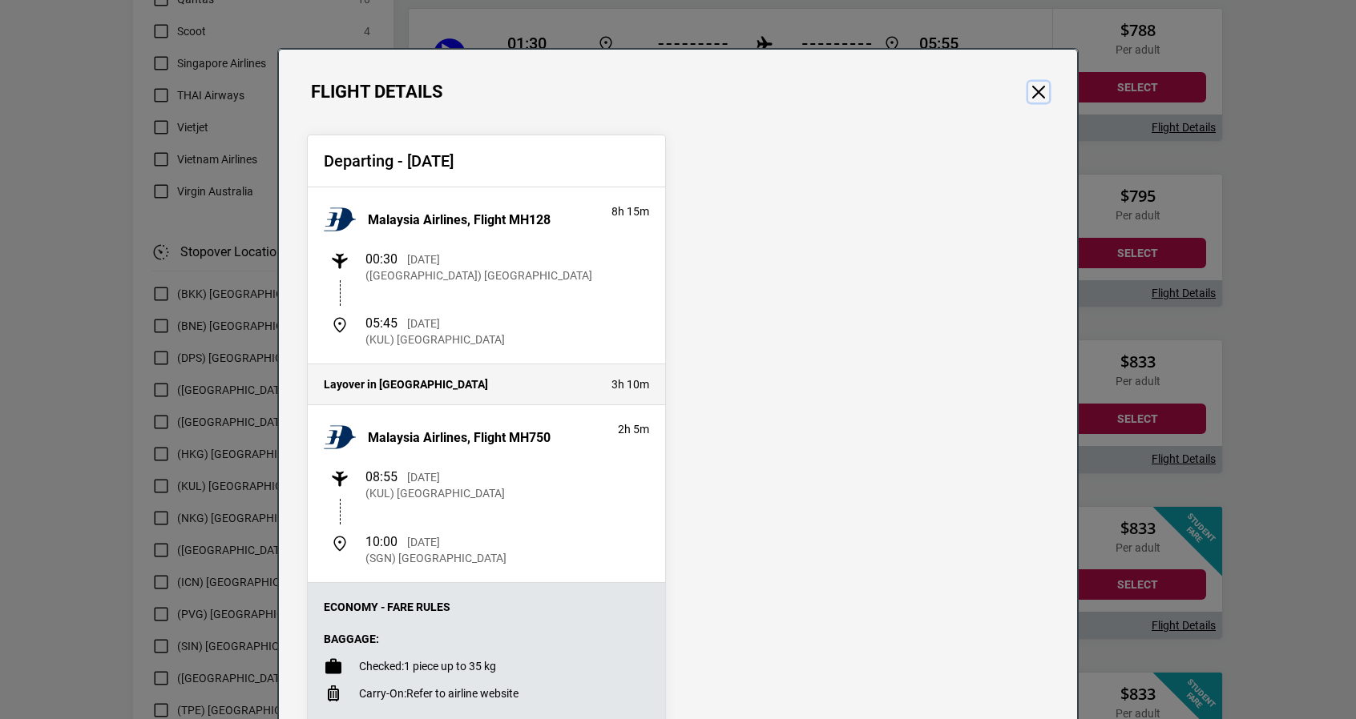
click at [1028, 95] on button "Close" at bounding box center [1038, 92] width 21 height 21
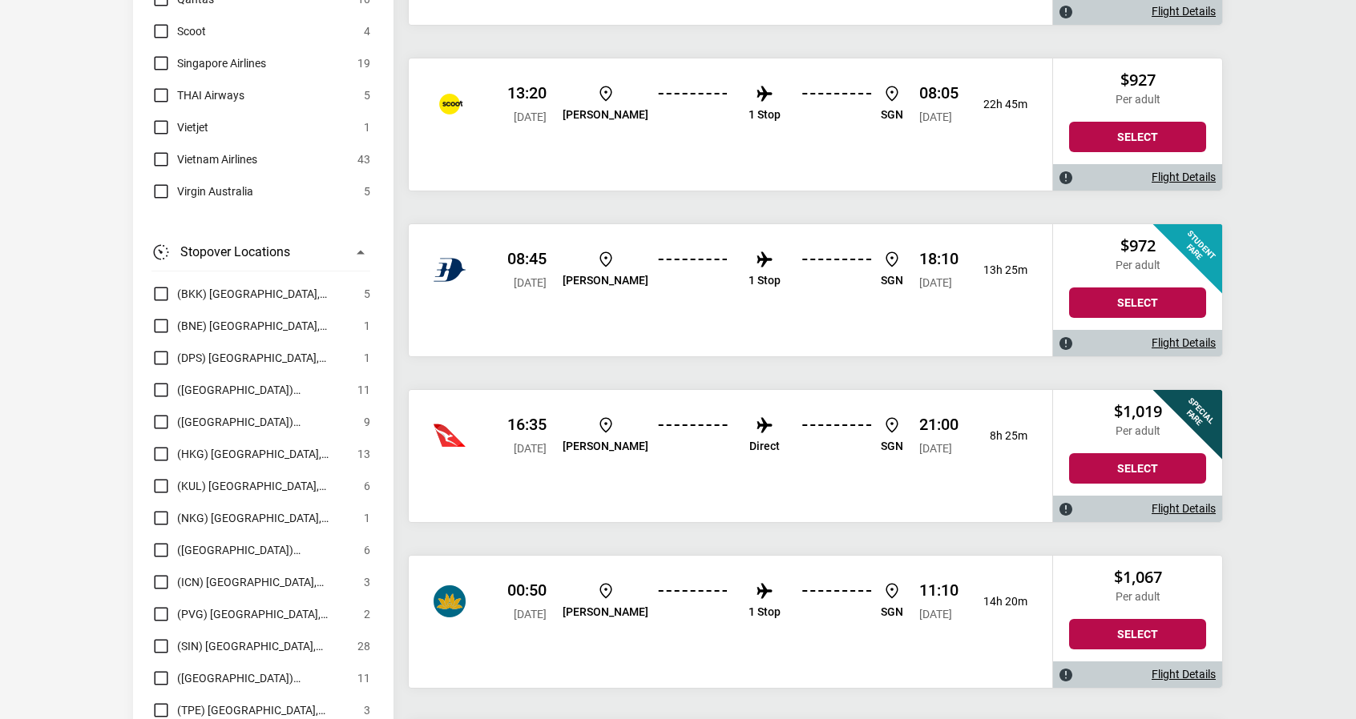
scroll to position [3766, 0]
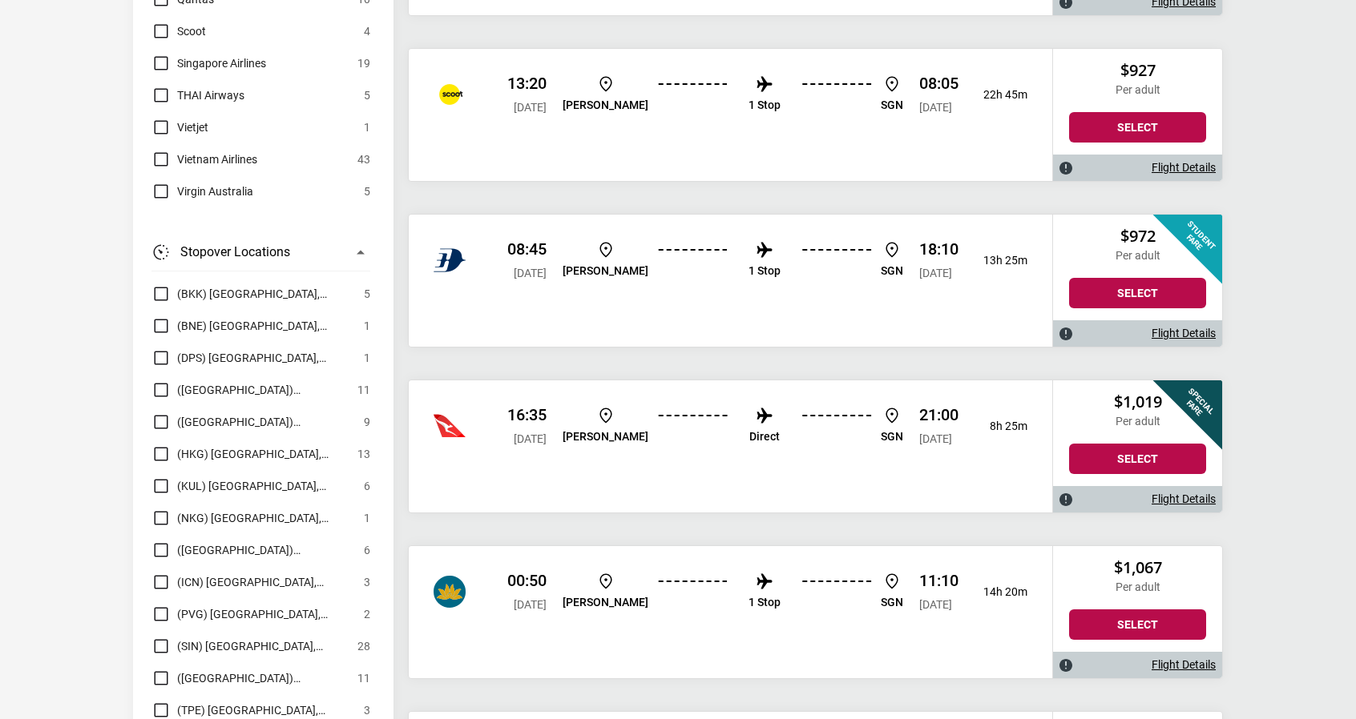
click at [1151, 486] on div "Flight Details" at bounding box center [1137, 499] width 169 height 26
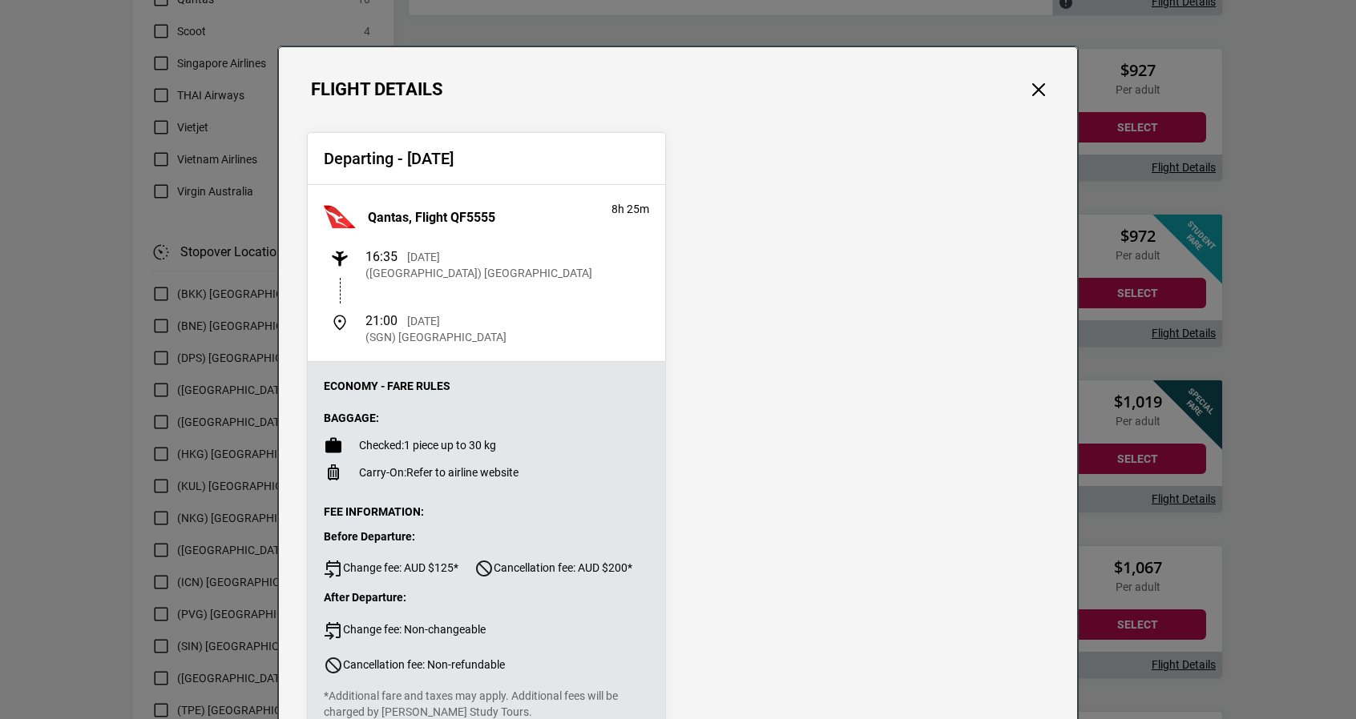
scroll to position [0, 0]
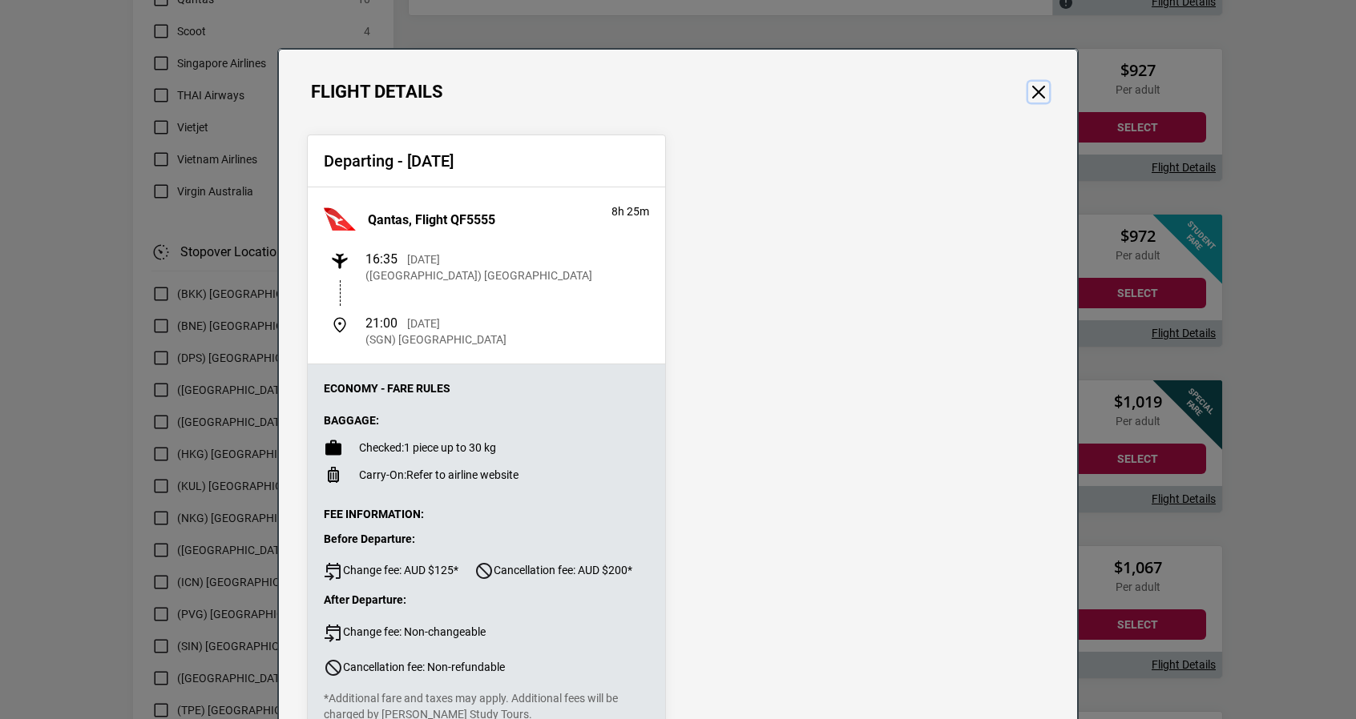
click at [1030, 95] on button "Close" at bounding box center [1038, 92] width 21 height 21
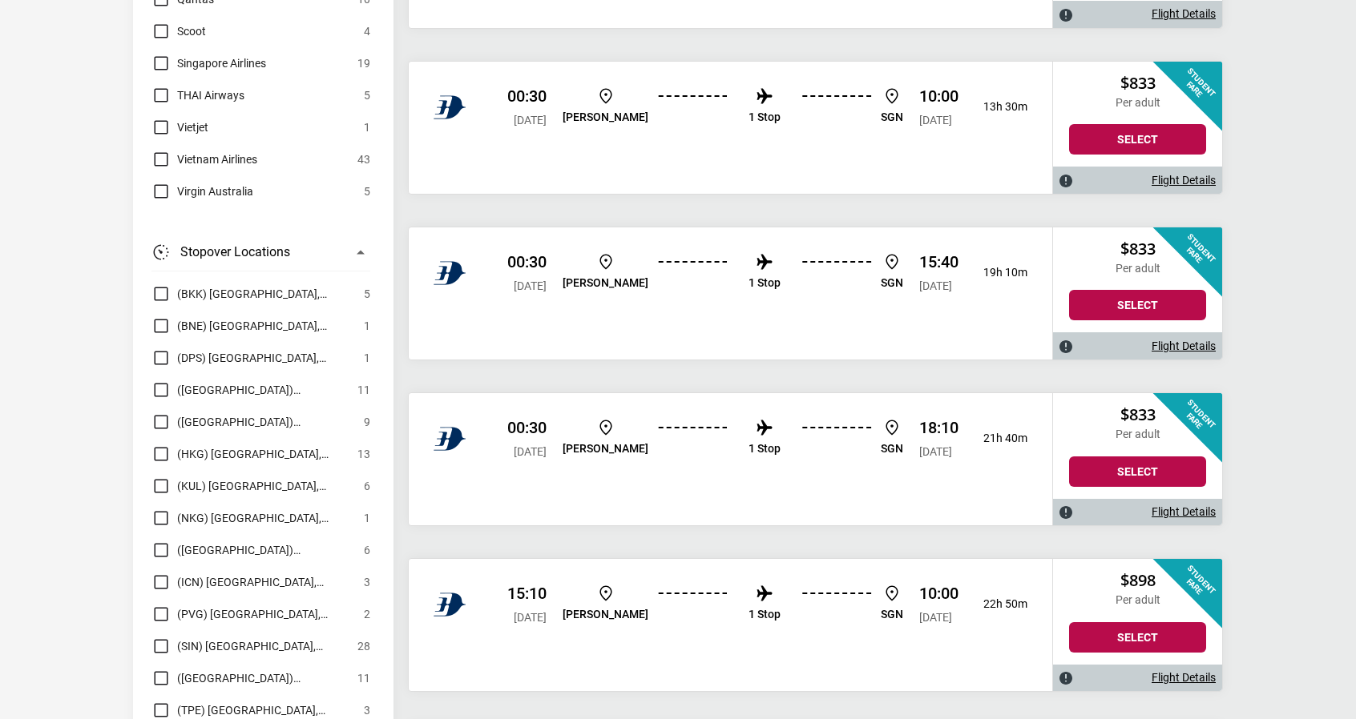
scroll to position [3205, 0]
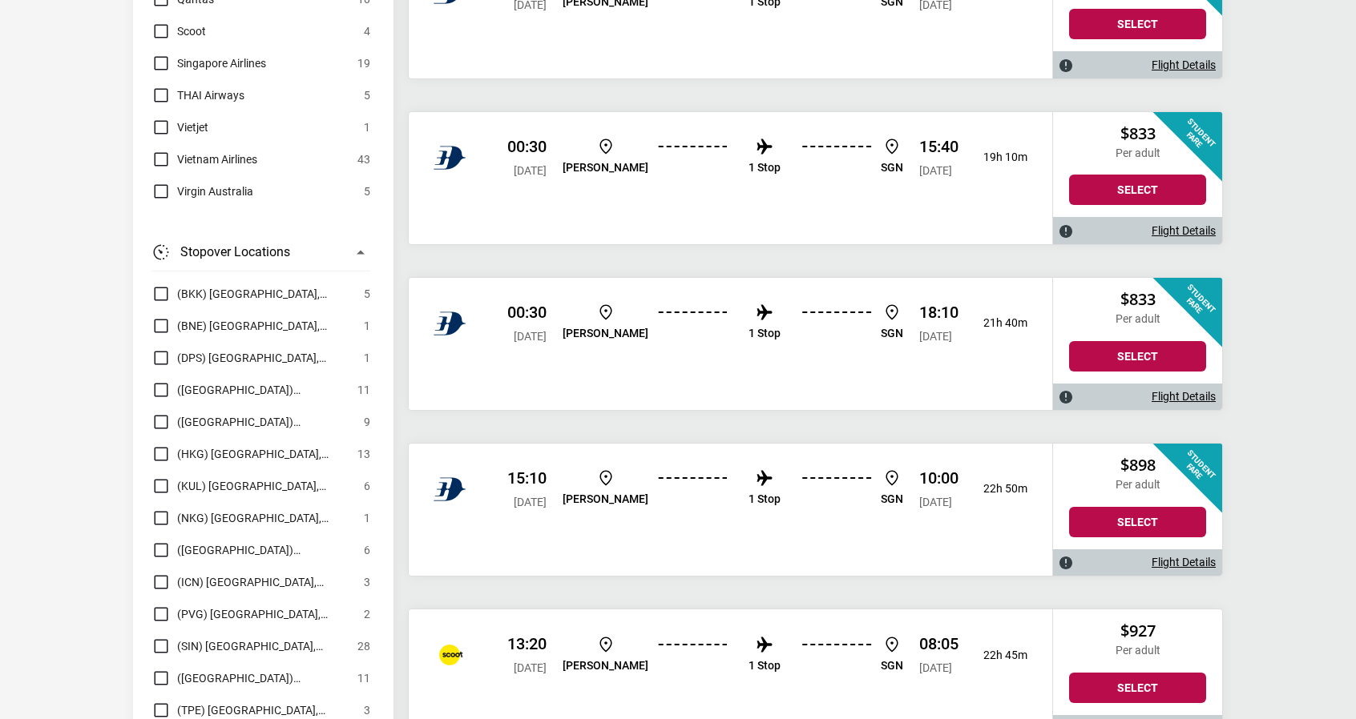
click at [1133, 550] on div "Flight Details" at bounding box center [1137, 563] width 169 height 26
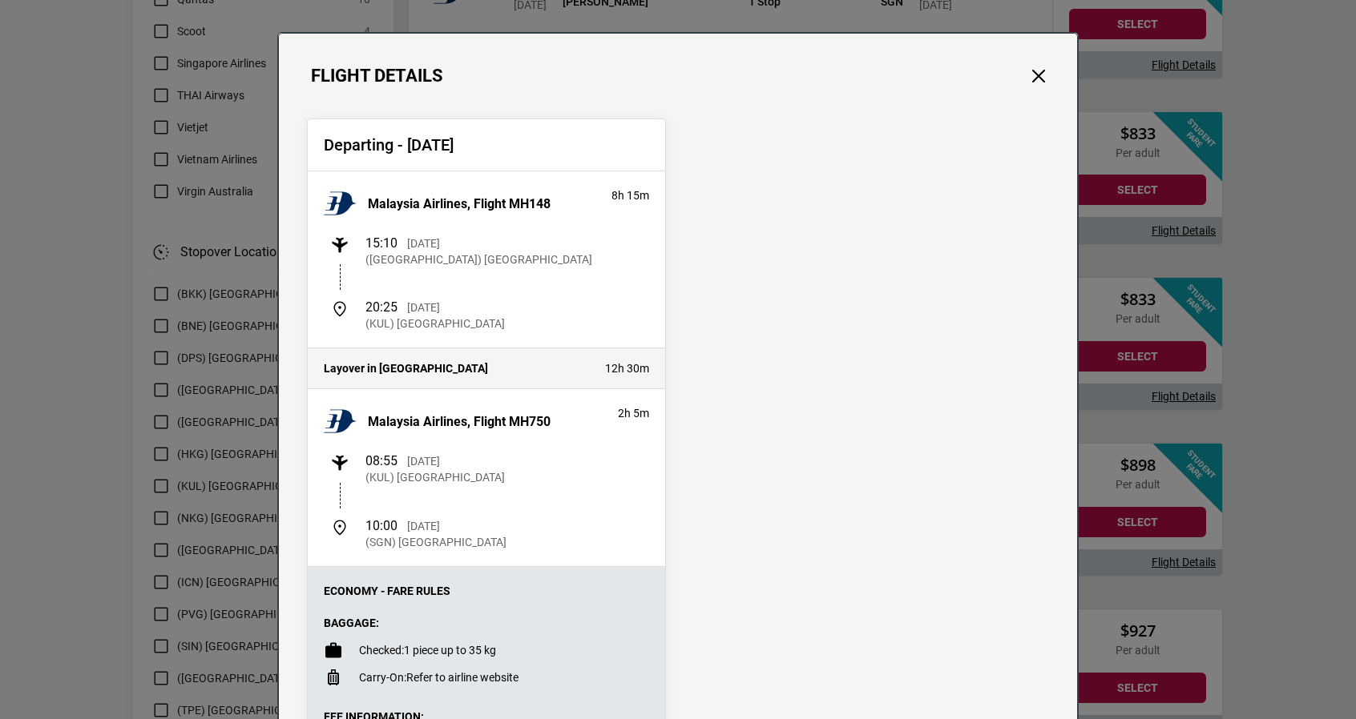
scroll to position [0, 0]
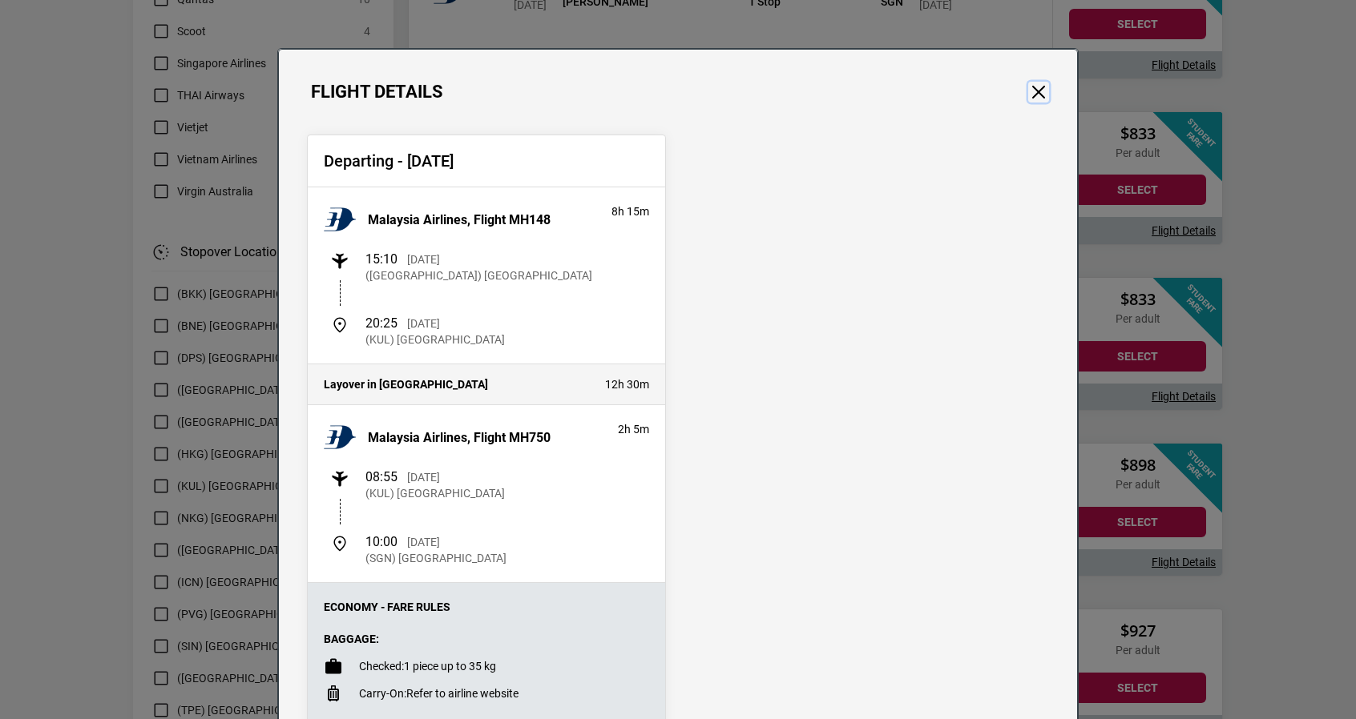
click at [1033, 95] on button "Close" at bounding box center [1038, 92] width 21 height 21
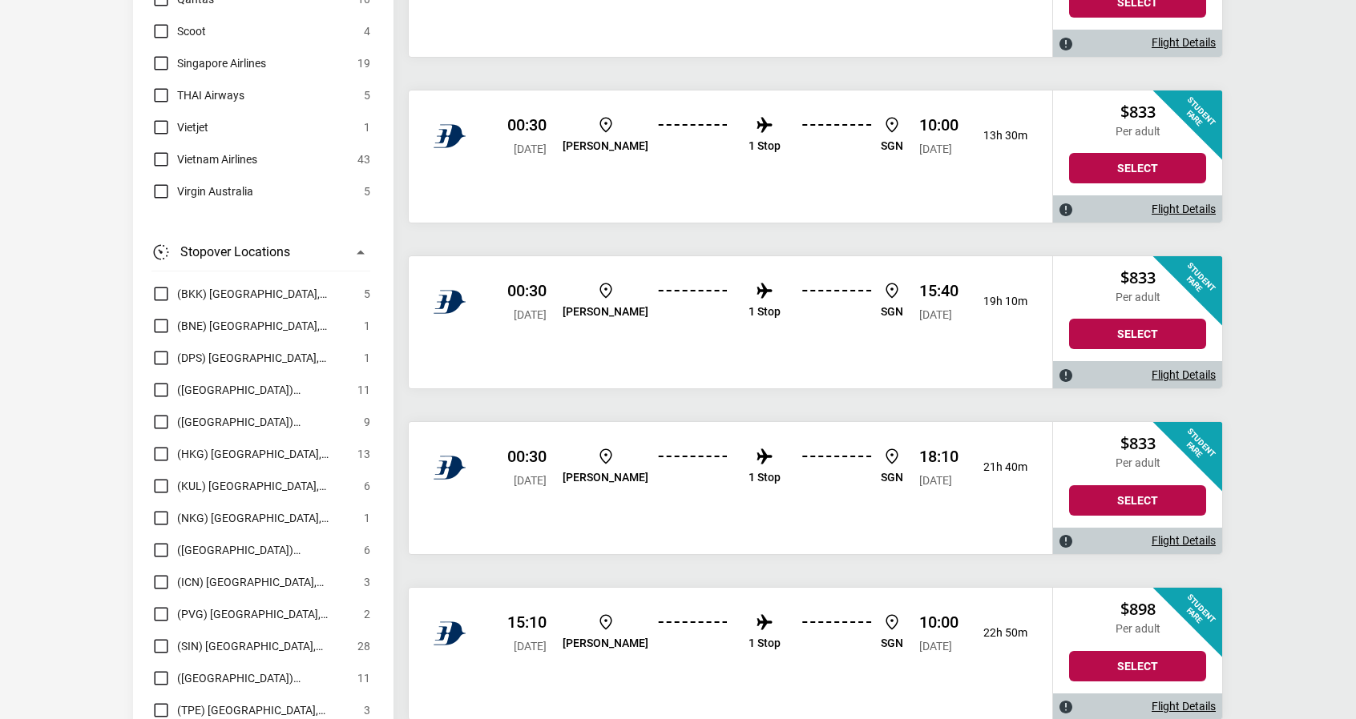
scroll to position [2964, 0]
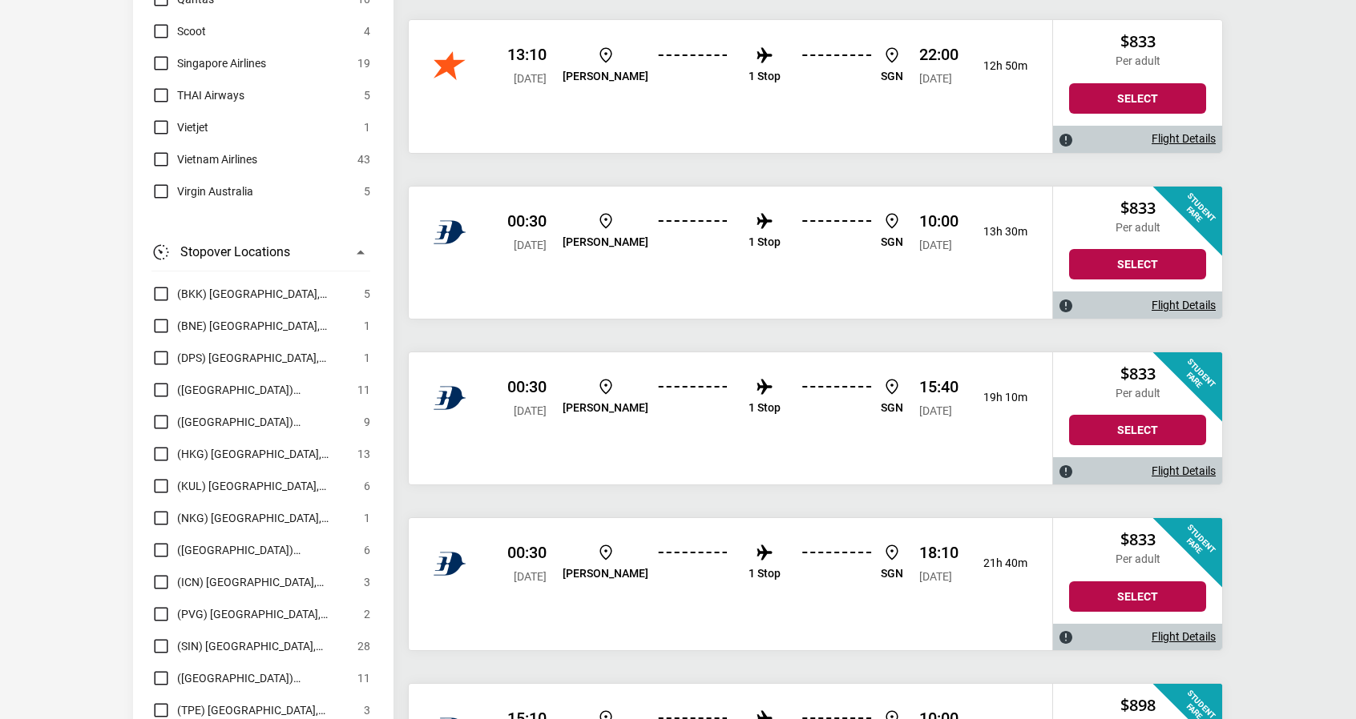
click at [1131, 292] on div "Flight Details" at bounding box center [1137, 305] width 169 height 26
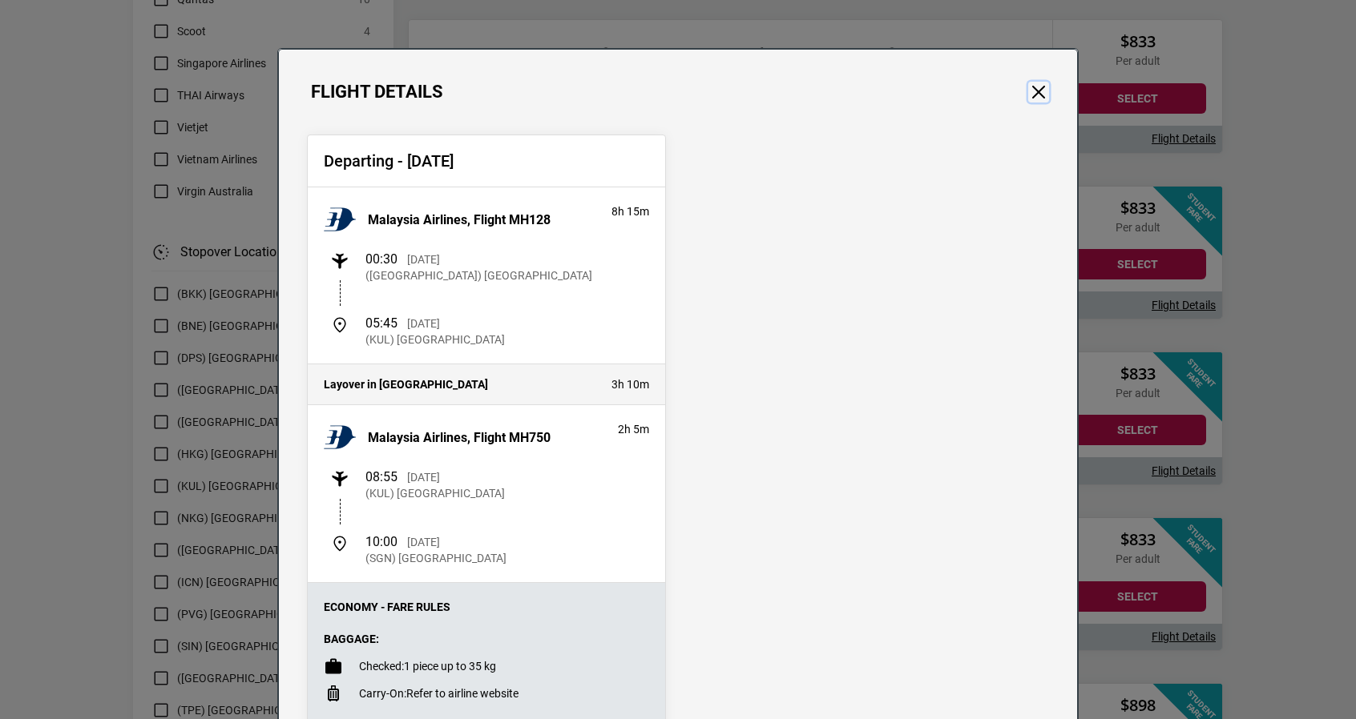
click at [1032, 97] on button "Close" at bounding box center [1038, 92] width 21 height 21
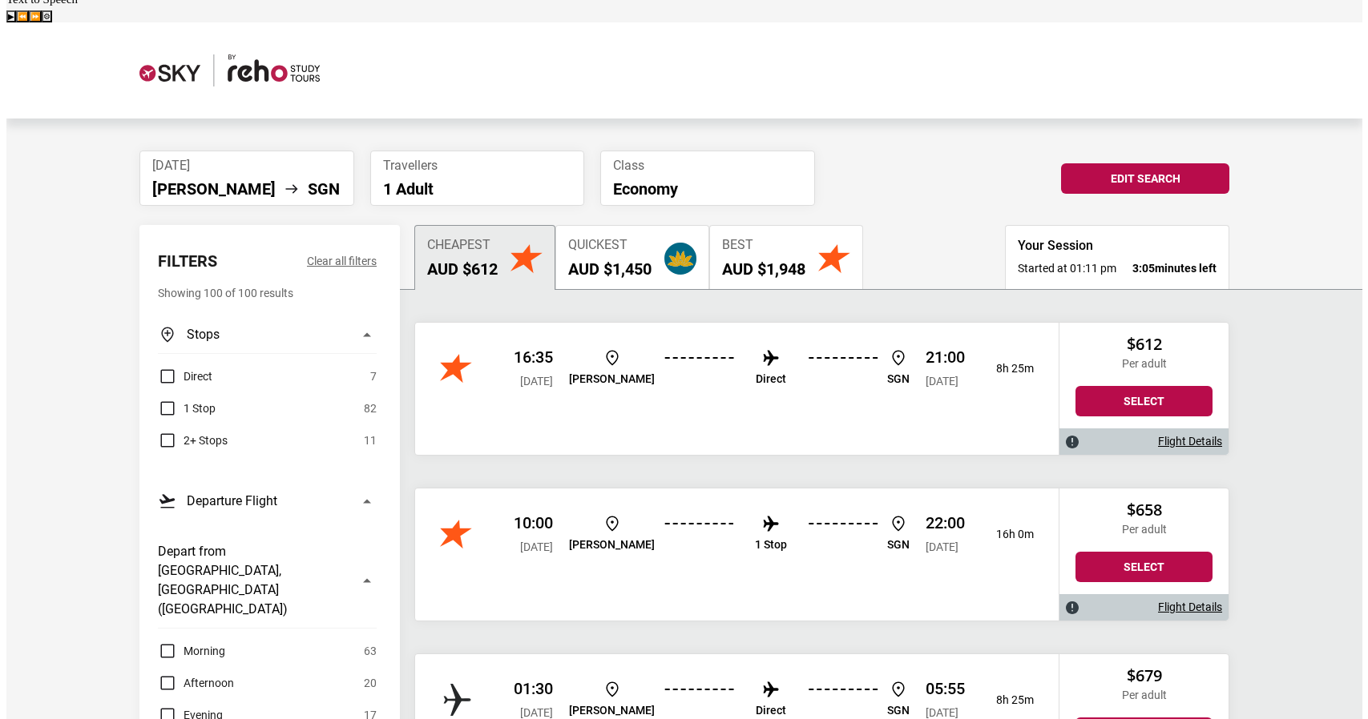
scroll to position [0, 0]
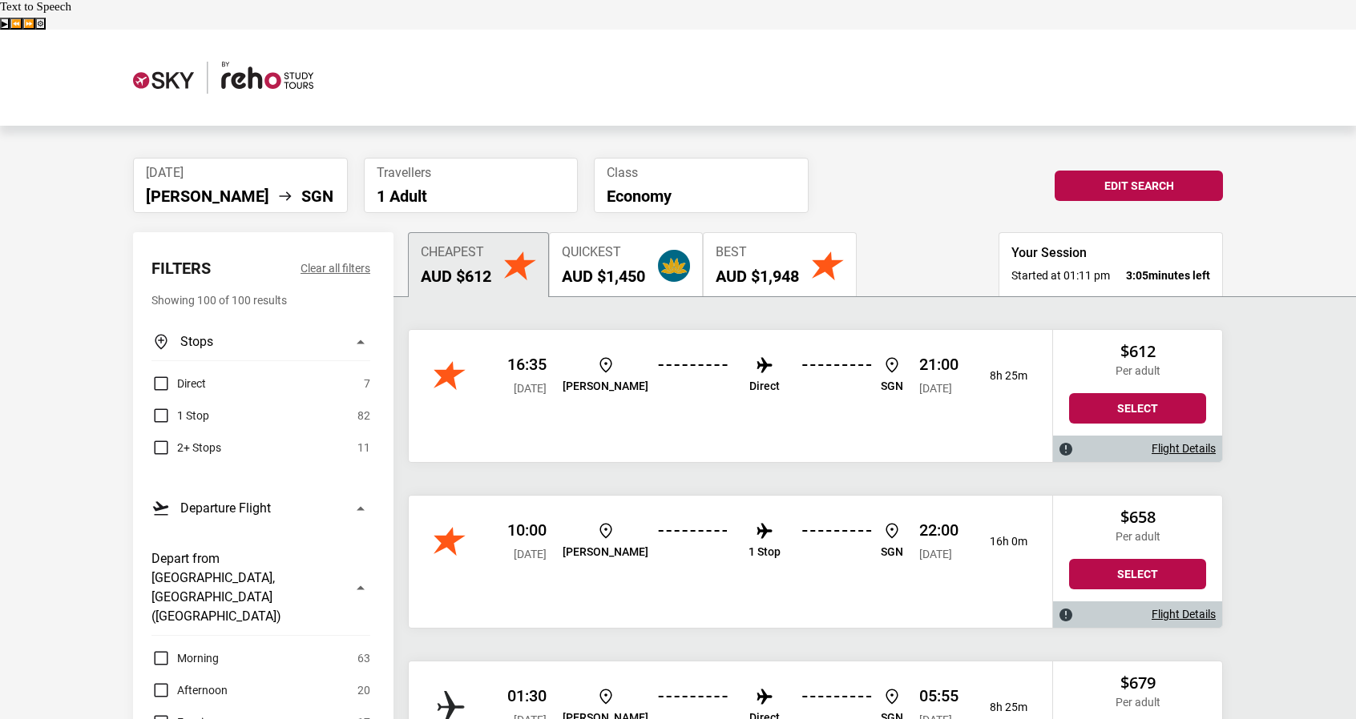
click at [166, 62] on img at bounding box center [223, 78] width 180 height 32
